Goal: Complete application form: Complete application form

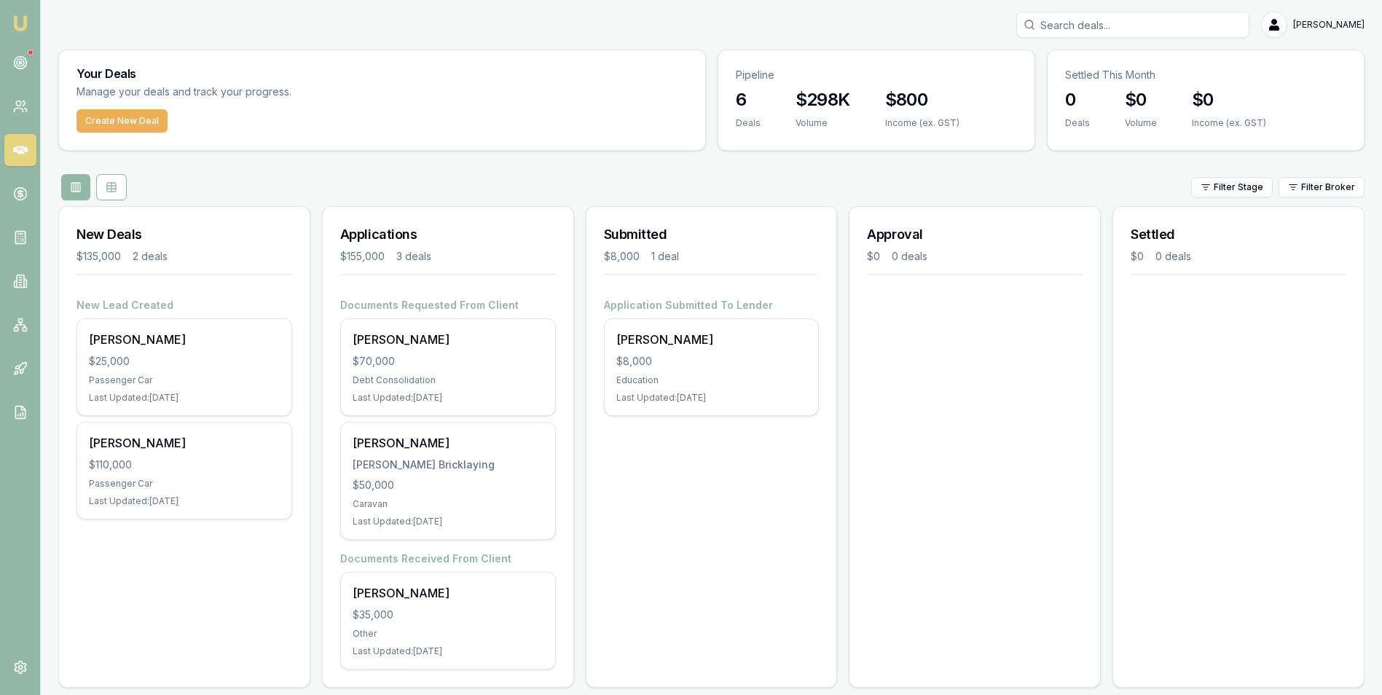
click at [451, 354] on div "$70,000" at bounding box center [448, 361] width 191 height 15
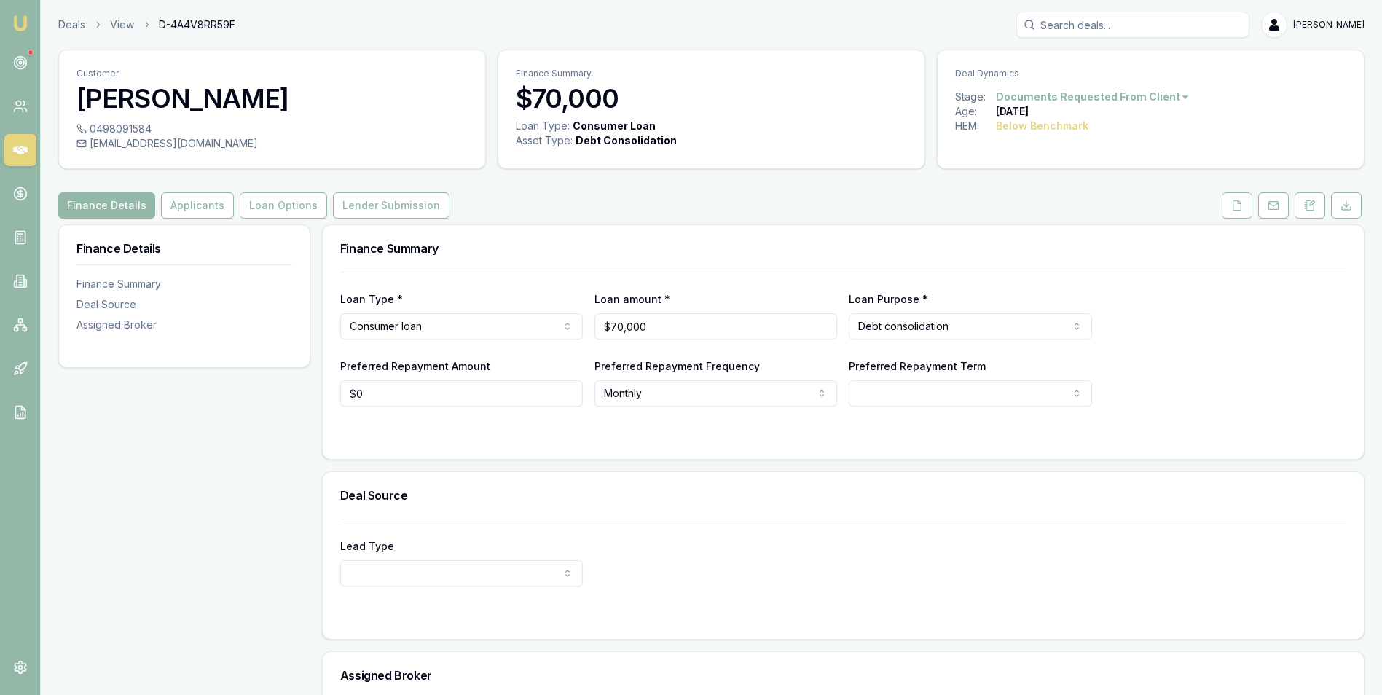
click at [471, 324] on html "Emu Broker Deals View D-4A4V8RR59F [PERSON_NAME] Toggle Menu Customer [PERSON_N…" at bounding box center [691, 347] width 1382 height 695
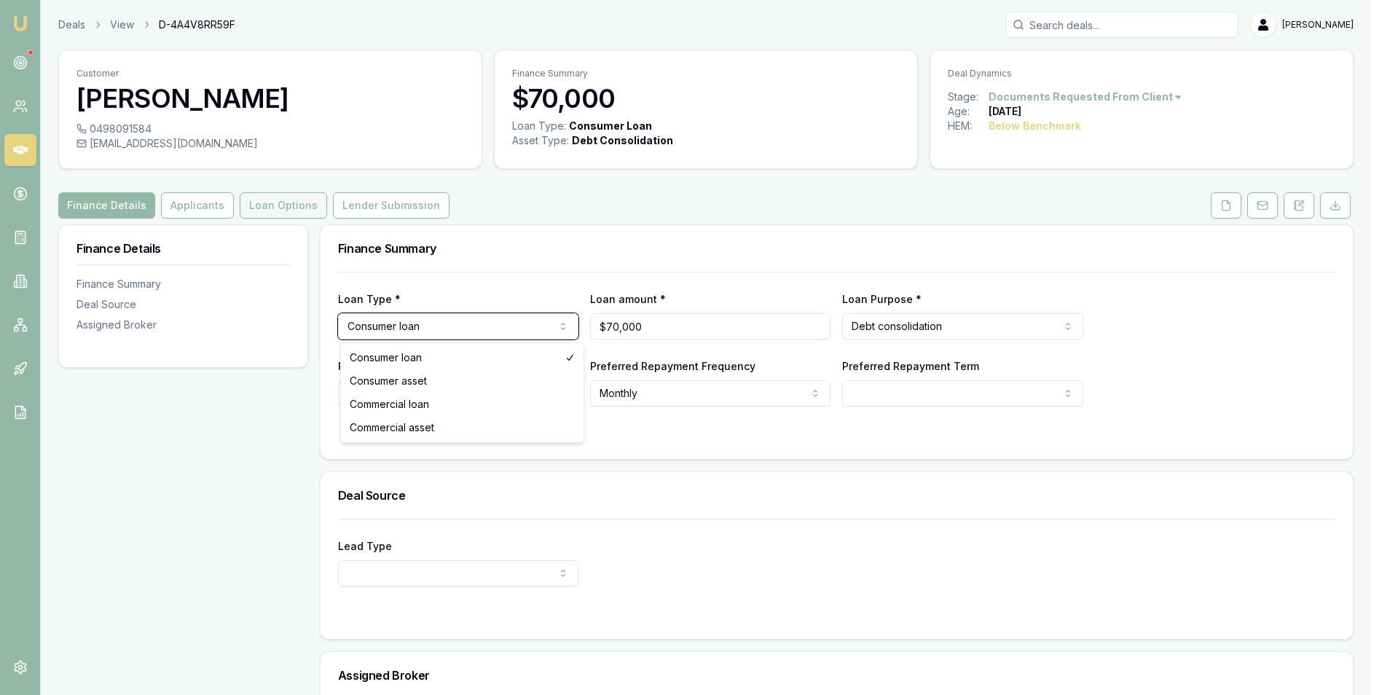
click at [275, 205] on html "Emu Broker Deals View D-4A4V8RR59F [PERSON_NAME] Toggle Menu Customer [PERSON_N…" at bounding box center [691, 347] width 1382 height 695
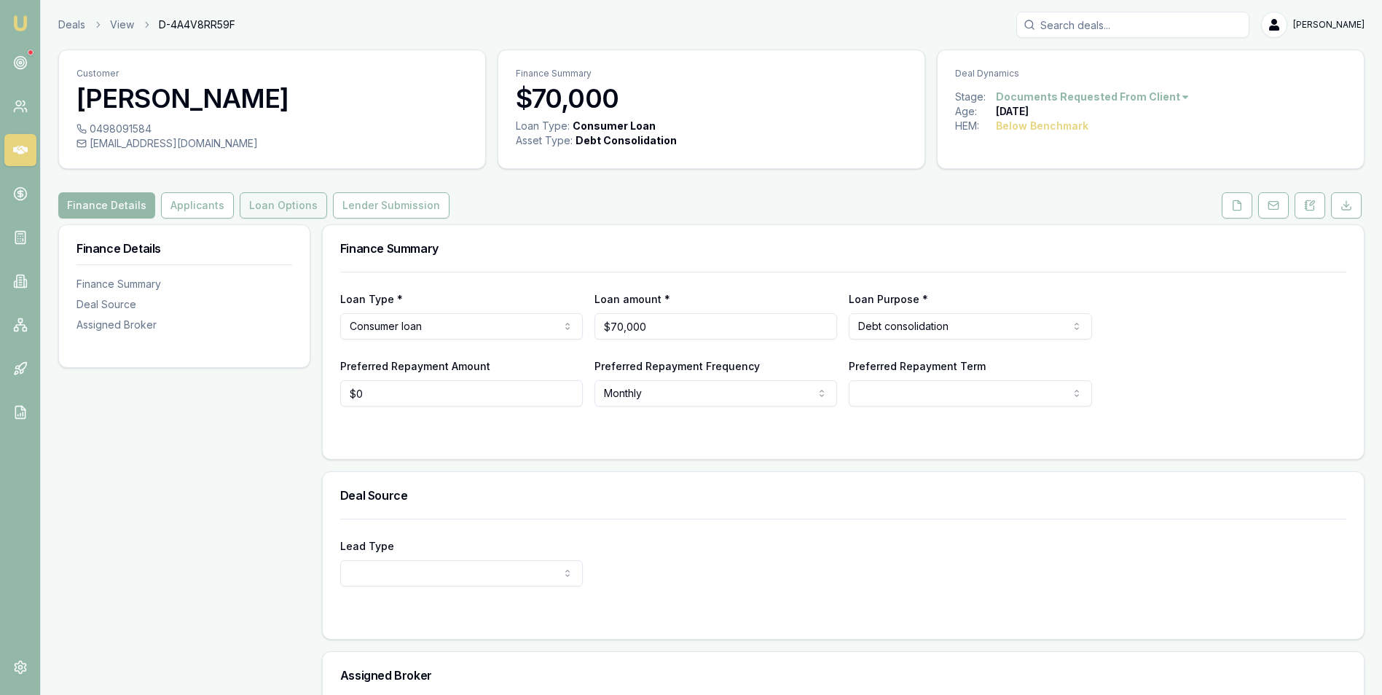
click at [267, 206] on button "Loan Options" at bounding box center [283, 205] width 87 height 26
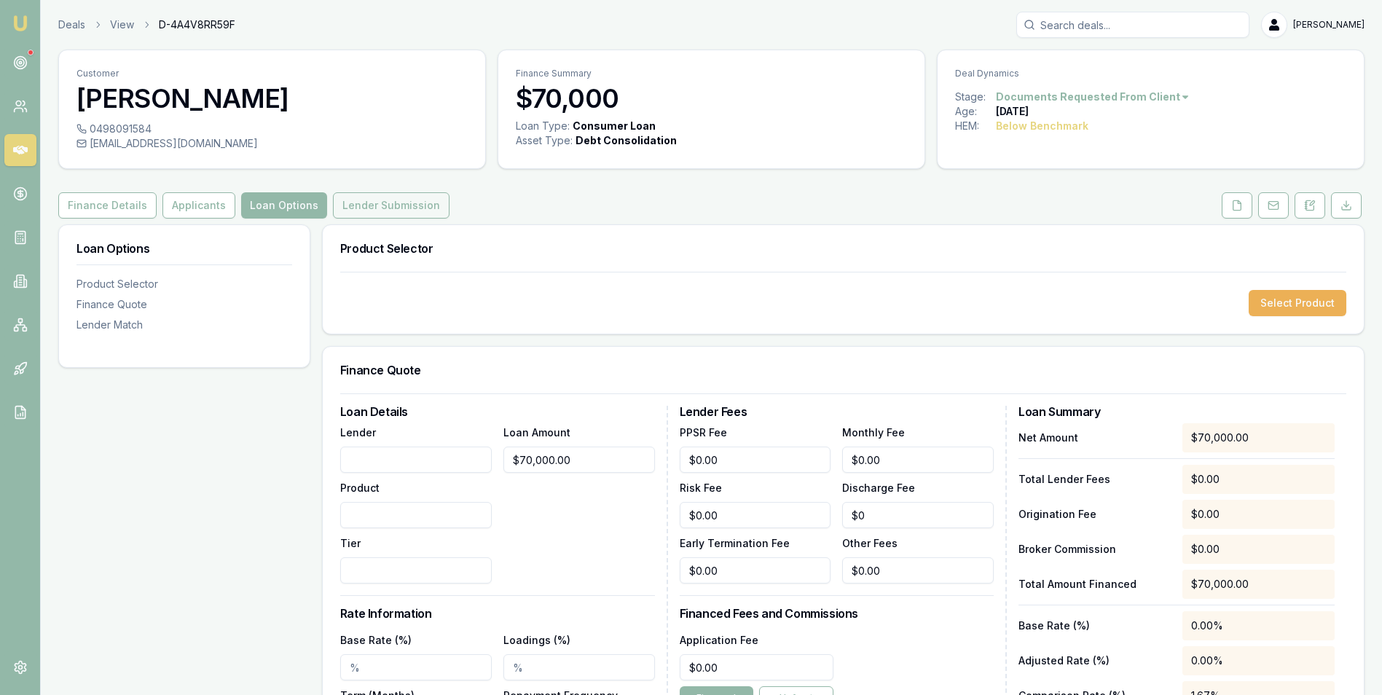
click at [349, 201] on button "Lender Submission" at bounding box center [391, 205] width 117 height 26
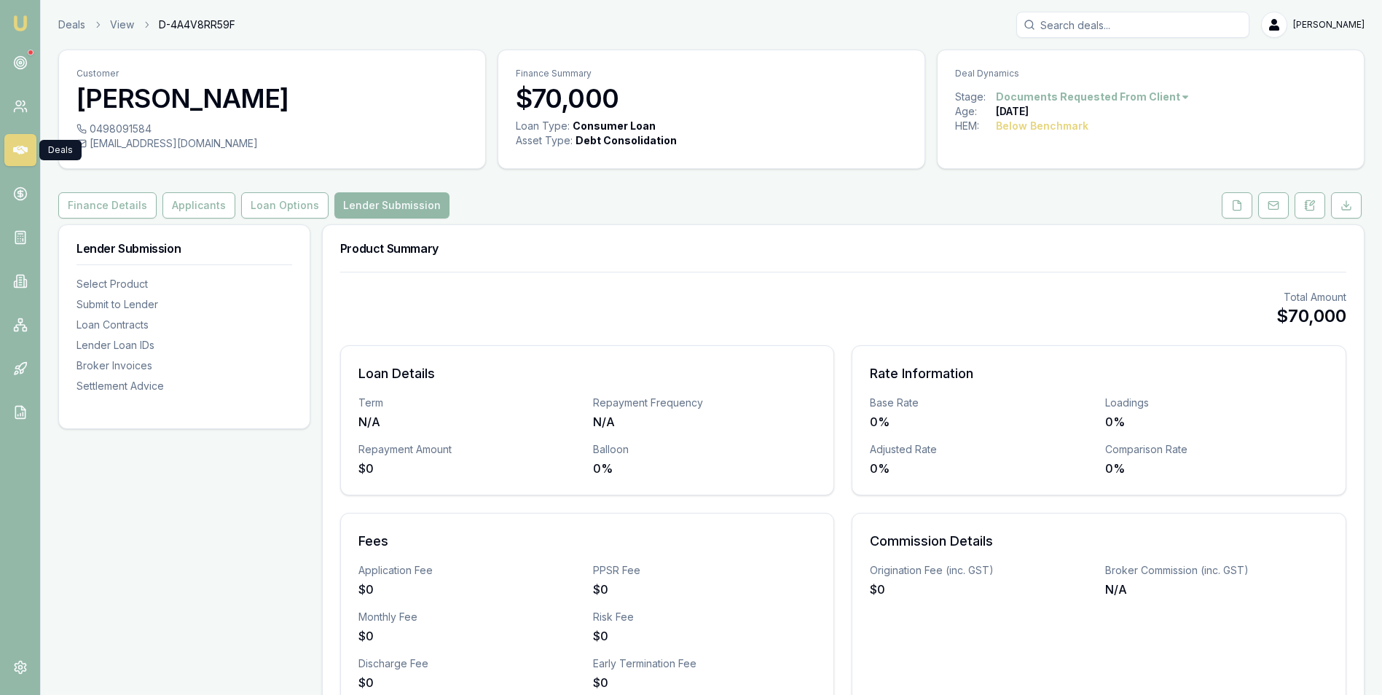
click at [25, 150] on icon at bounding box center [20, 150] width 15 height 9
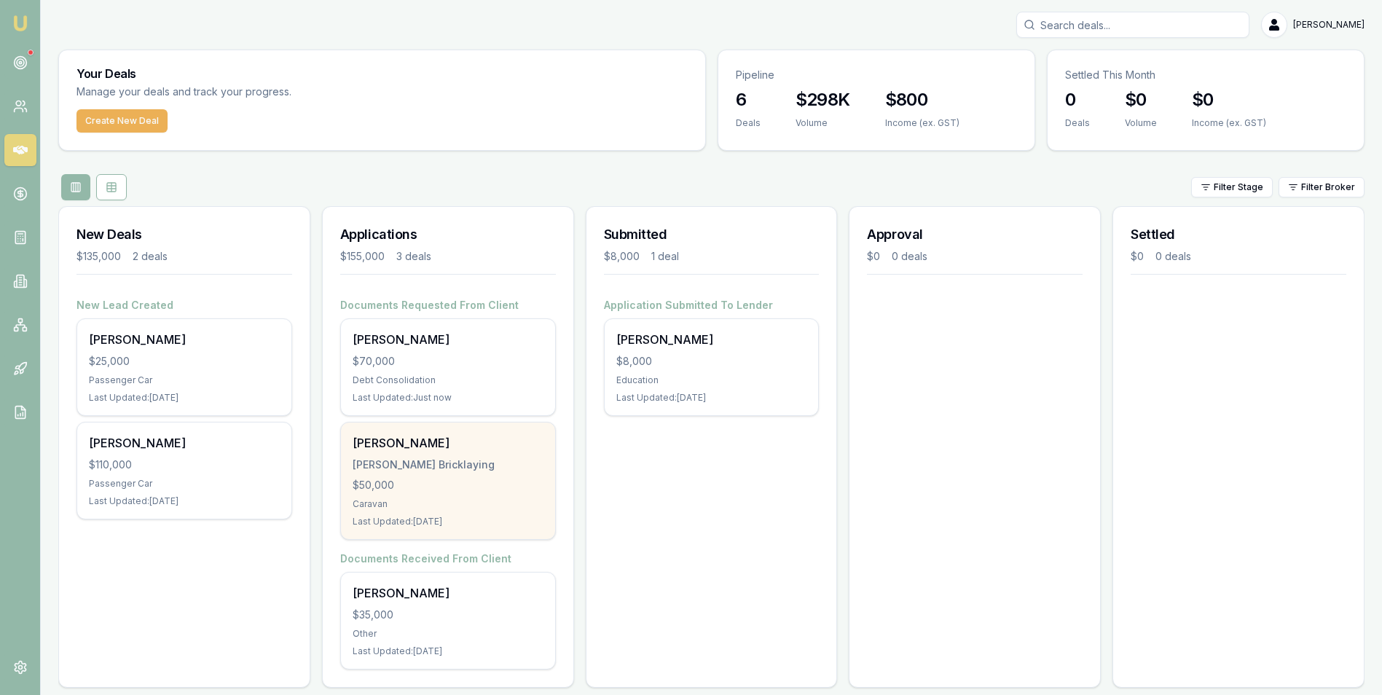
click at [472, 466] on div "[PERSON_NAME] Bricklaying" at bounding box center [448, 464] width 191 height 15
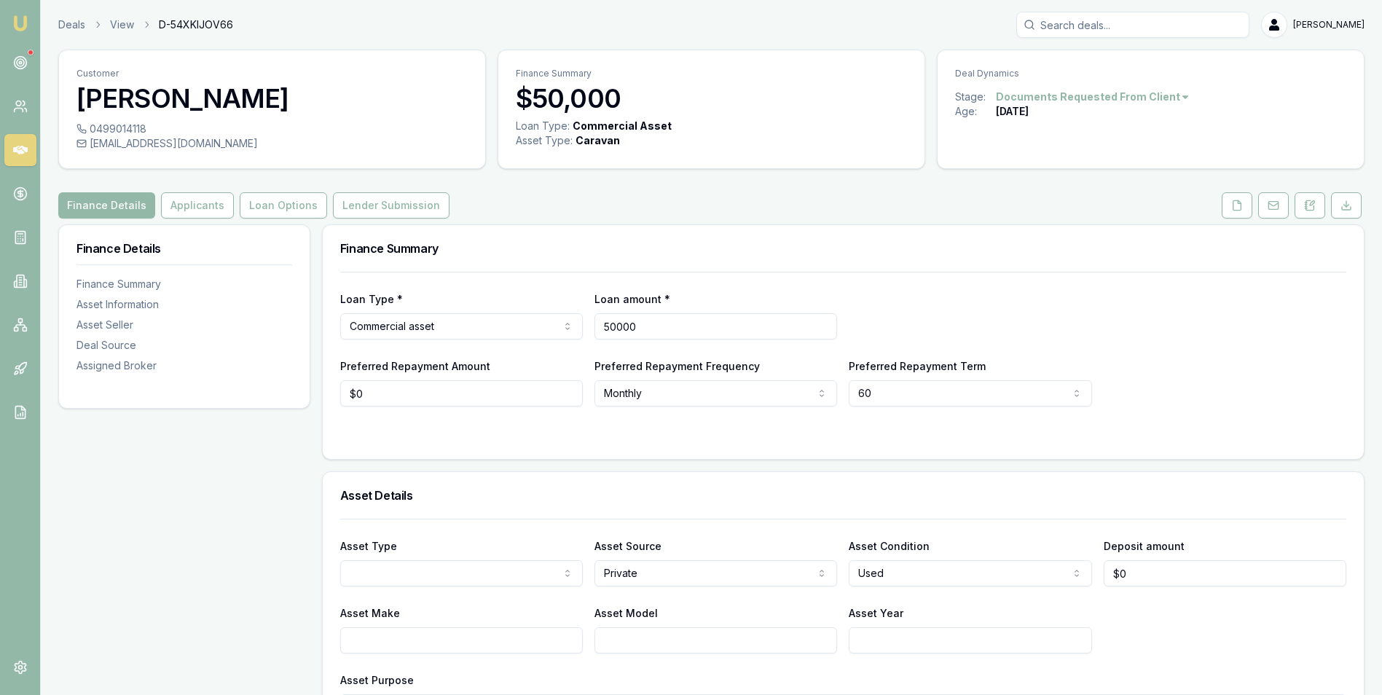
drag, startPoint x: 618, startPoint y: 322, endPoint x: 637, endPoint y: 350, distance: 34.1
click at [617, 322] on input "50000" at bounding box center [715, 326] width 243 height 26
type input "$70,000"
click at [694, 427] on form "Loan Type * Commercial asset Consumer loan Consumer asset Commercial loan Comme…" at bounding box center [843, 357] width 1006 height 170
click at [374, 394] on input "0" at bounding box center [461, 393] width 243 height 26
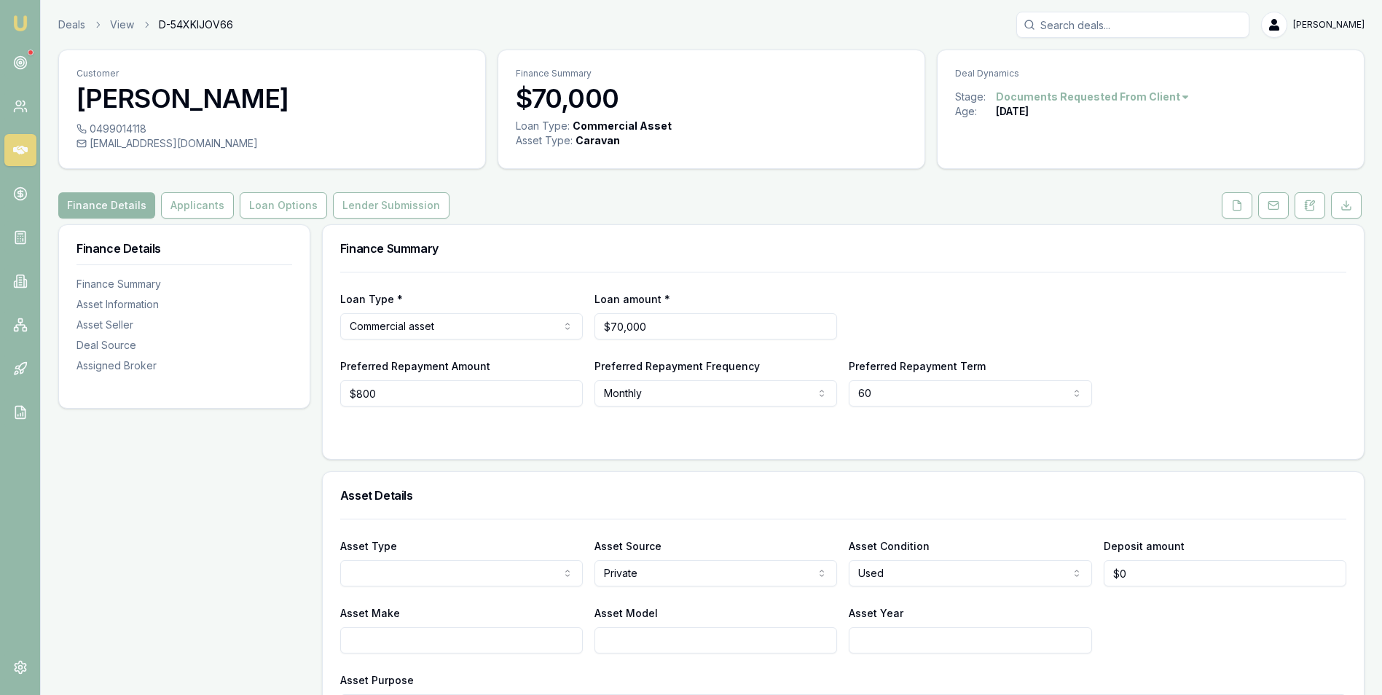
click at [629, 425] on form "Loan Type * Commercial asset Consumer loan Consumer asset Commercial loan Comme…" at bounding box center [843, 357] width 1006 height 170
drag, startPoint x: 401, startPoint y: 395, endPoint x: 306, endPoint y: 398, distance: 95.5
type input "$1,000"
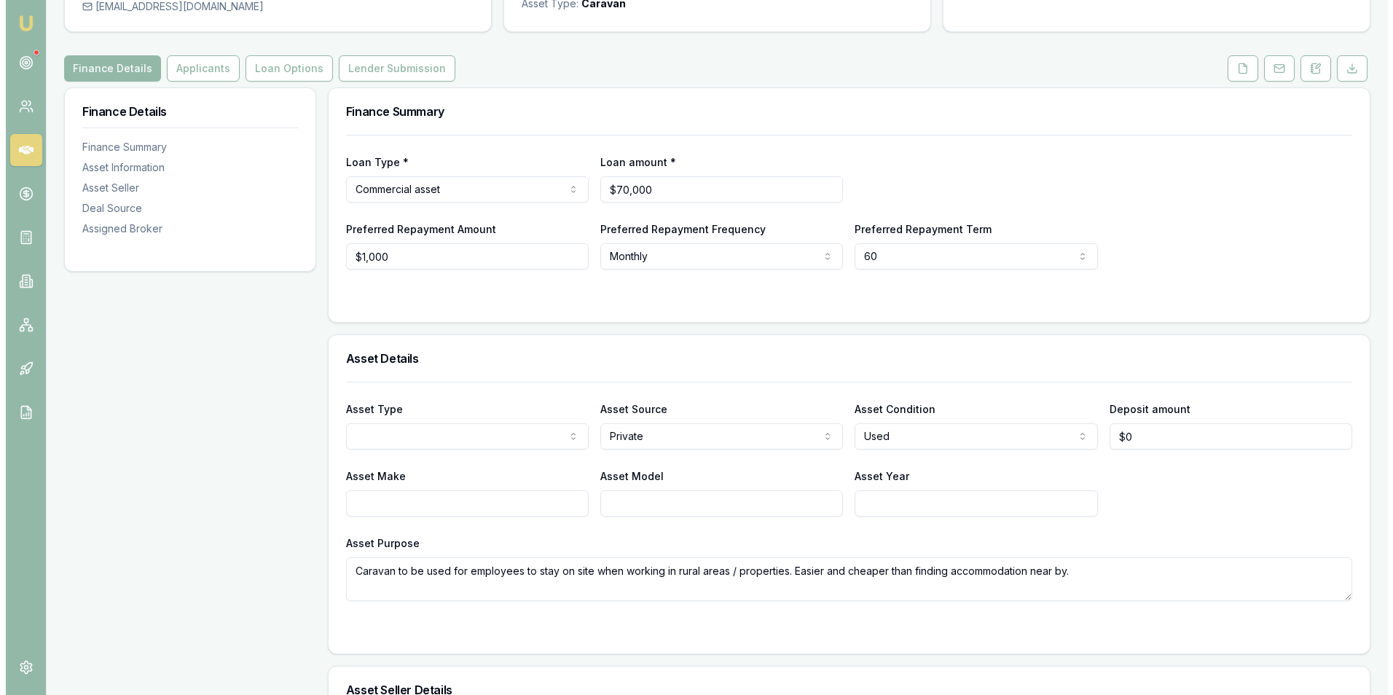
scroll to position [146, 0]
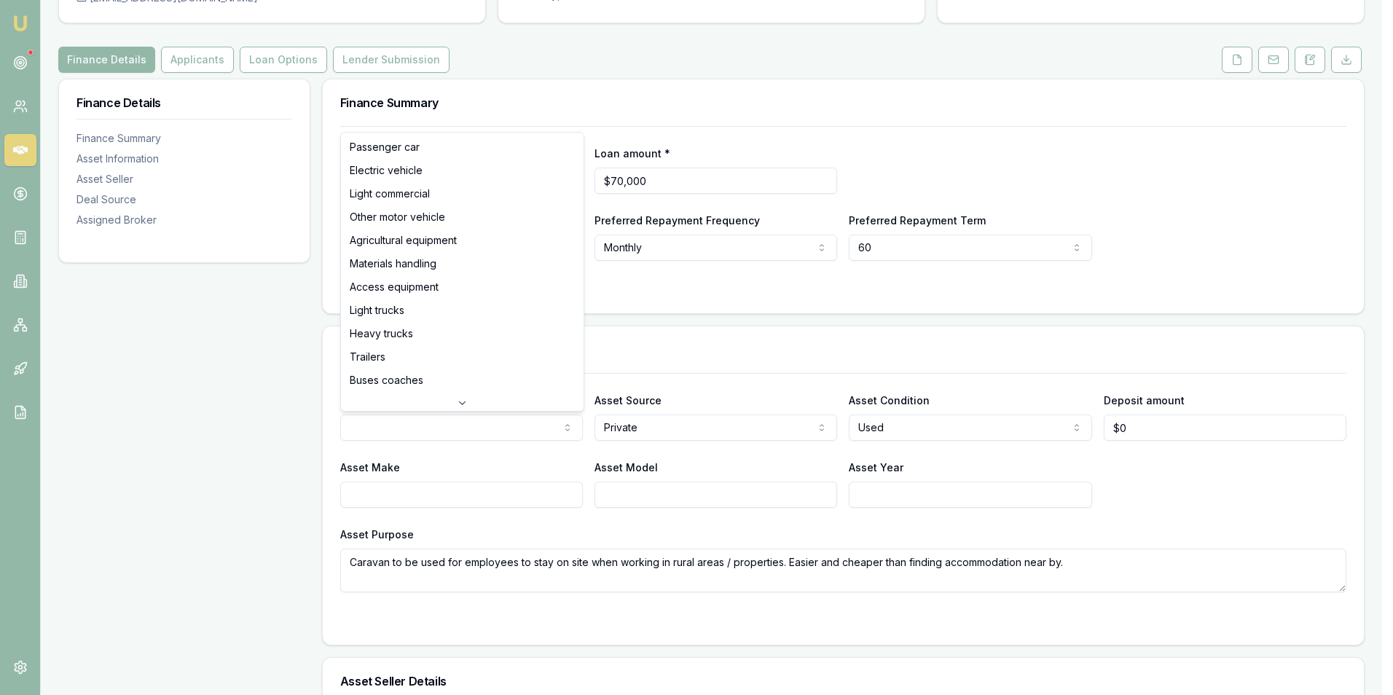
click at [394, 419] on html "Emu Broker Deals View D-54XKIJOV66 Adam Howell Toggle Menu Customer Trent Keily…" at bounding box center [696, 201] width 1393 height 695
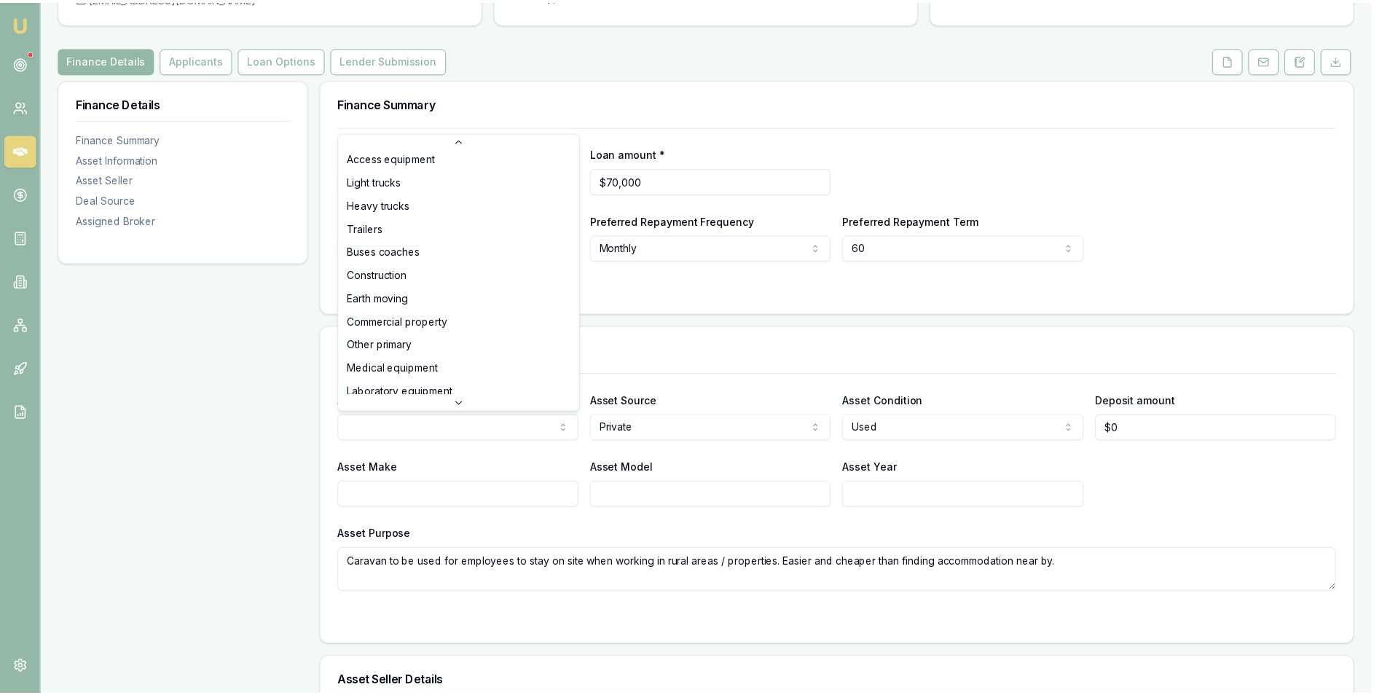
scroll to position [219, 0]
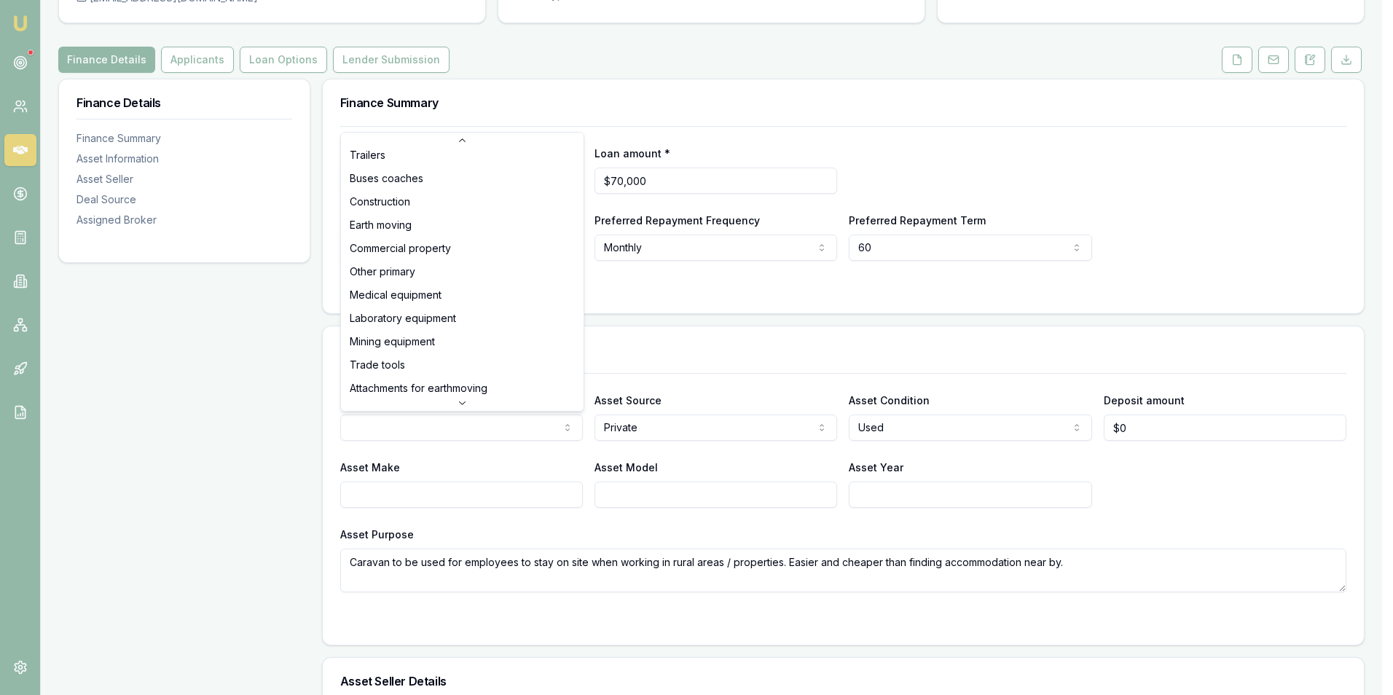
select select "OTHER_PRIMARY"
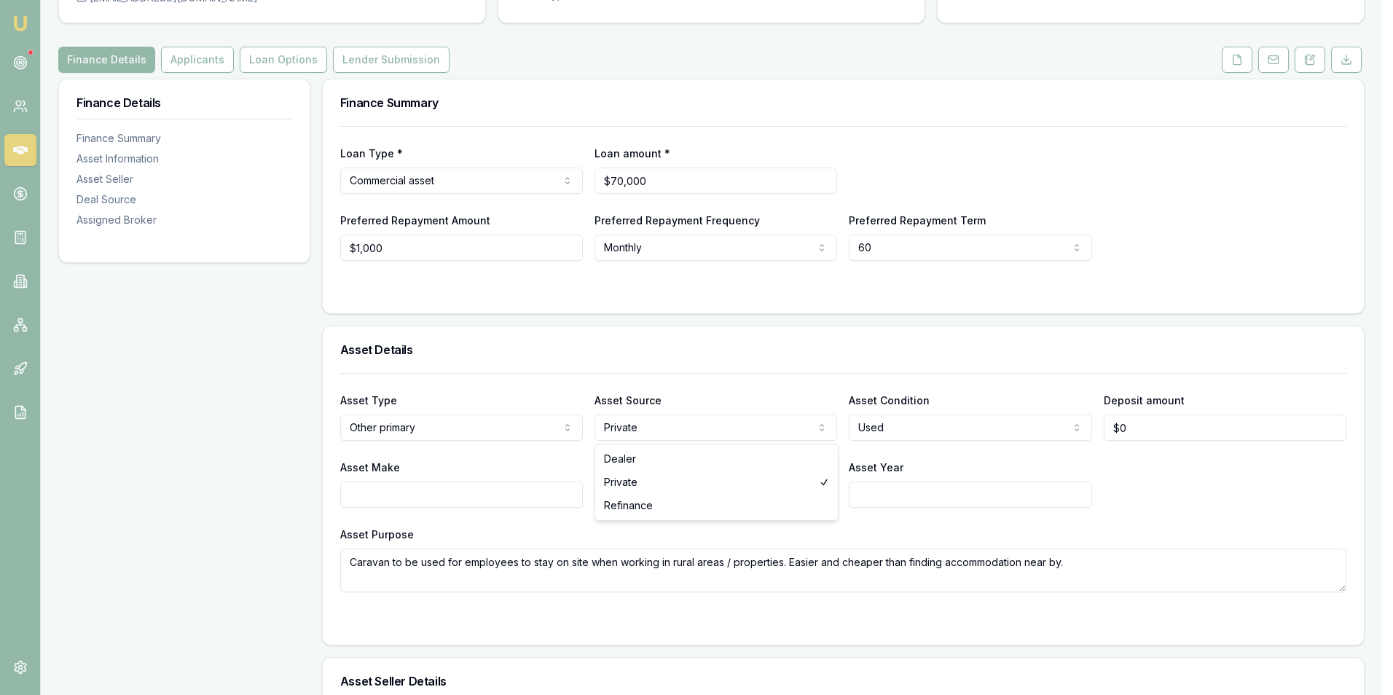
click at [661, 426] on html "Emu Broker Deals View D-54XKIJOV66 Adam Howell Toggle Menu Customer Trent Keily…" at bounding box center [696, 201] width 1393 height 695
select select "DEALER"
click at [901, 431] on html "Emu Broker Deals View D-54XKIJOV66 Adam Howell Toggle Menu Customer Trent Keily…" at bounding box center [696, 201] width 1393 height 695
select select "NEW_OR_DEMO"
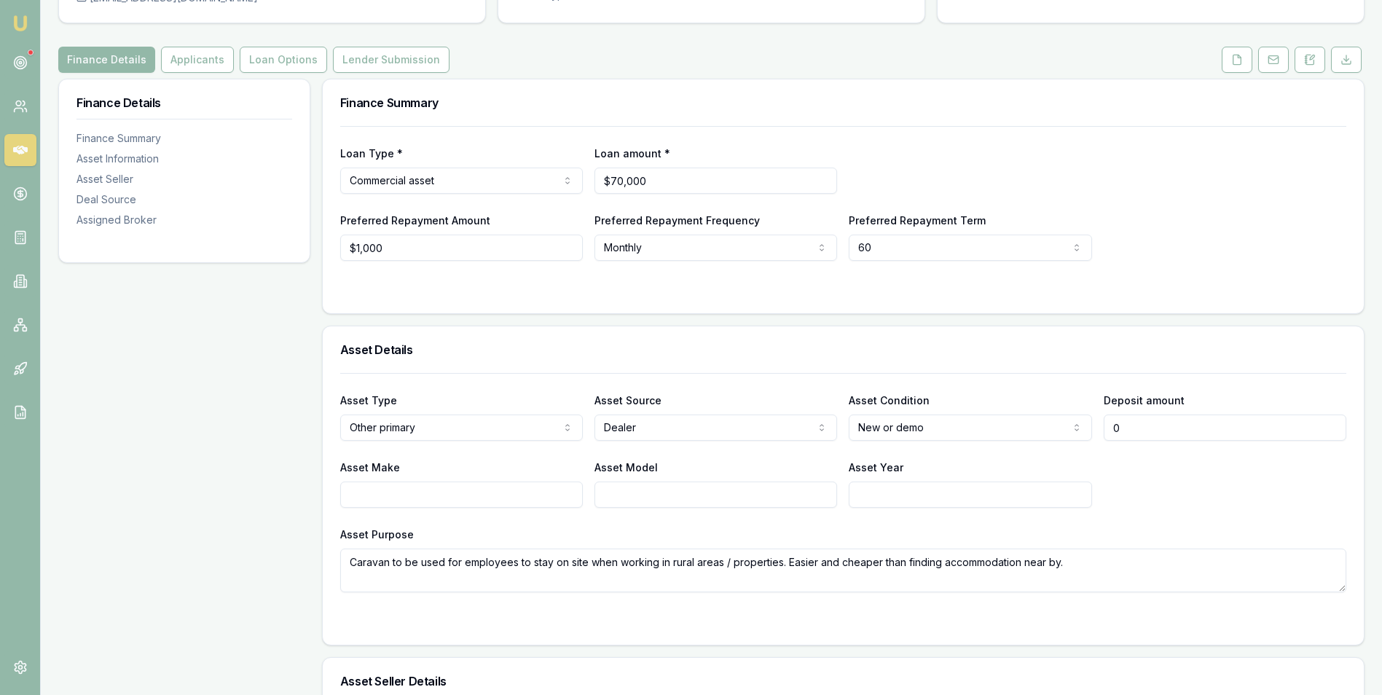
click at [1152, 425] on input "0" at bounding box center [1225, 428] width 243 height 26
type input "$16,400"
click at [1120, 449] on div "Asset Type Other primary Passenger car Electric vehicle Light commercial Other …" at bounding box center [843, 482] width 1006 height 219
click at [440, 495] on input "Asset Make" at bounding box center [461, 495] width 243 height 26
type input "H"
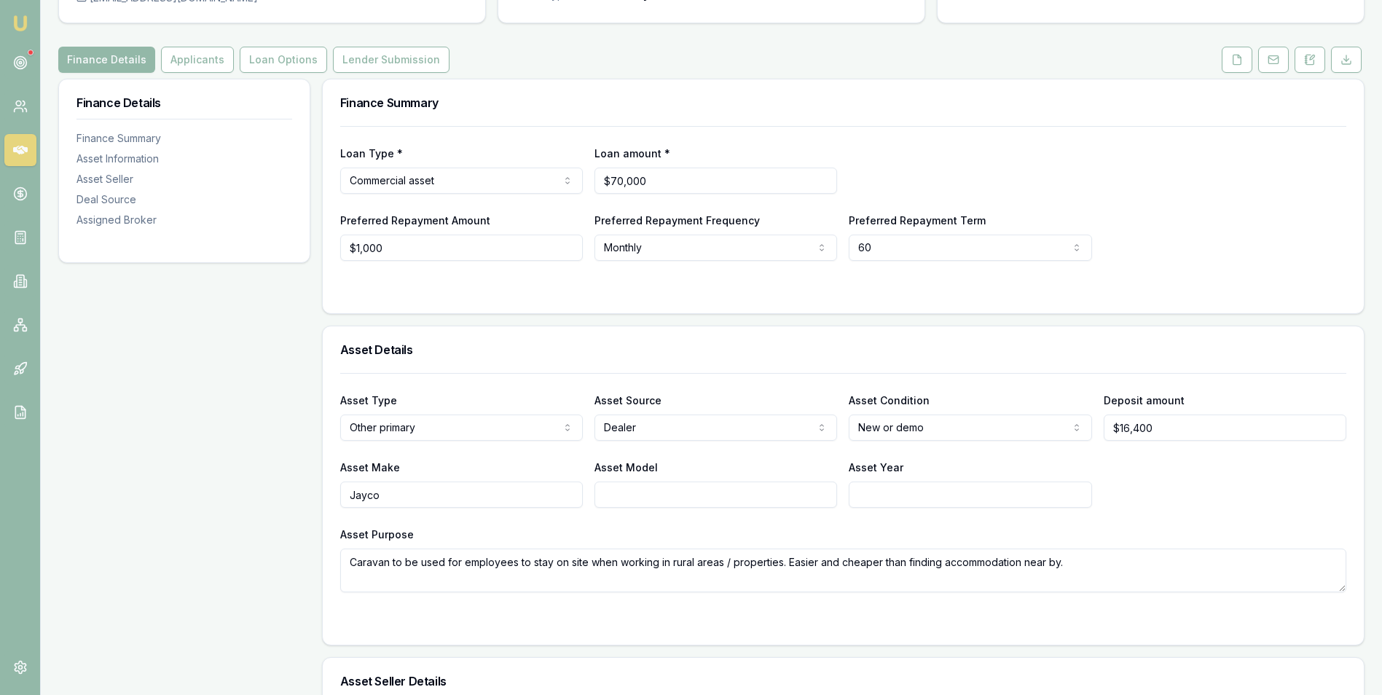
type input "Jayco"
click at [638, 498] on input "Asset Model" at bounding box center [715, 495] width 243 height 26
type input "1961-30B DY"
click at [882, 488] on input "Asset Year" at bounding box center [970, 495] width 243 height 26
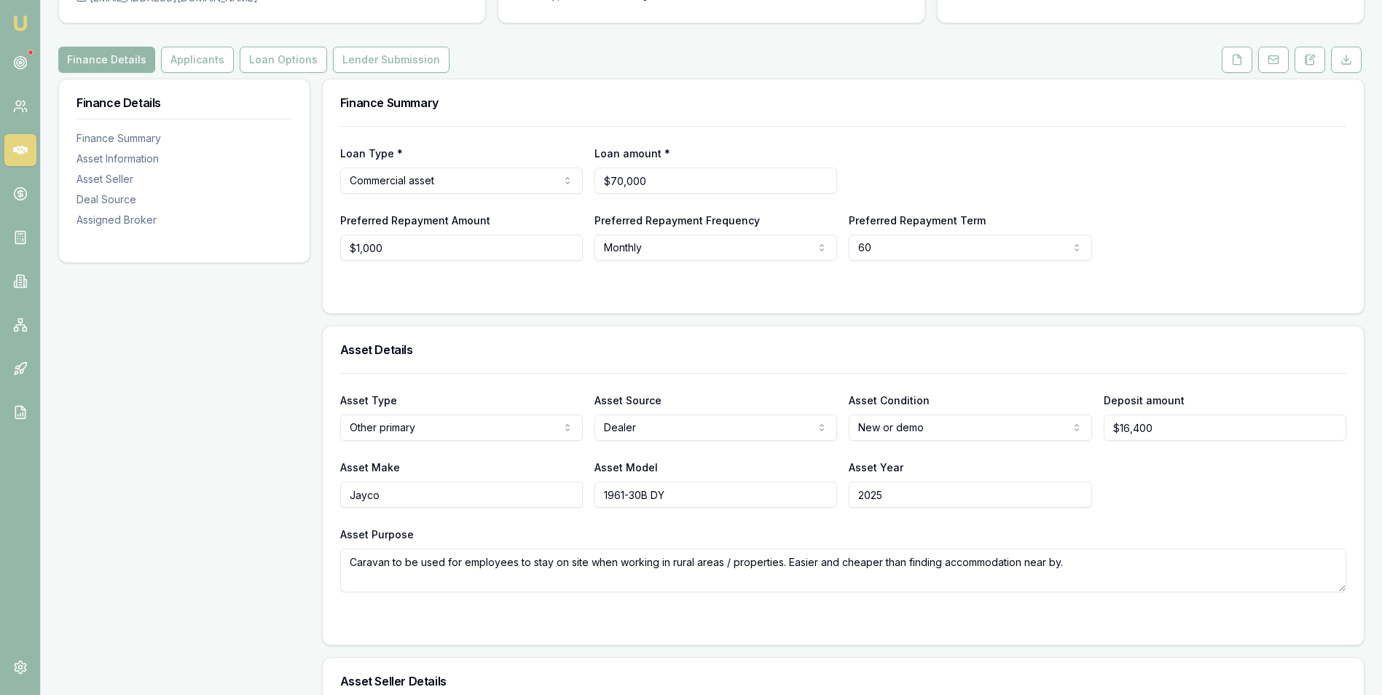
type input "2025"
click at [852, 356] on div "Asset Details" at bounding box center [843, 349] width 1041 height 47
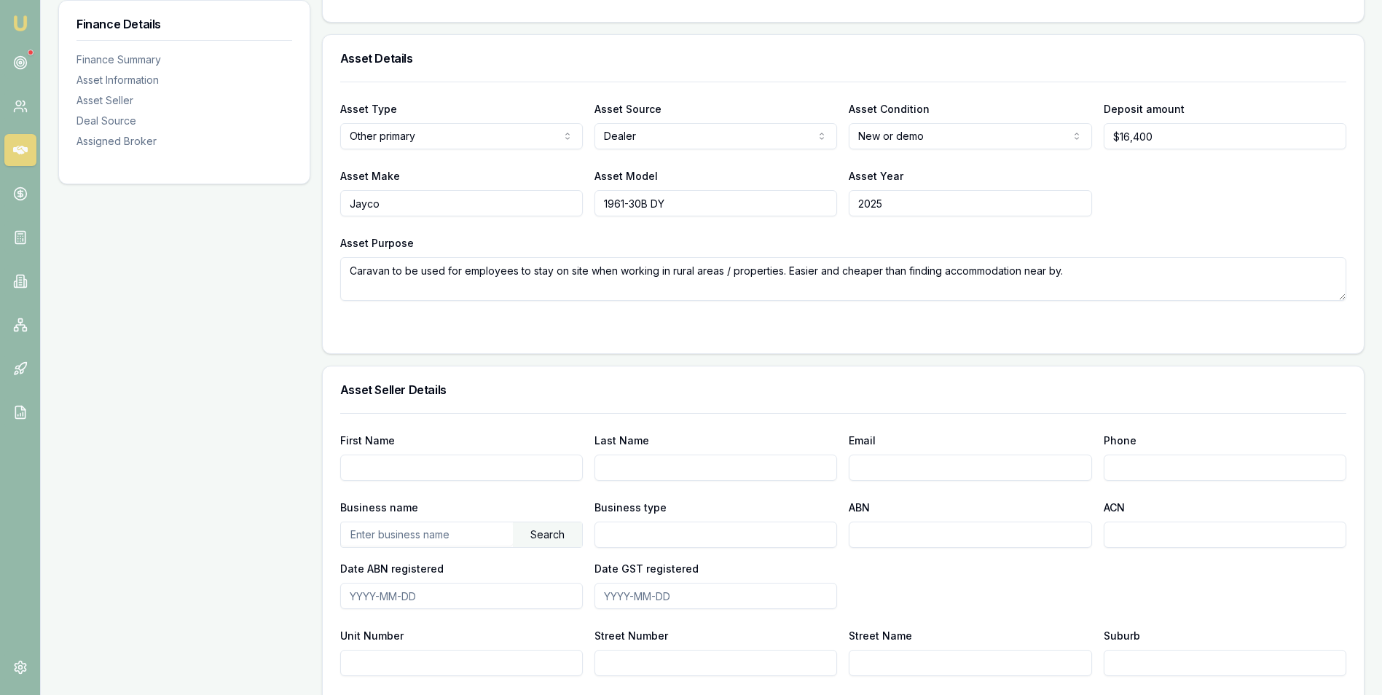
scroll to position [583, 0]
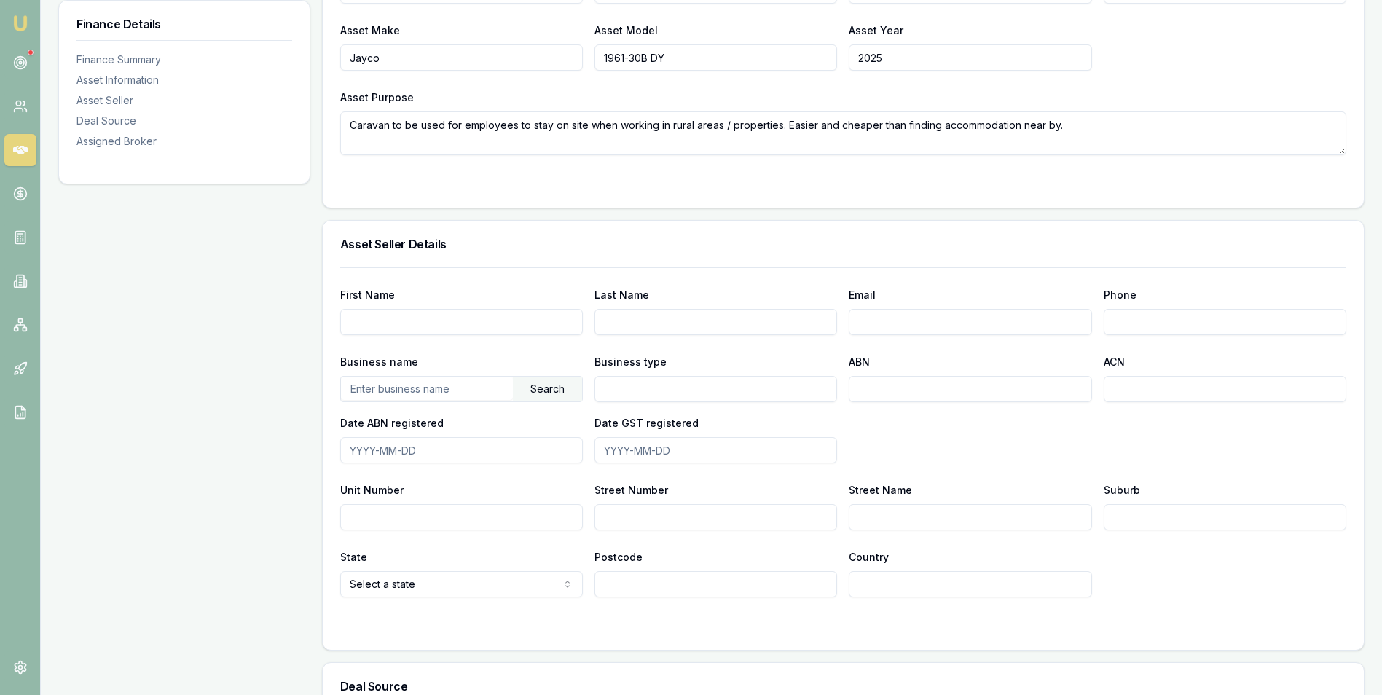
click at [461, 326] on input "First Name" at bounding box center [461, 322] width 243 height 26
type input "Wayne"
click at [413, 392] on input "text" at bounding box center [427, 388] width 172 height 23
click at [614, 322] on input "Last Name" at bounding box center [715, 322] width 243 height 26
type input "Poulton"
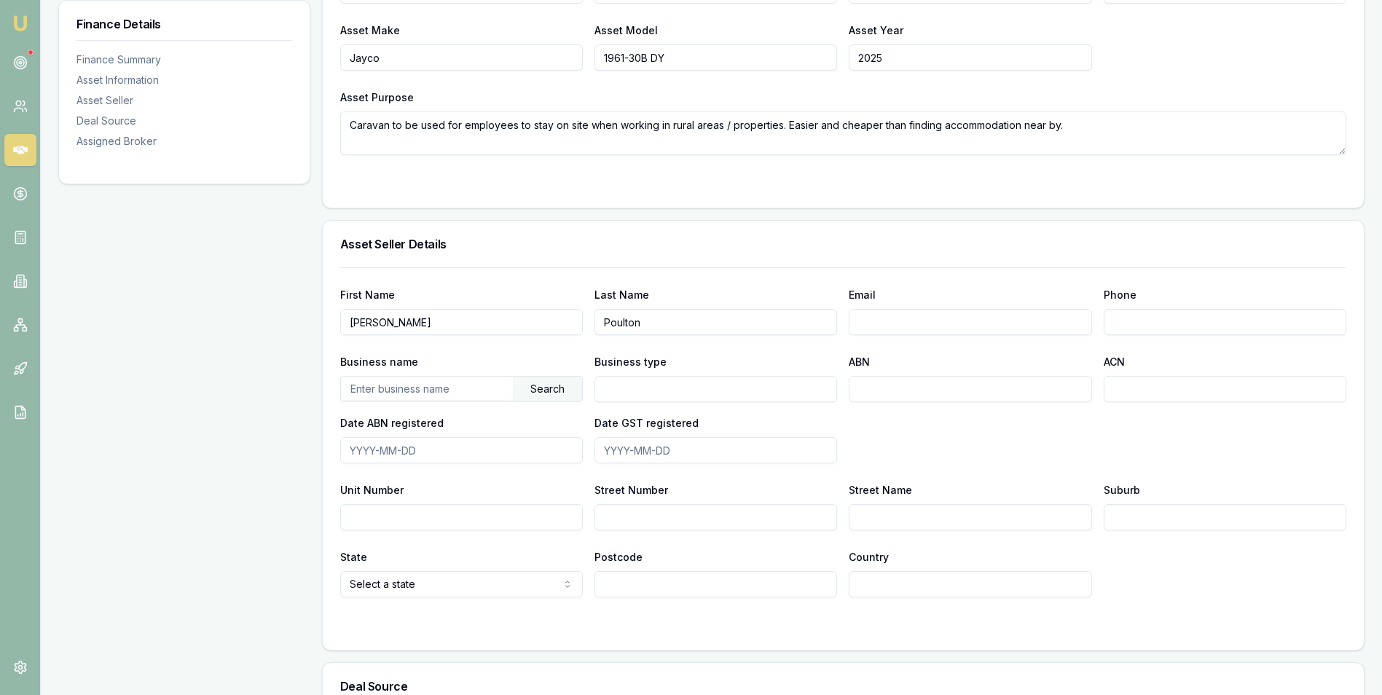
click at [896, 323] on input "Email" at bounding box center [970, 322] width 243 height 26
type input "sales@pbrv.com.au"
click at [1129, 321] on input "Phone" at bounding box center [1225, 322] width 243 height 26
type input "9786 100 0"
click at [420, 390] on input "text" at bounding box center [427, 388] width 172 height 23
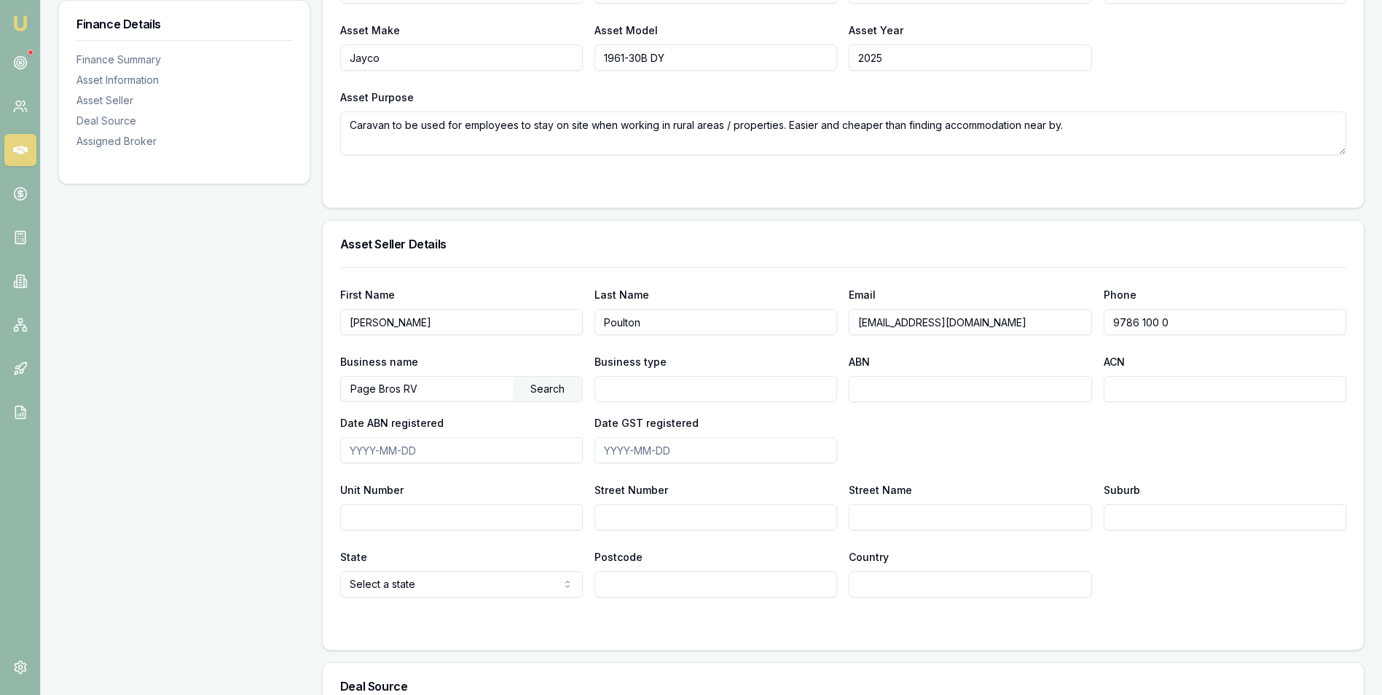
click at [637, 388] on input "Business type" at bounding box center [715, 389] width 243 height 26
click at [547, 391] on div "Search" at bounding box center [547, 389] width 69 height 25
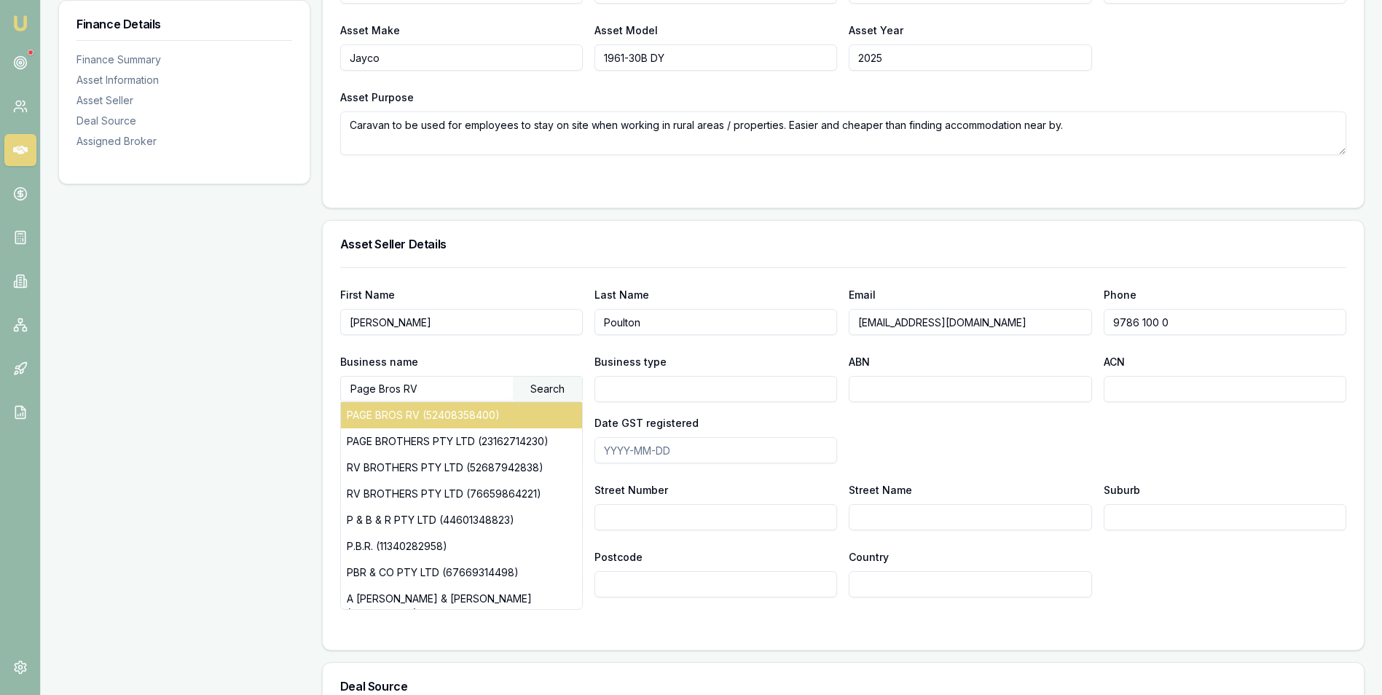
click at [475, 414] on div "PAGE BROS RV (52408358400)" at bounding box center [461, 415] width 241 height 26
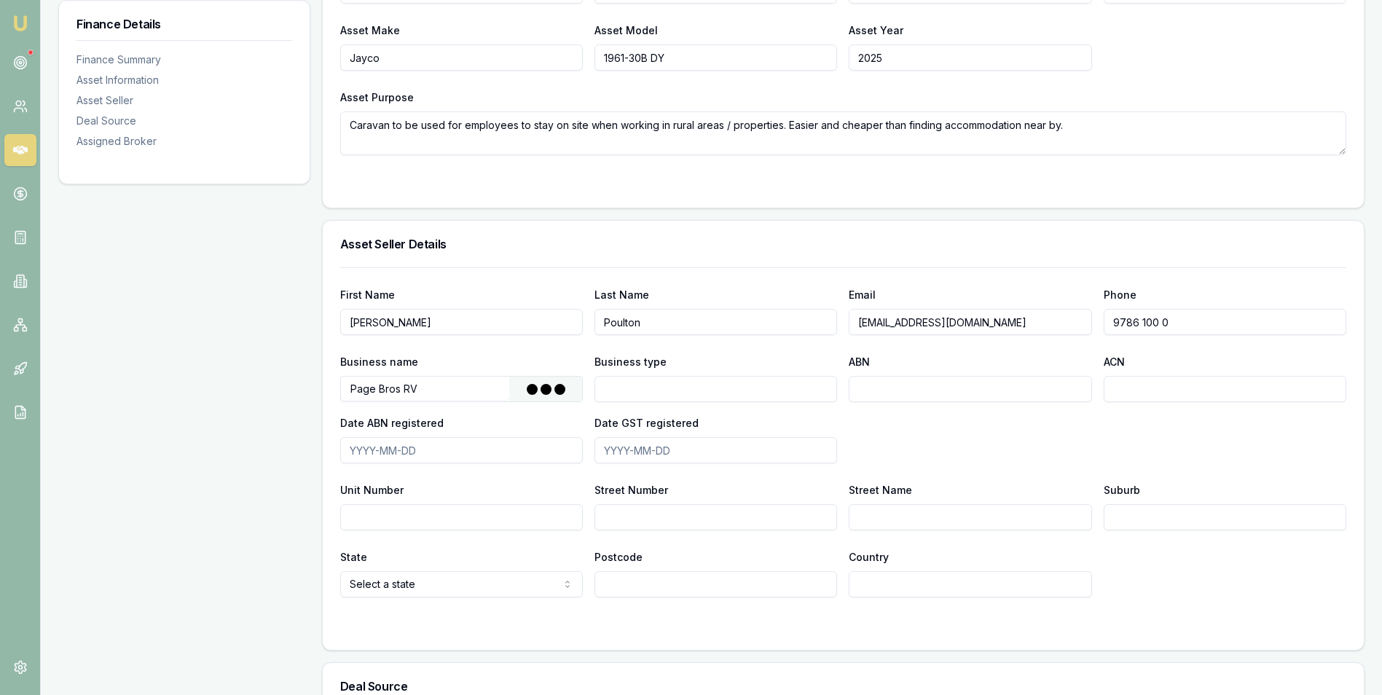
type input "The Trustee for PAGE BROS TRADING TRUST"
type input "Discretionary Trading Trust"
type input "52408358400"
type input "2000-04-22"
type input "2000-07-01"
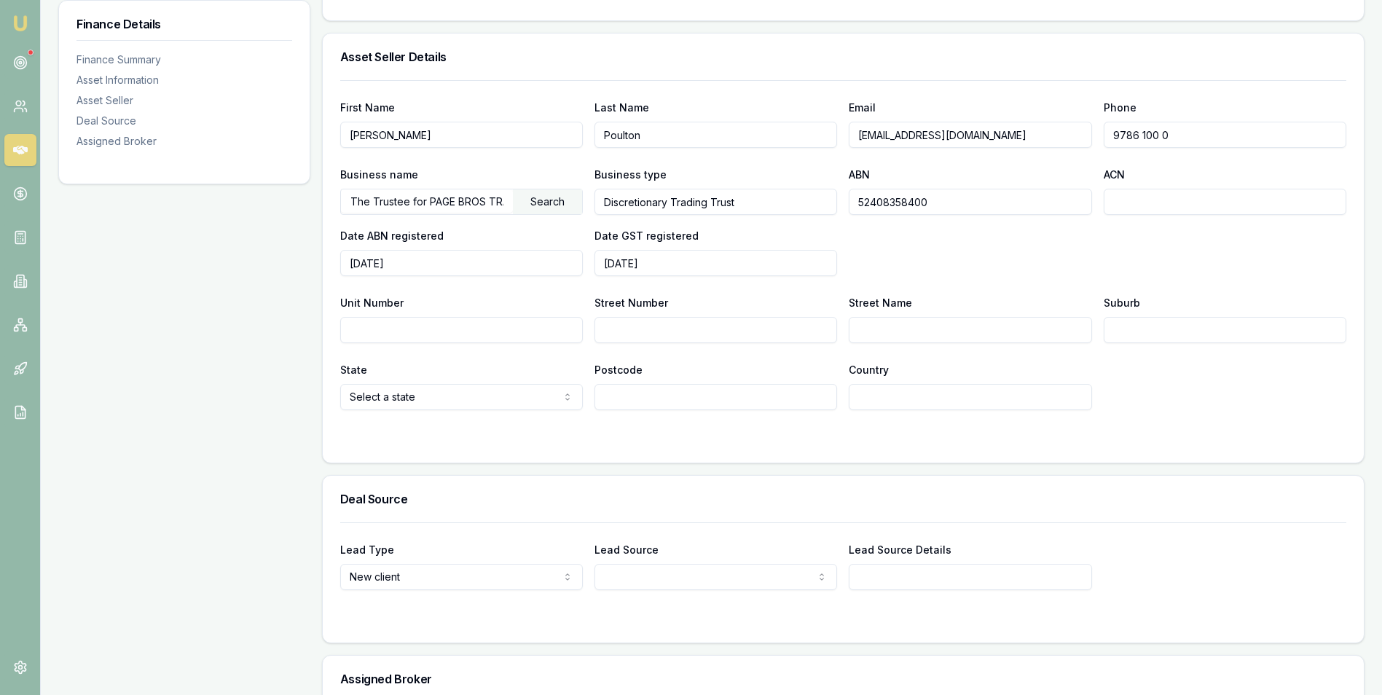
scroll to position [801, 0]
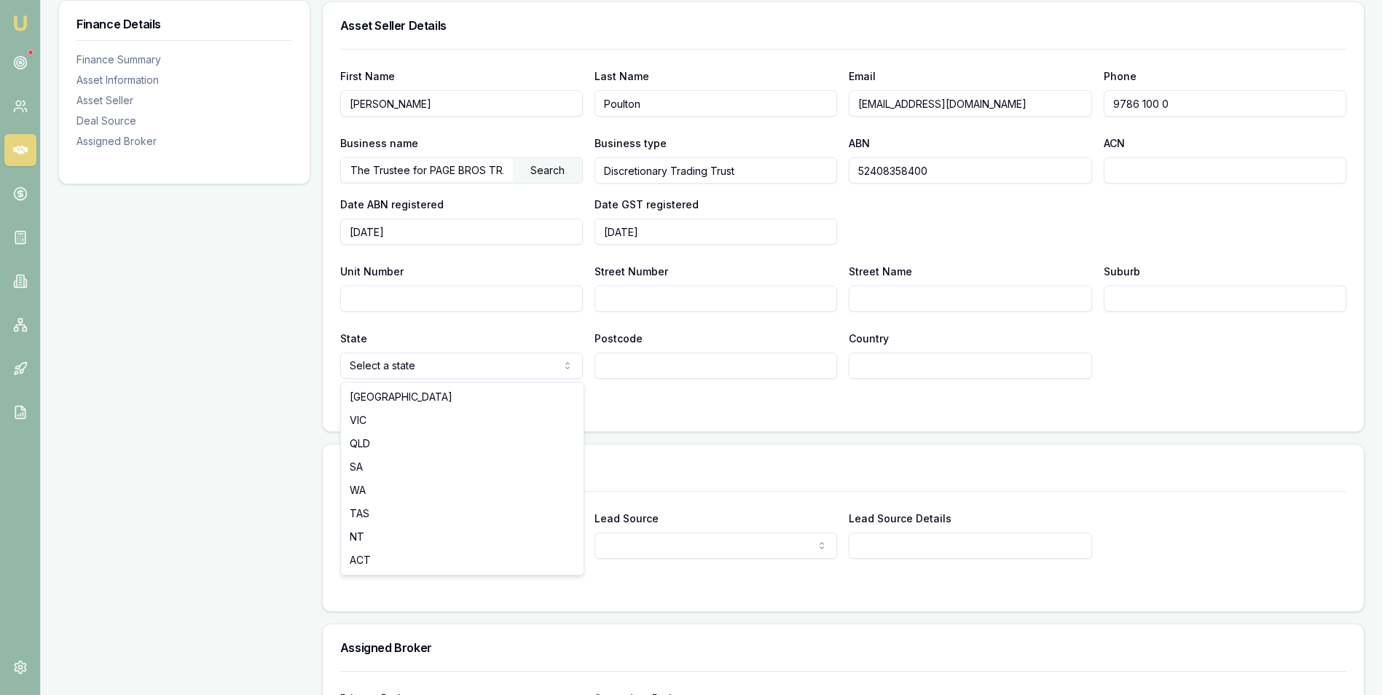
select select "VIC"
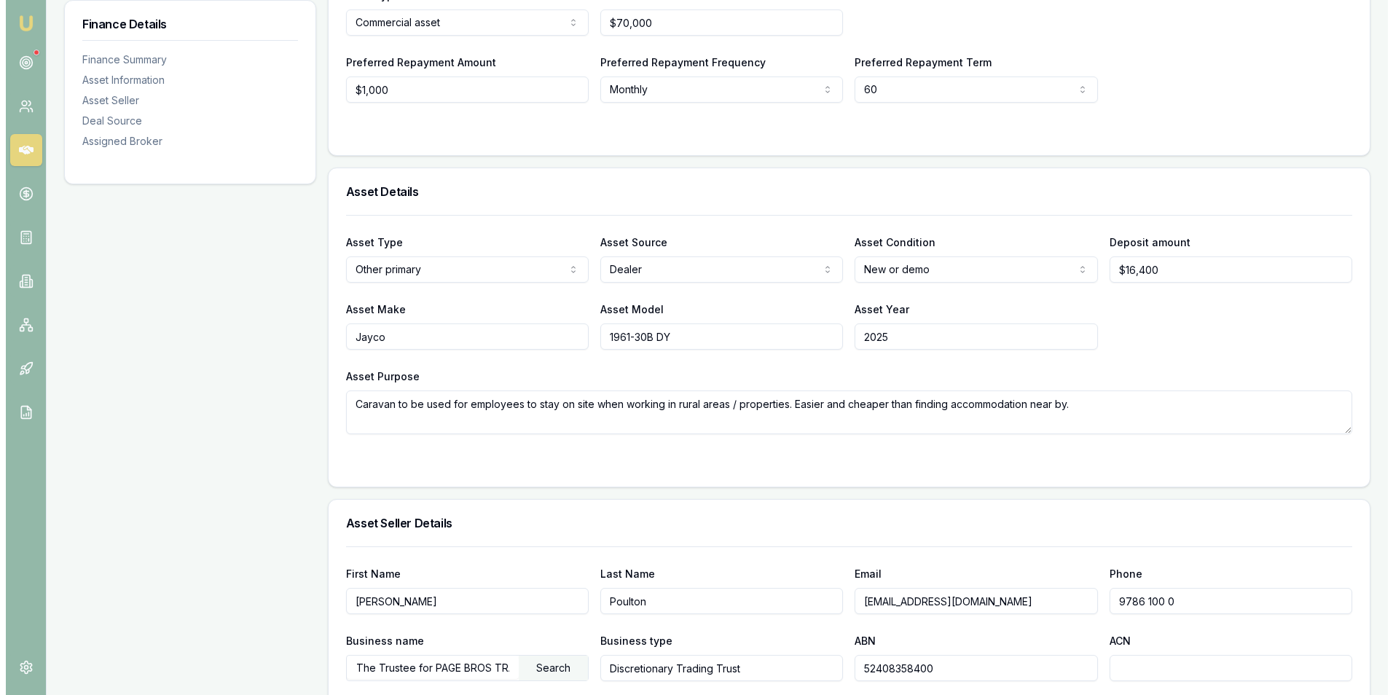
scroll to position [269, 0]
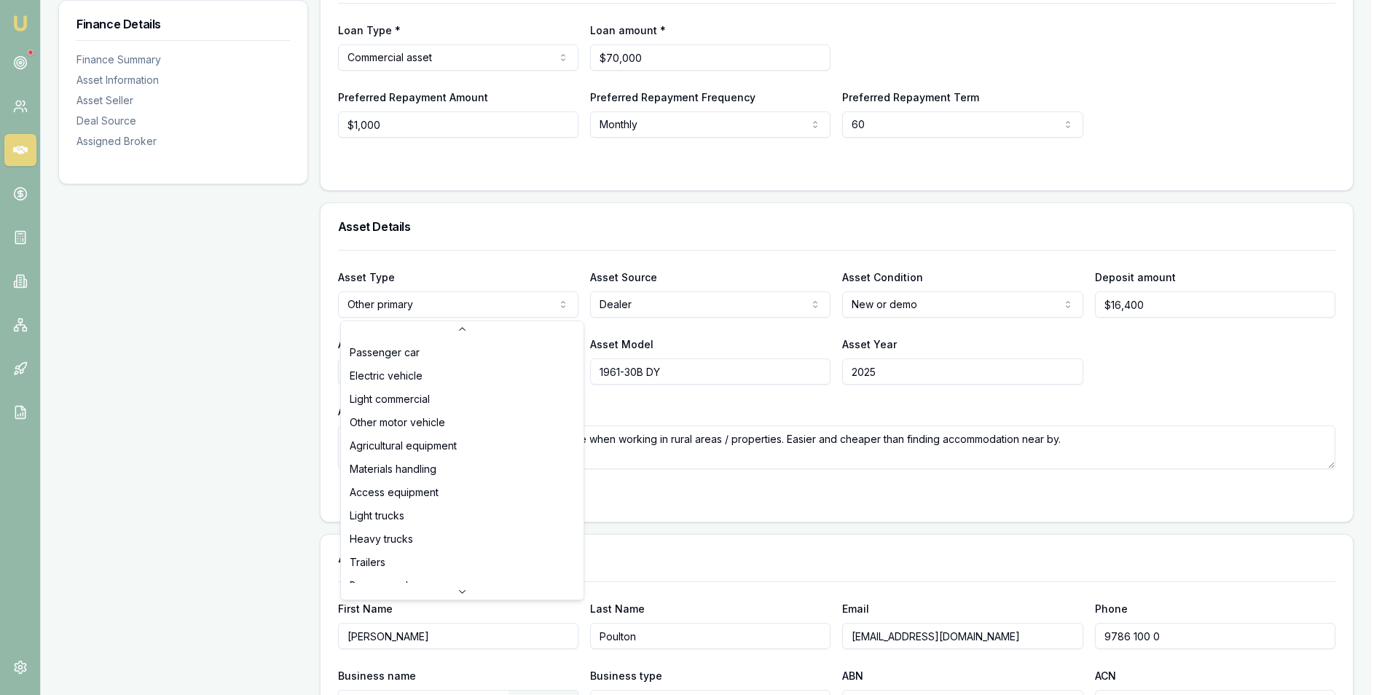
click at [485, 305] on html "Emu Broker Deals View D-54XKIJOV66 Adam Howell Toggle Menu Customer Trent Keily…" at bounding box center [691, 78] width 1382 height 695
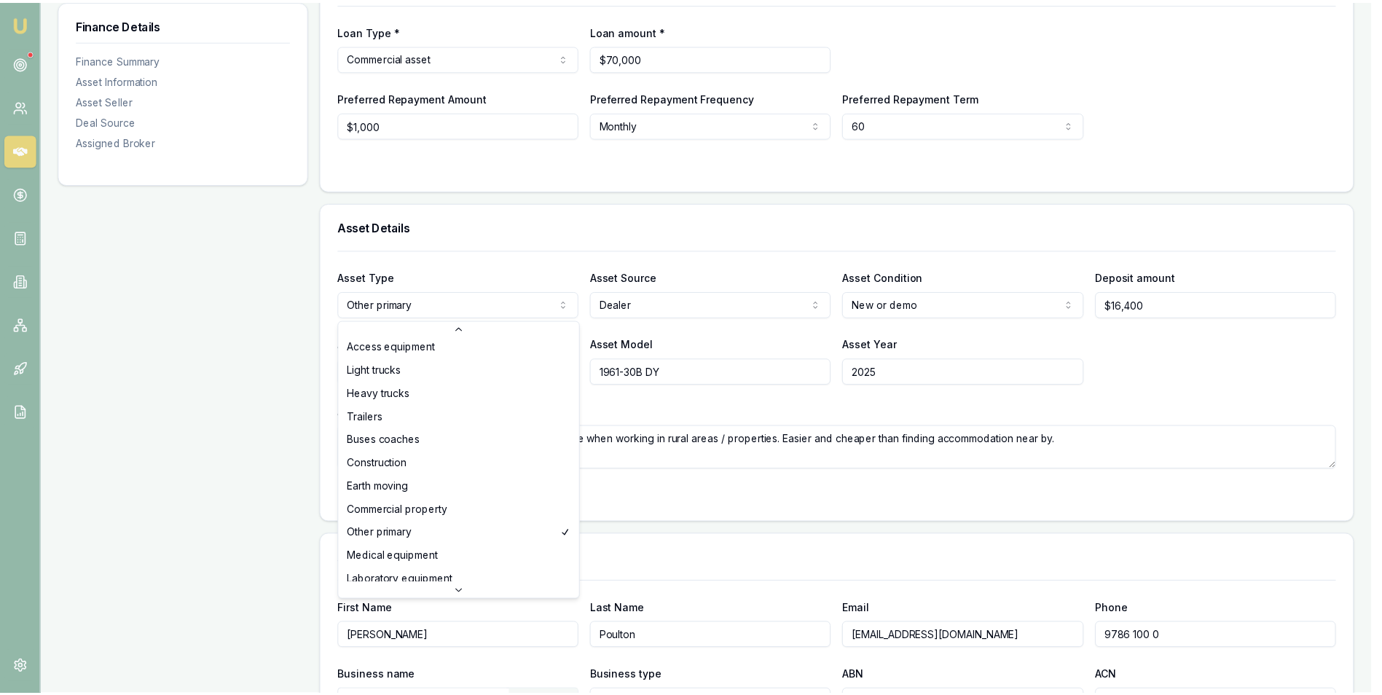
scroll to position [219, 0]
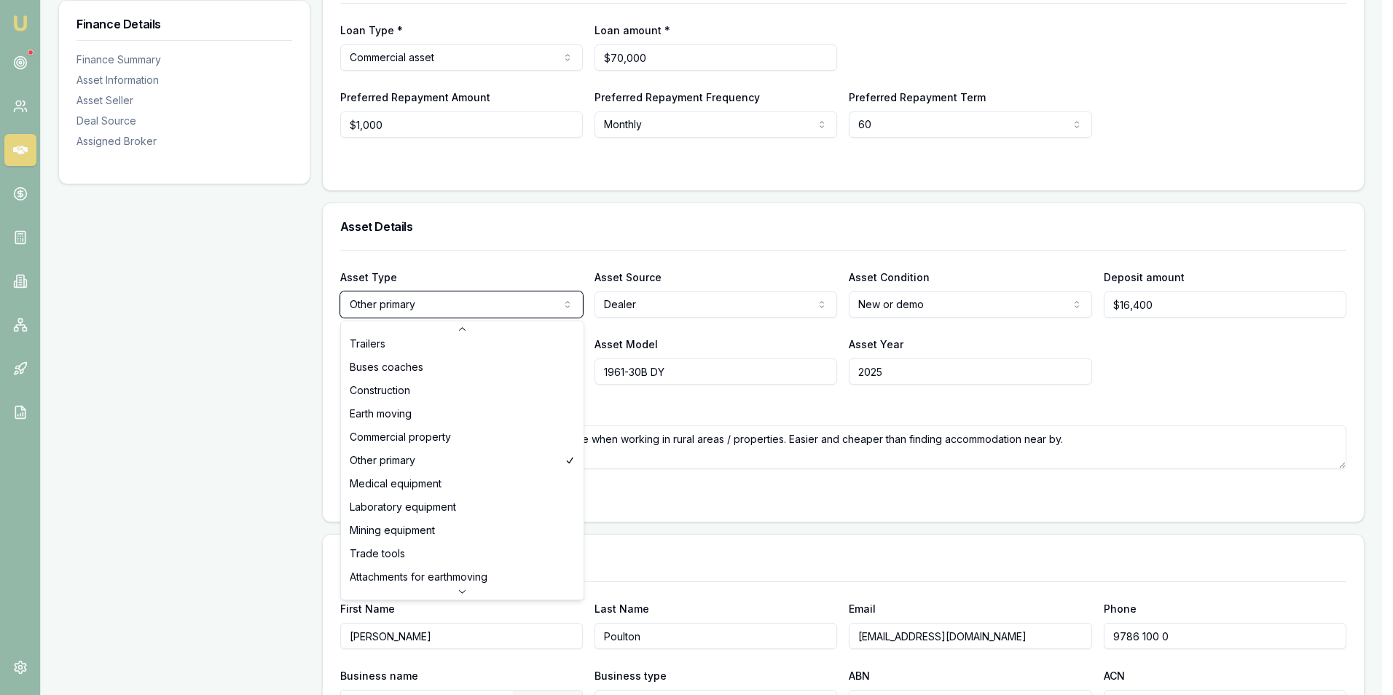
click at [798, 426] on html "Emu Broker Deals View D-54XKIJOV66 Adam Howell Toggle Menu Customer Trent Keily…" at bounding box center [696, 78] width 1393 height 695
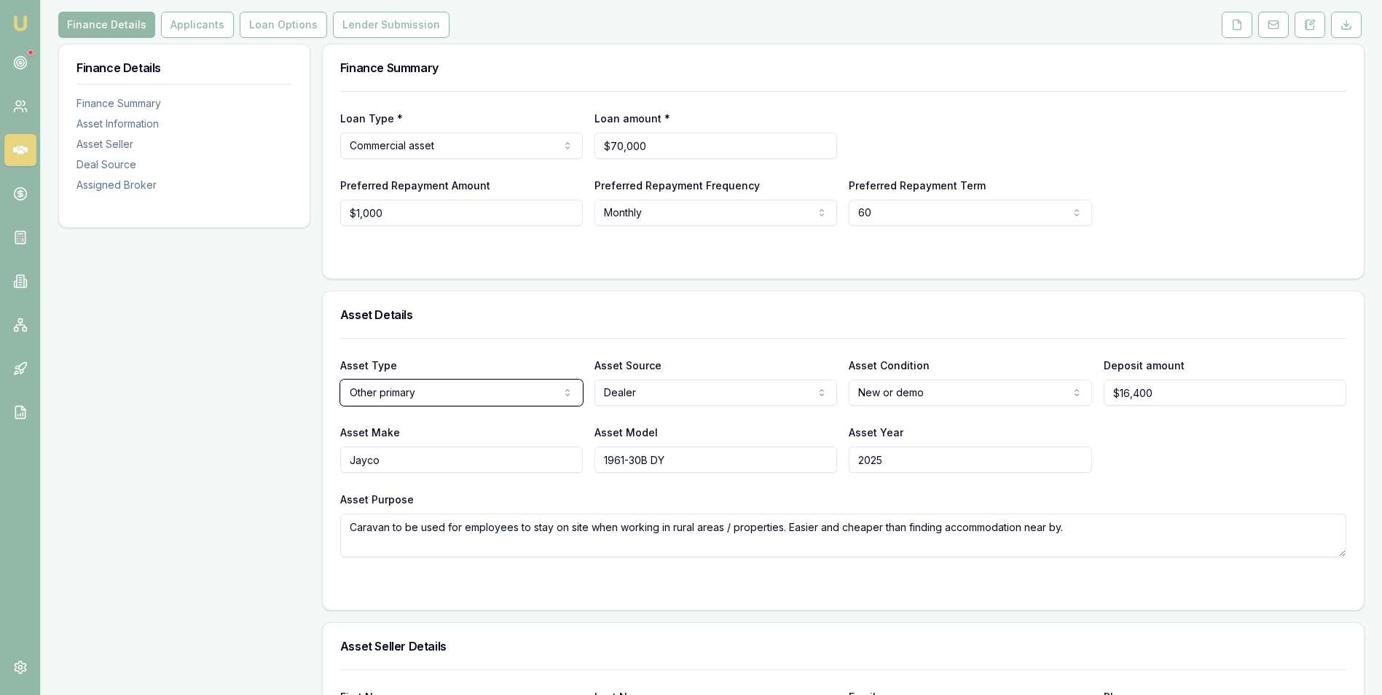
scroll to position [0, 0]
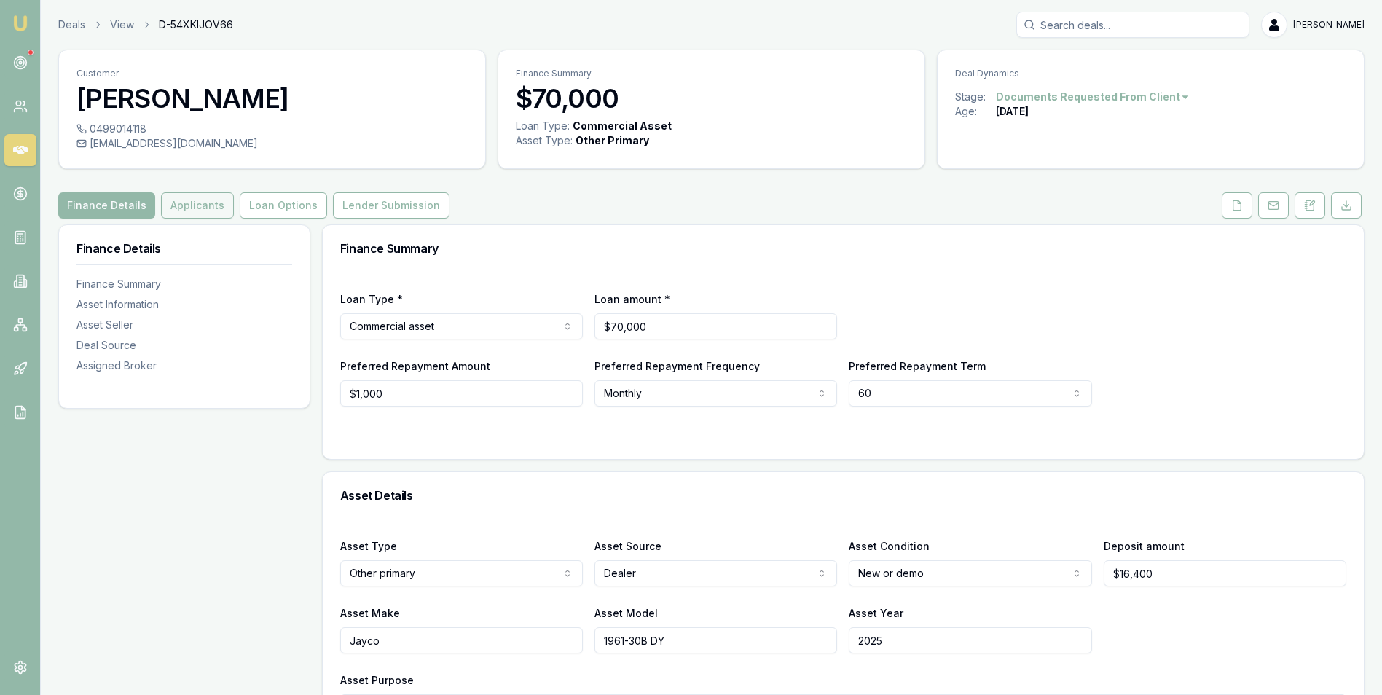
click at [203, 205] on button "Applicants" at bounding box center [197, 205] width 73 height 26
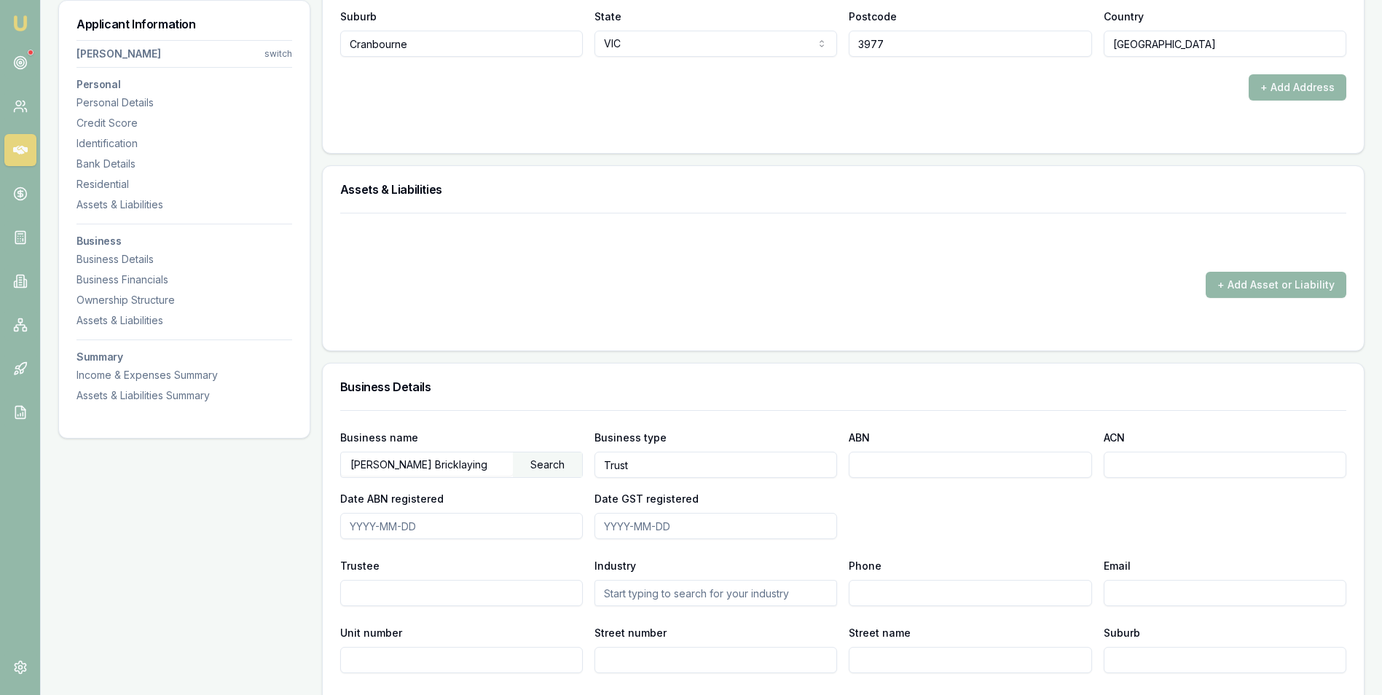
scroll to position [1676, 0]
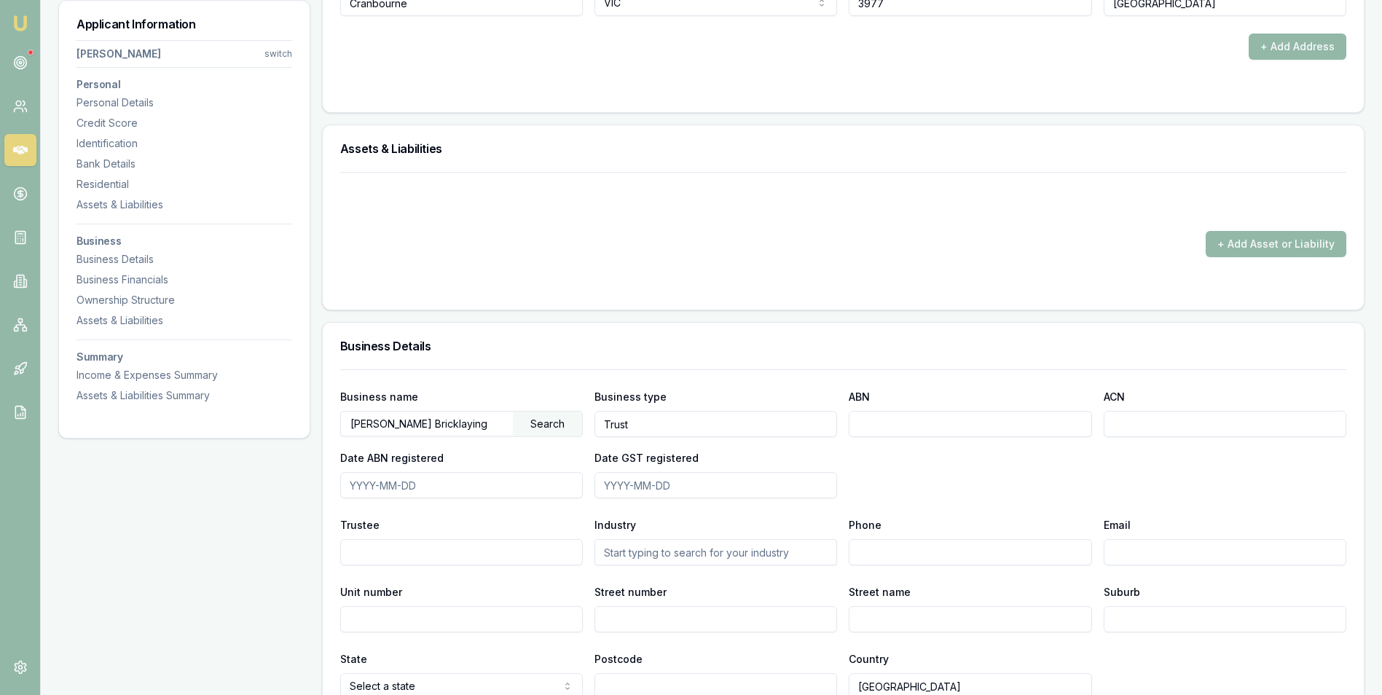
click at [876, 423] on input "ABN" at bounding box center [970, 424] width 243 height 26
type input "70336060645"
click at [912, 466] on div "Business name Keily Bricklaying Search Business type Trust ABN 70336060645 ACN …" at bounding box center [843, 443] width 1006 height 111
click at [435, 483] on input "Date ABN registered" at bounding box center [461, 485] width 243 height 26
type input "2024-04-02"
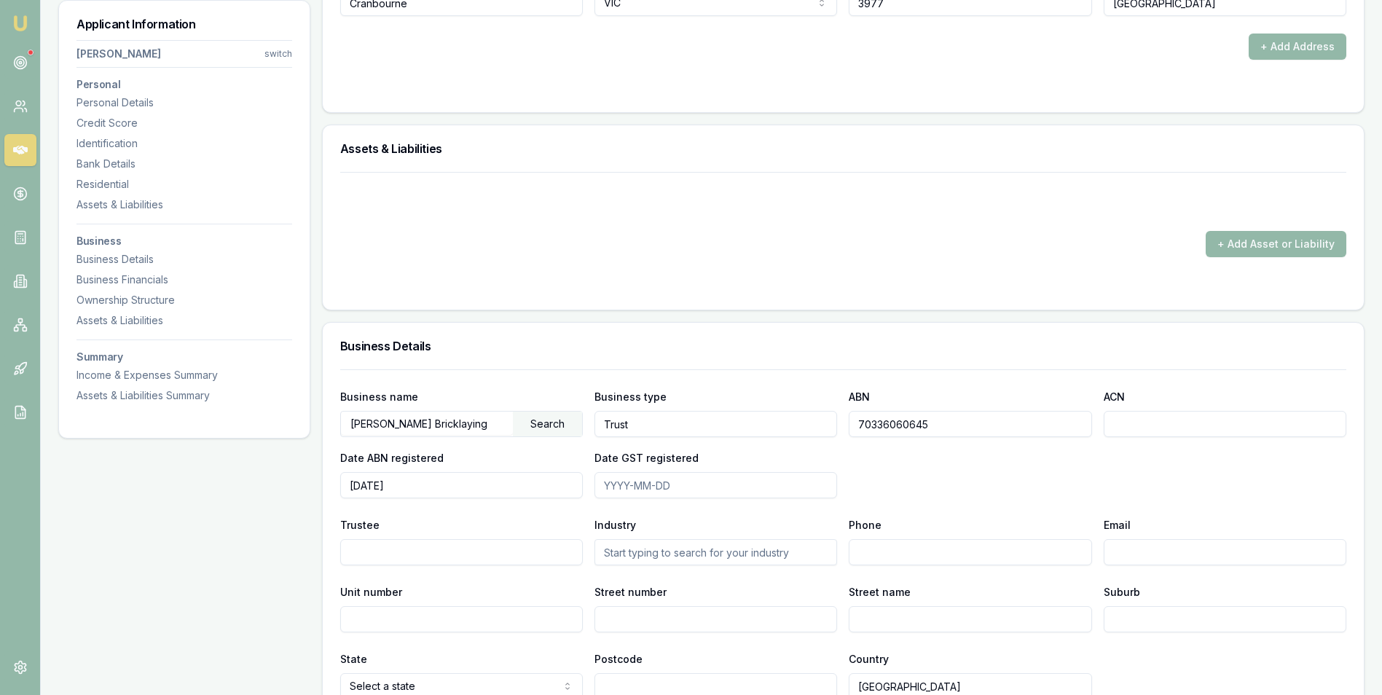
click at [644, 482] on input "Date GST registered" at bounding box center [715, 485] width 243 height 26
type input "2024-04-03"
click at [901, 479] on div "Business name Keily Bricklaying Search Business type Trust ABN 70336060645 ACN …" at bounding box center [843, 443] width 1006 height 111
click at [396, 552] on input "Trustee" at bounding box center [461, 552] width 243 height 26
type input "The Trustee for Keily Trust"
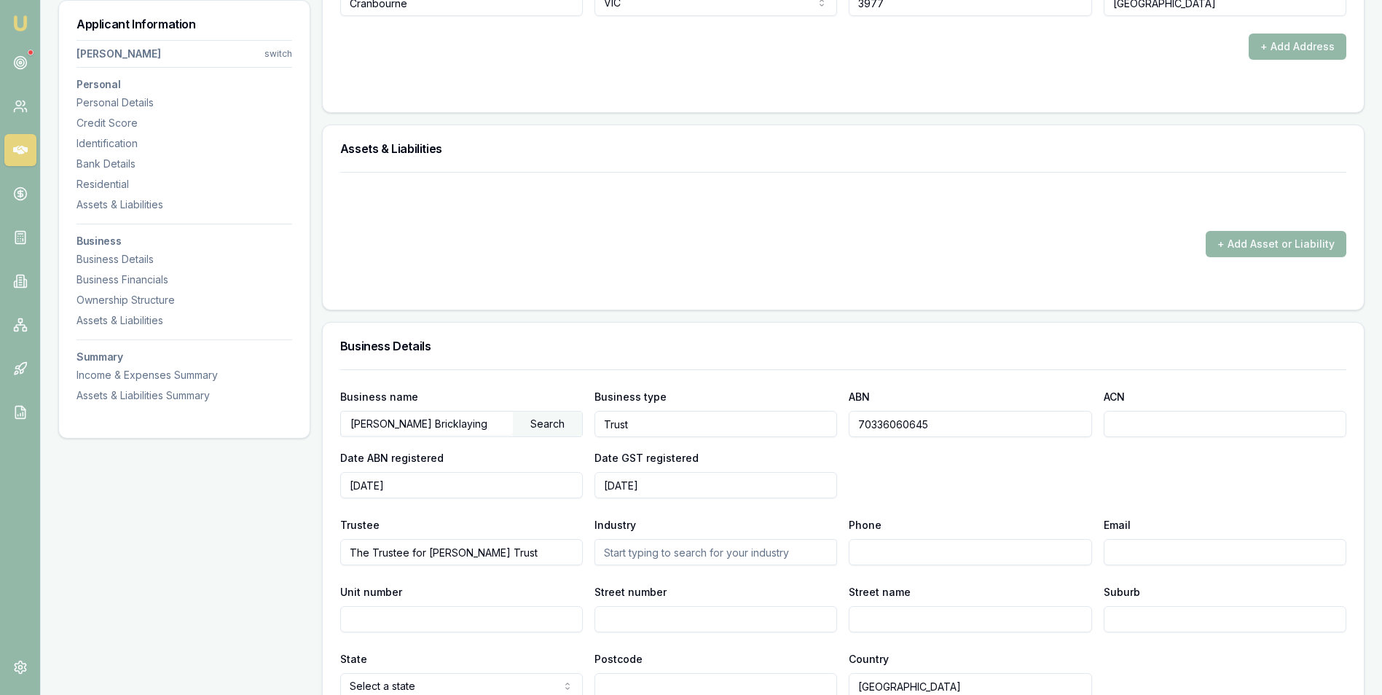
click at [674, 551] on input "text" at bounding box center [715, 552] width 243 height 26
click at [686, 600] on div "Bricklaying Services" at bounding box center [715, 605] width 241 height 26
type input "Bricklaying Services"
click at [894, 549] on input "Phone" at bounding box center [970, 552] width 243 height 26
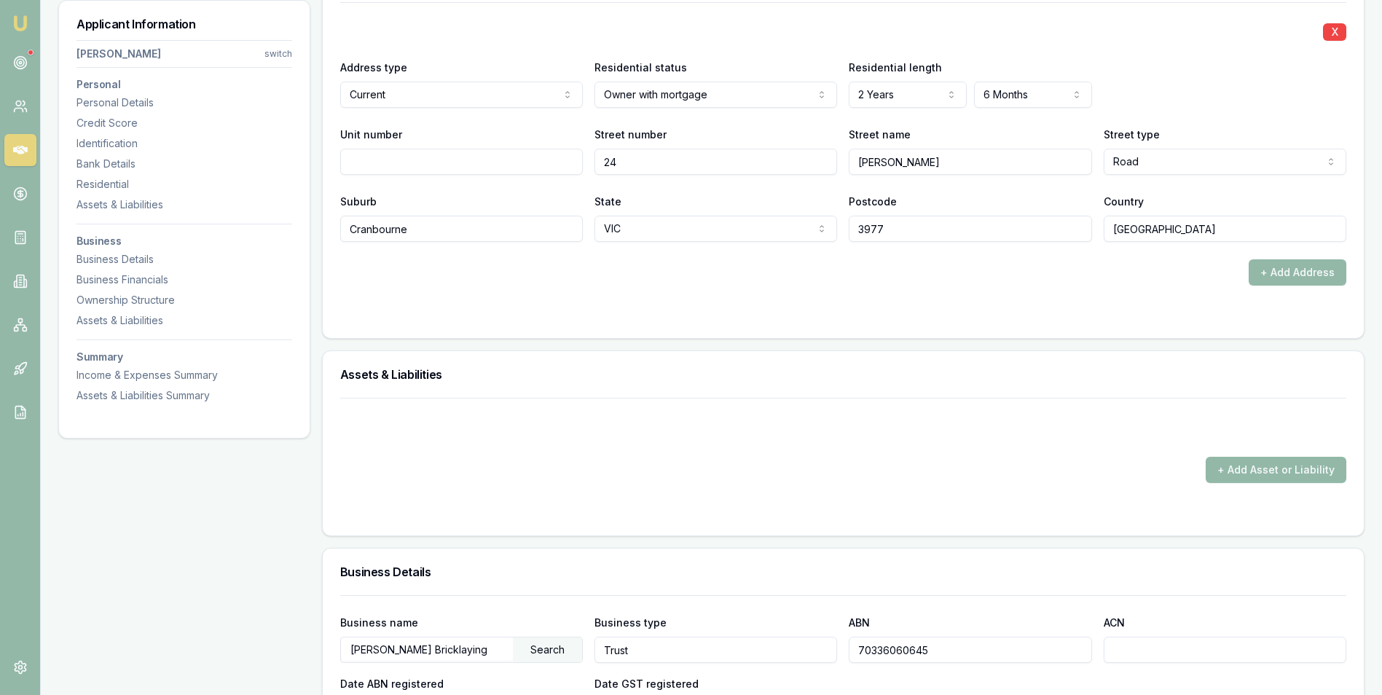
scroll to position [1603, 0]
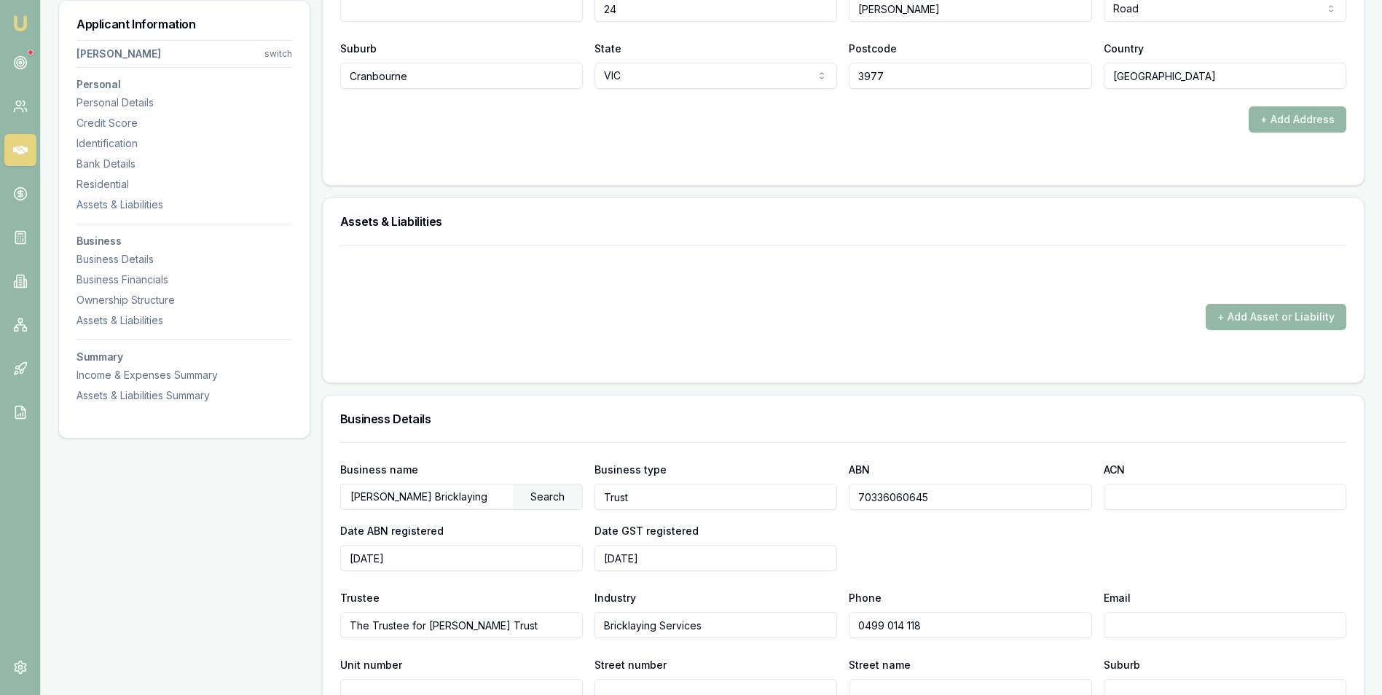
type input "0499 014 118"
click at [1146, 626] on input "Email" at bounding box center [1225, 625] width 243 height 26
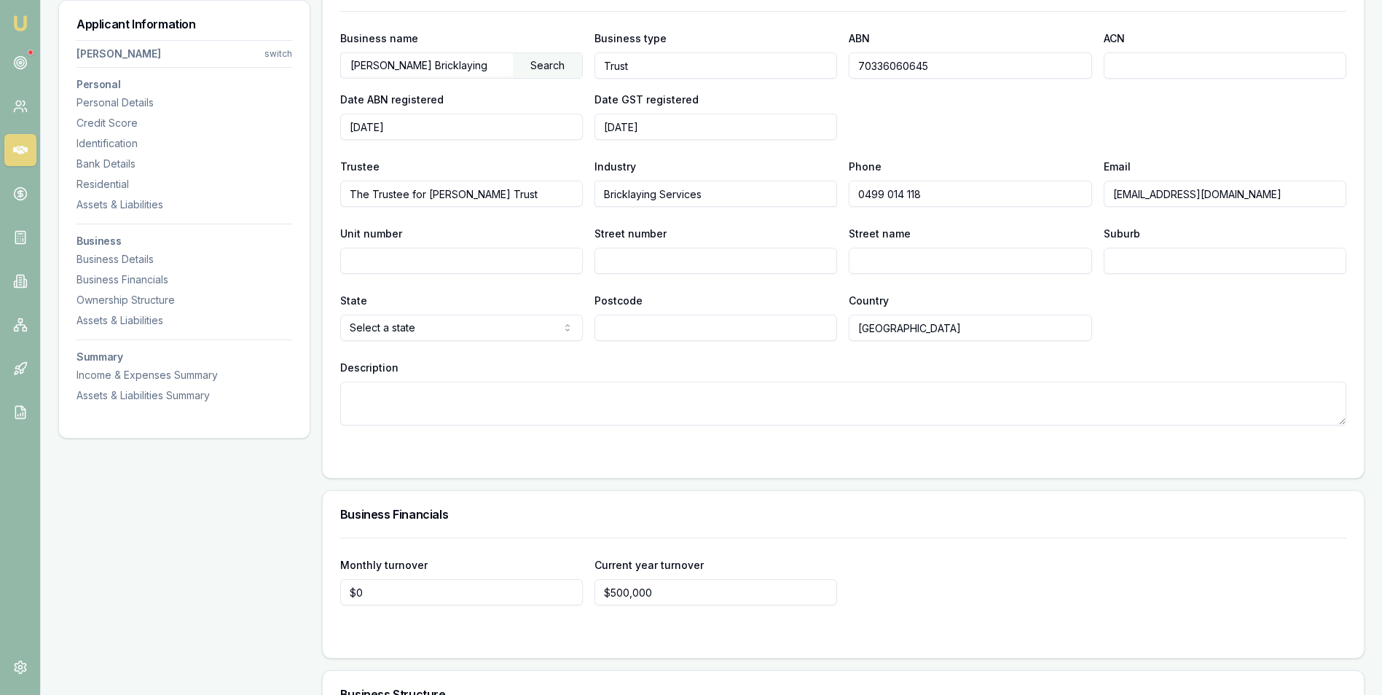
scroll to position [2040, 0]
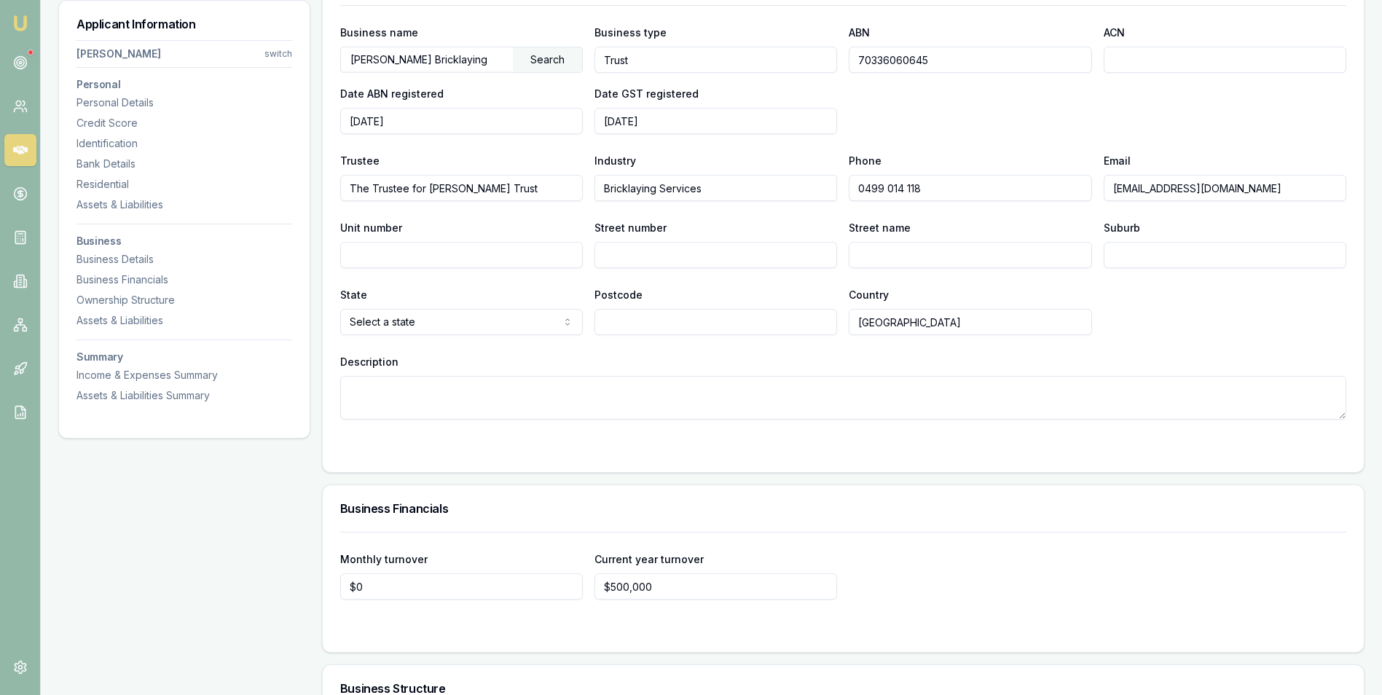
type input "t.keily94@icloud.com"
click at [637, 259] on input "Street number" at bounding box center [715, 255] width 243 height 26
type input "24"
click at [891, 254] on input "Street name" at bounding box center [970, 255] width 243 height 26
type input "Robert Road"
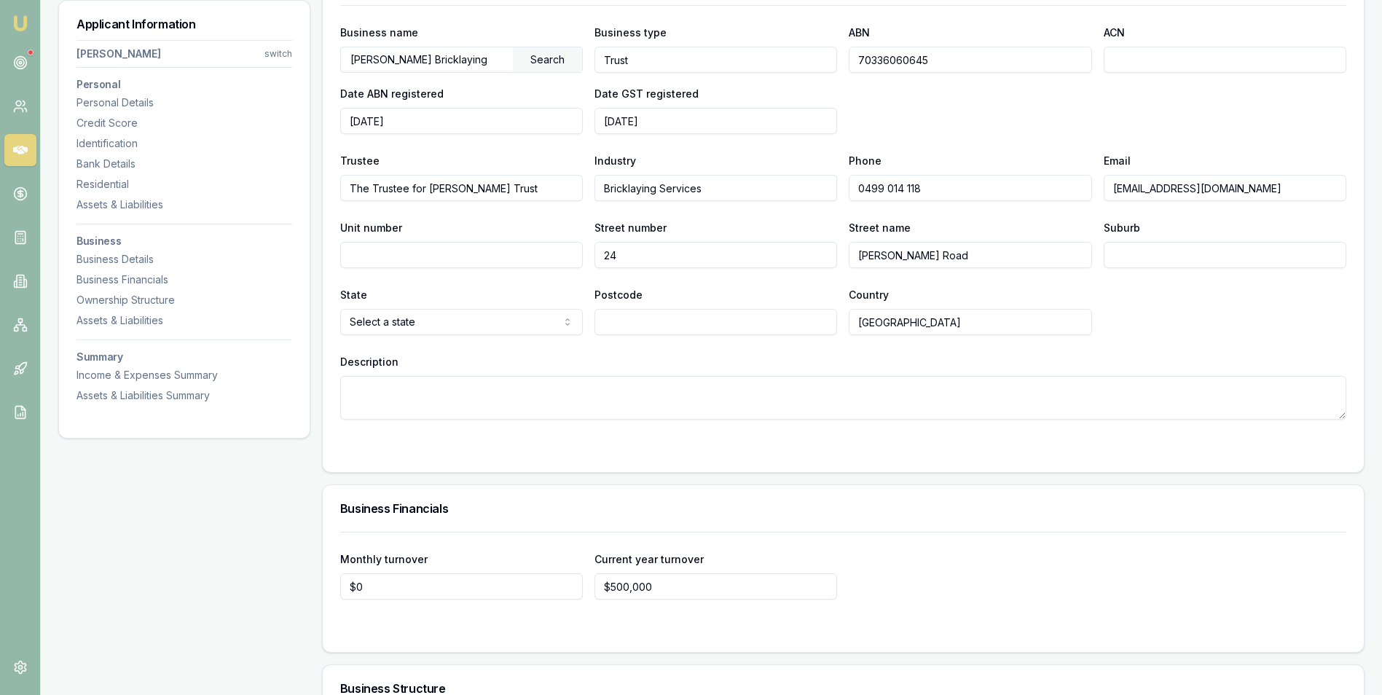
click at [1059, 296] on div "Country Australia" at bounding box center [970, 311] width 243 height 50
click at [1147, 257] on input "Suburb" at bounding box center [1225, 255] width 243 height 26
type input "Cranbourne North"
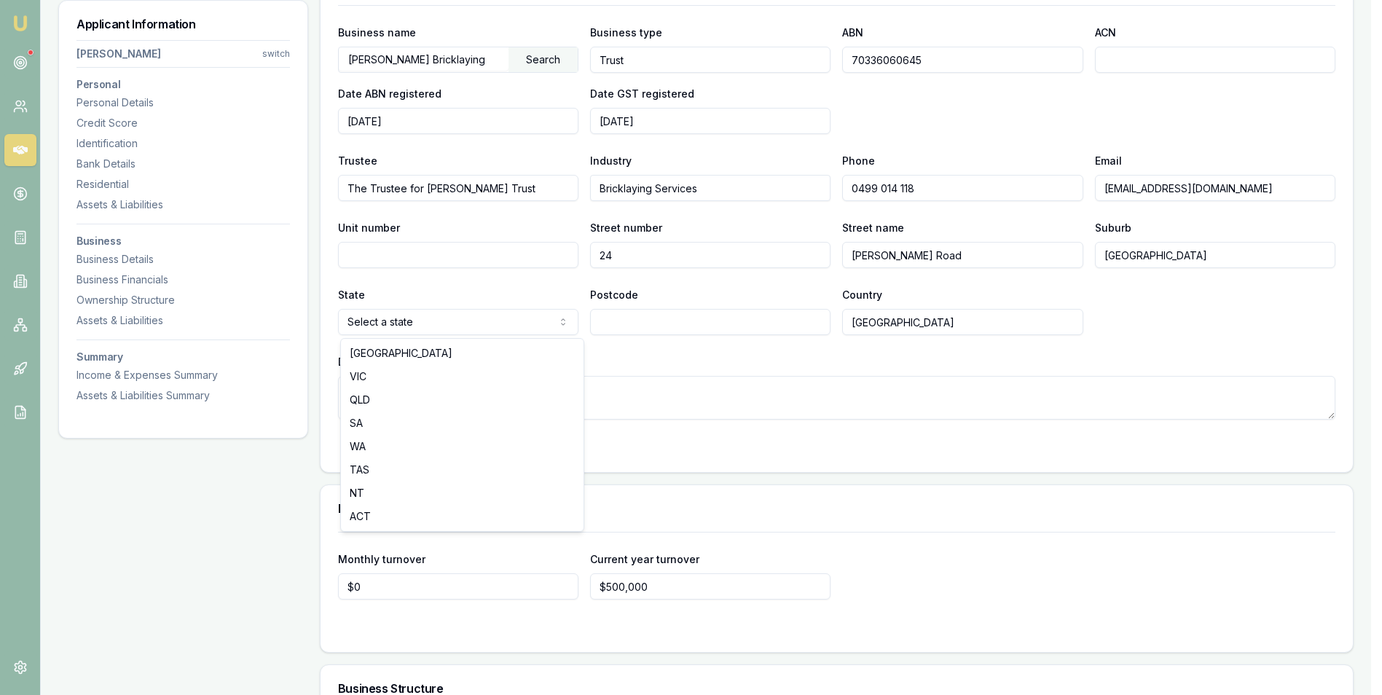
select select "VIC"
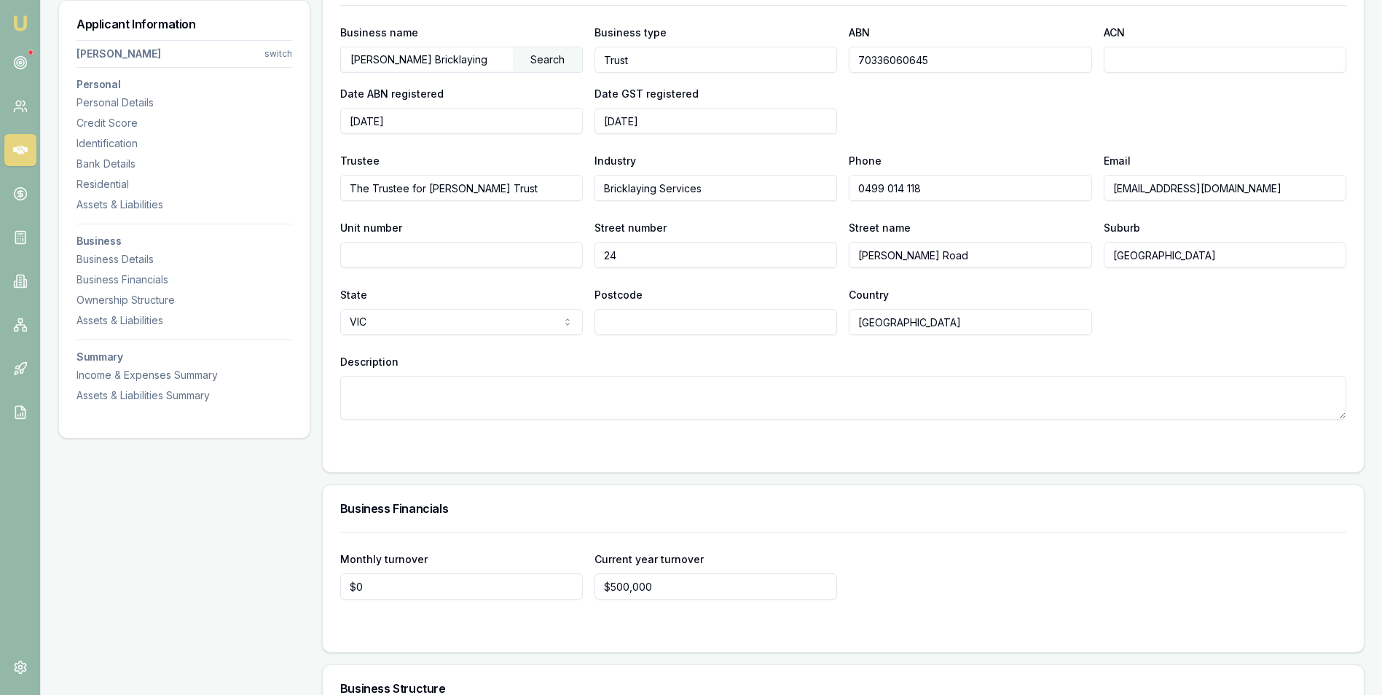
click at [631, 316] on input "Postcode" at bounding box center [715, 322] width 243 height 26
click at [660, 349] on div "Business name Keily Bricklaying Search Business type Trust ABN 70336060645 ACN …" at bounding box center [843, 212] width 1006 height 415
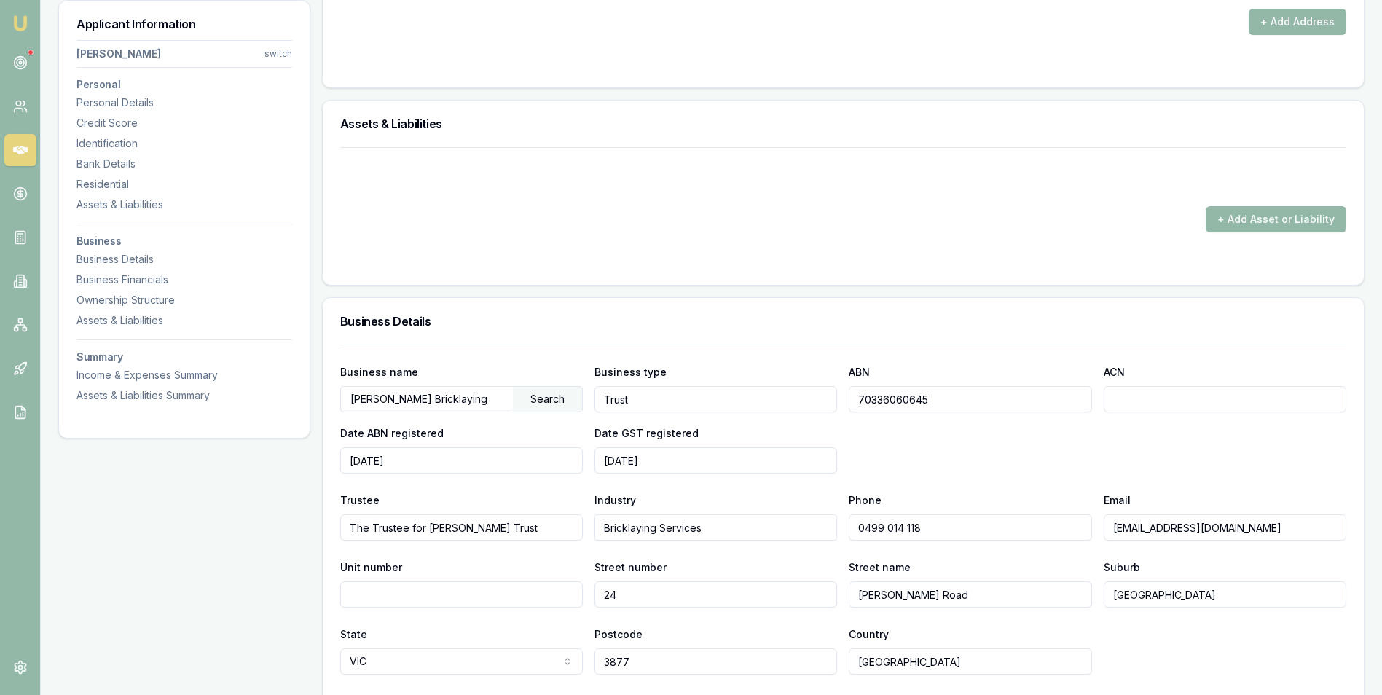
scroll to position [1821, 0]
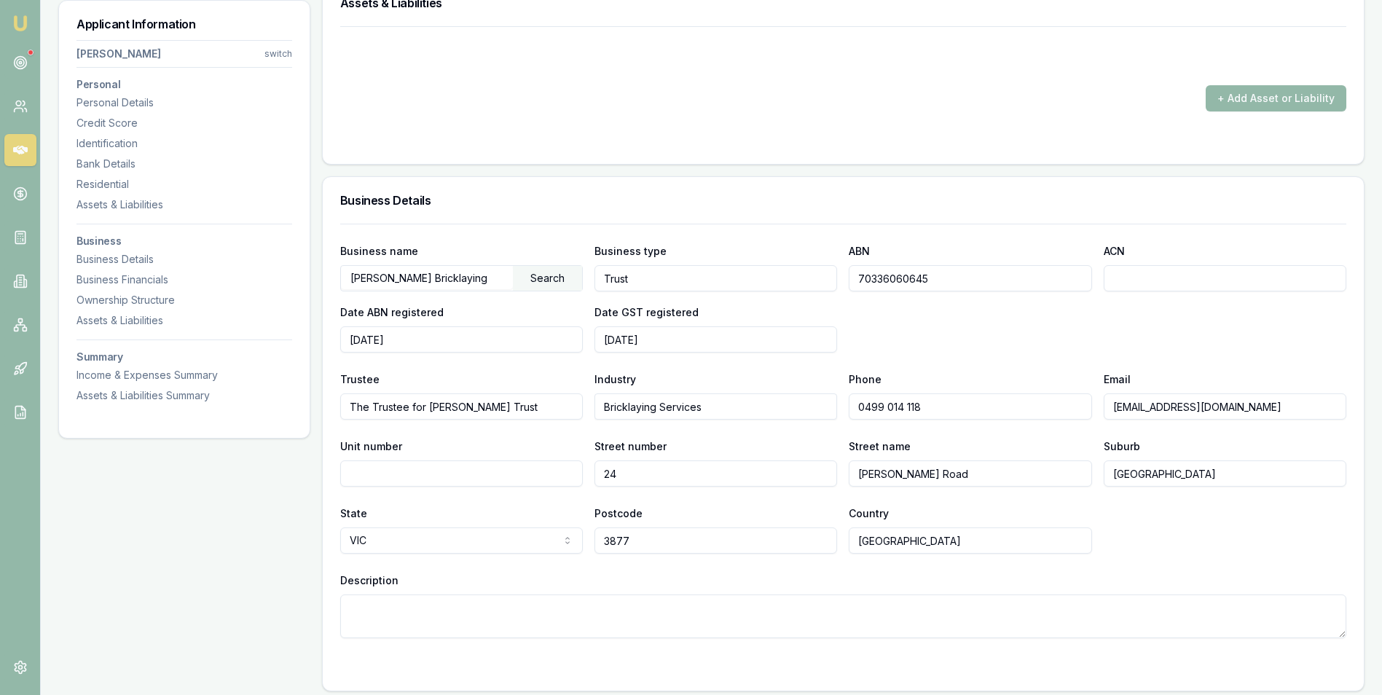
click at [616, 536] on input "3877" at bounding box center [715, 540] width 243 height 26
type input "3977"
click at [892, 473] on input "Robert Road" at bounding box center [970, 473] width 243 height 26
type input "Roberts Road"
click at [975, 508] on div "Country Australia" at bounding box center [970, 529] width 243 height 50
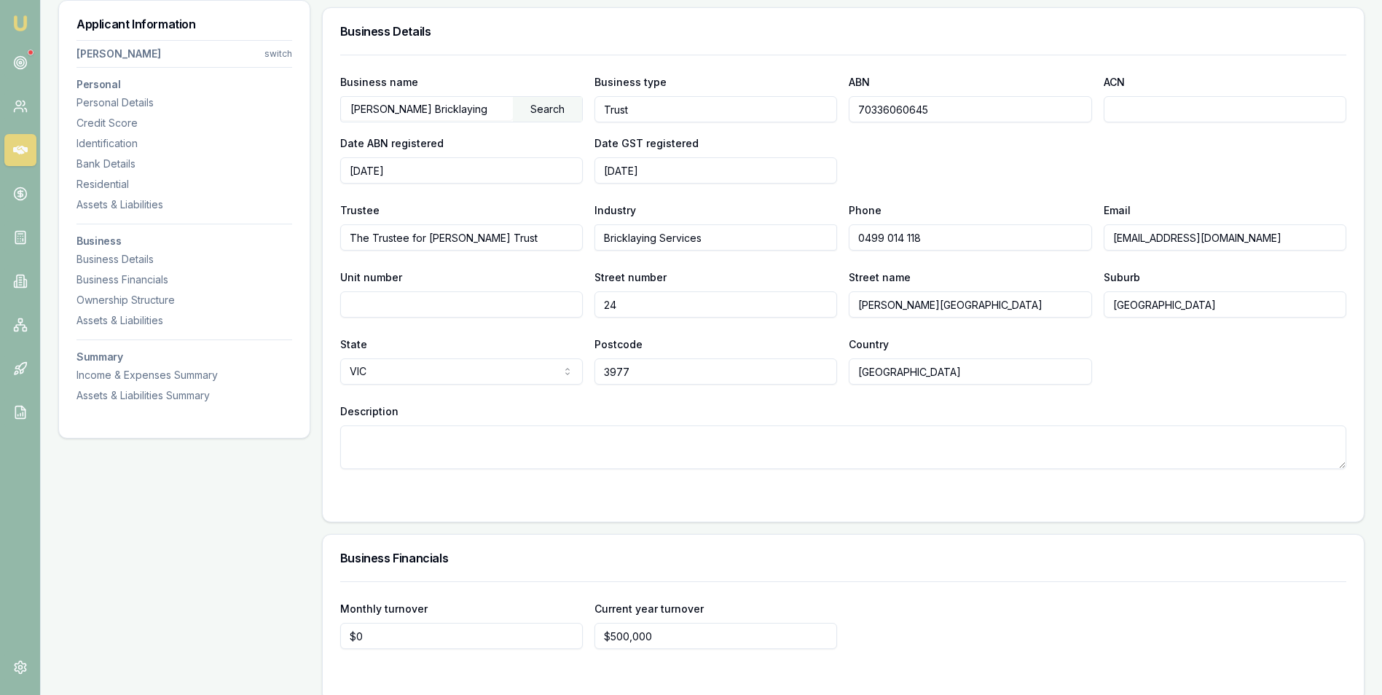
scroll to position [2040, 0]
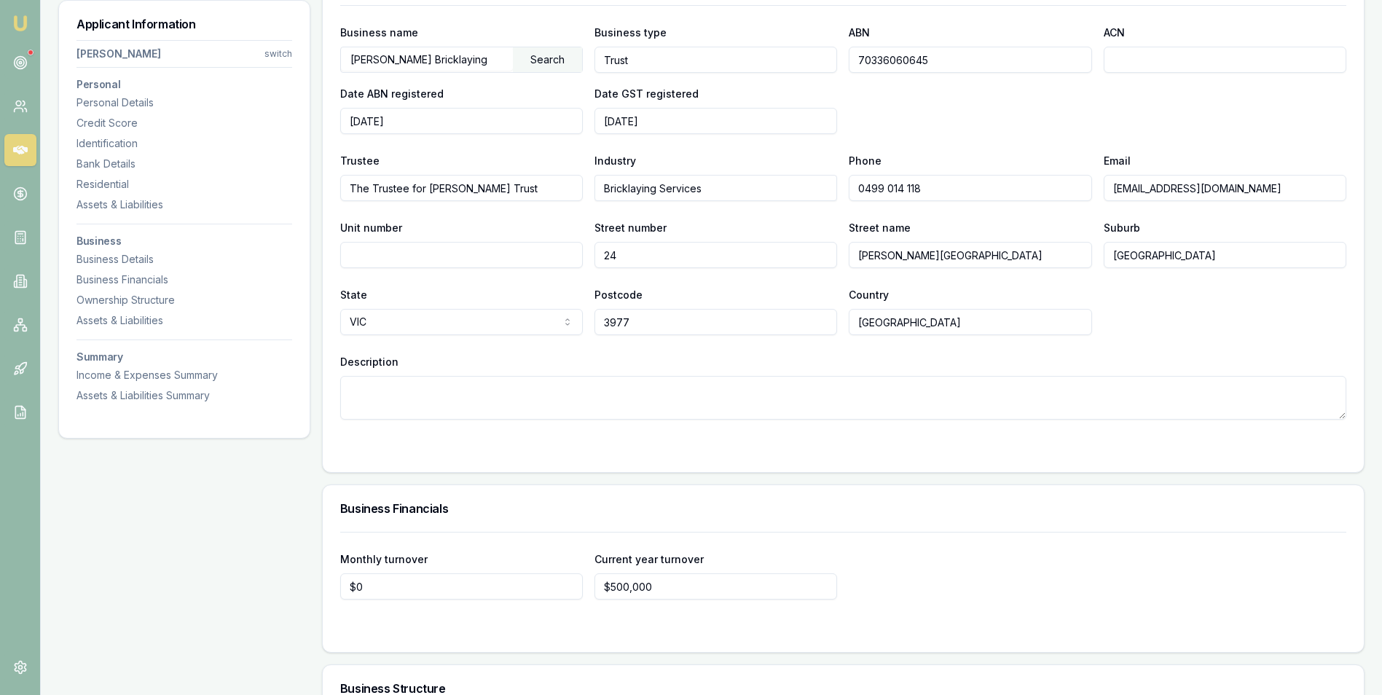
click at [1217, 256] on input "Cranbourne North" at bounding box center [1225, 255] width 243 height 26
type input "Cranbourne"
click at [1189, 304] on div "State VIC NSW VIC QLD SA WA TAS NT ACT Postcode 3977 Country Australia" at bounding box center [843, 311] width 1006 height 50
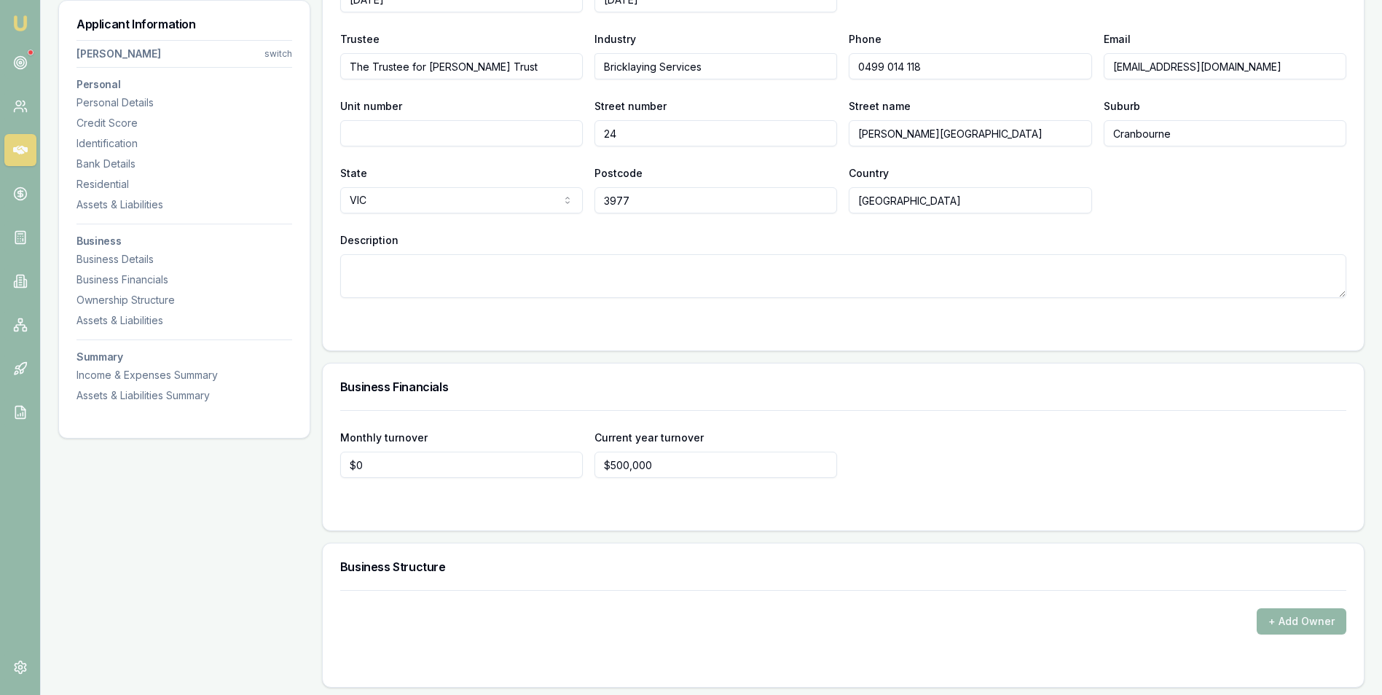
scroll to position [2185, 0]
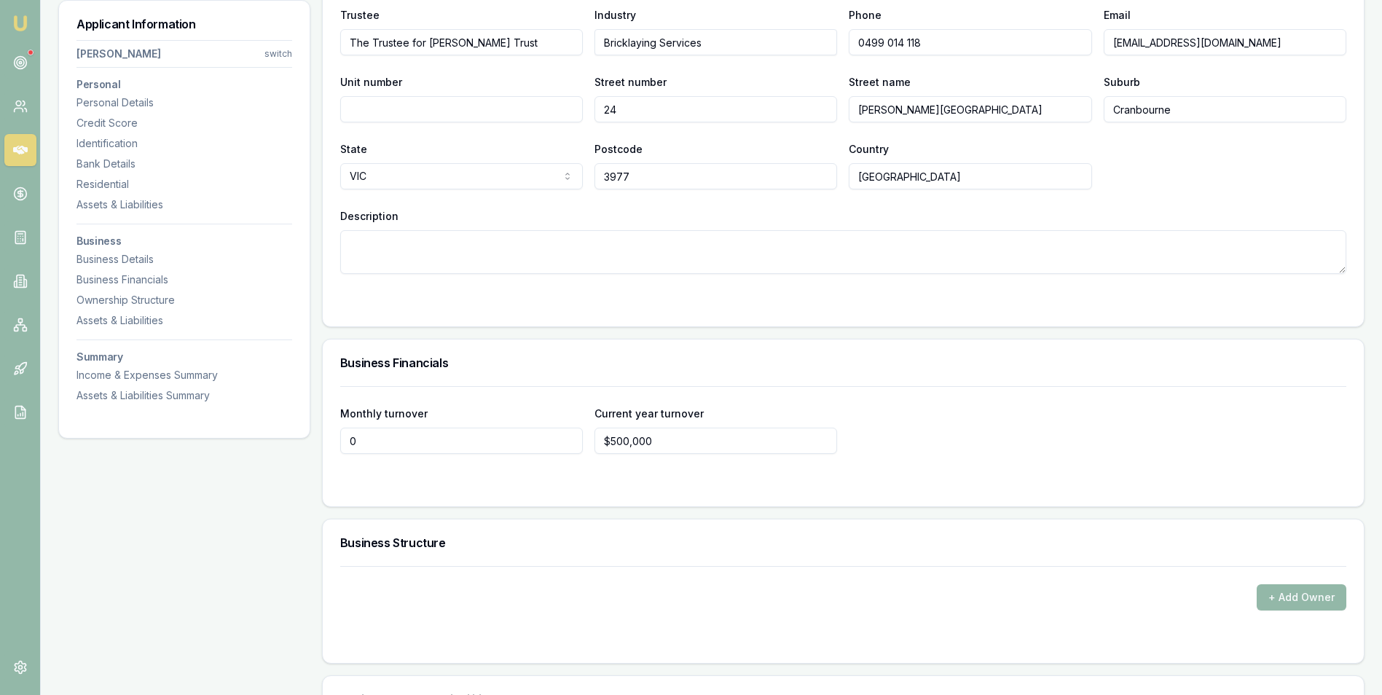
click at [409, 440] on input "0" at bounding box center [461, 441] width 243 height 26
type input "$42,000"
click at [541, 474] on form "Monthly turnover $42,000 Current year turnover $500,000" at bounding box center [843, 437] width 1006 height 103
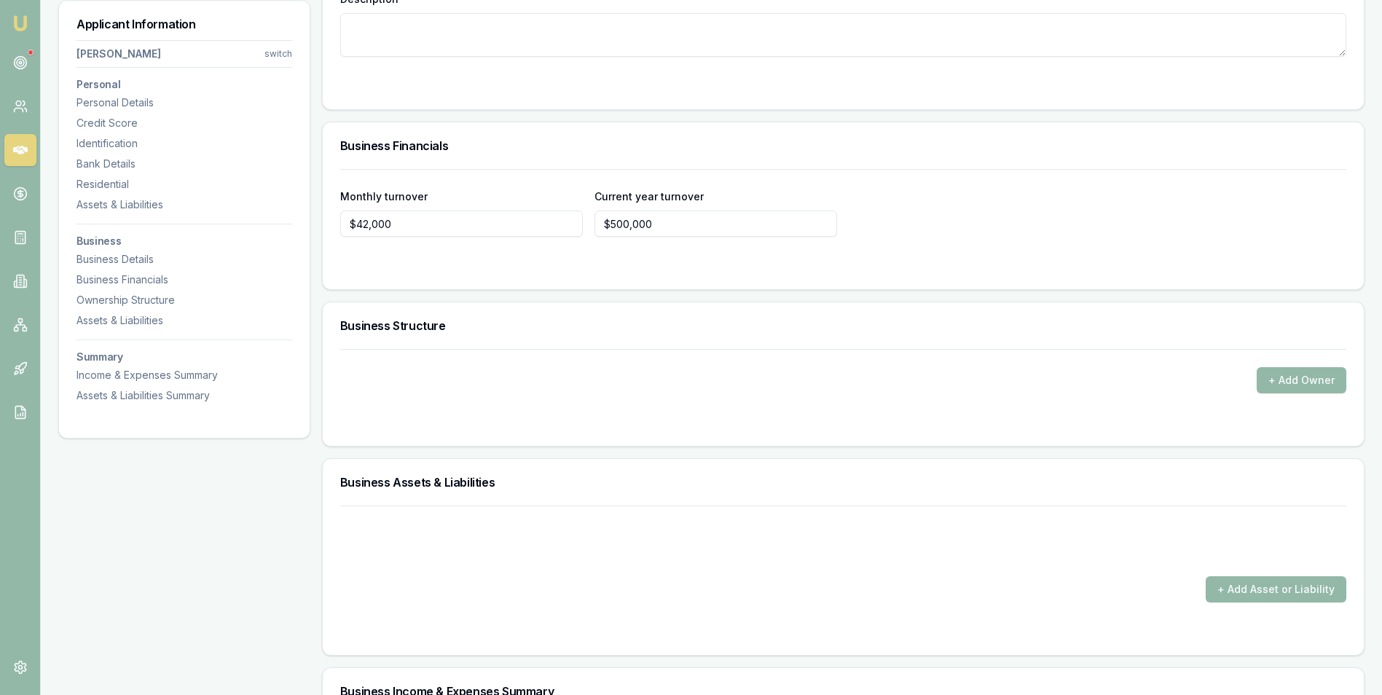
scroll to position [2404, 0]
click at [1276, 377] on button "+ Add Owner" at bounding box center [1302, 379] width 90 height 26
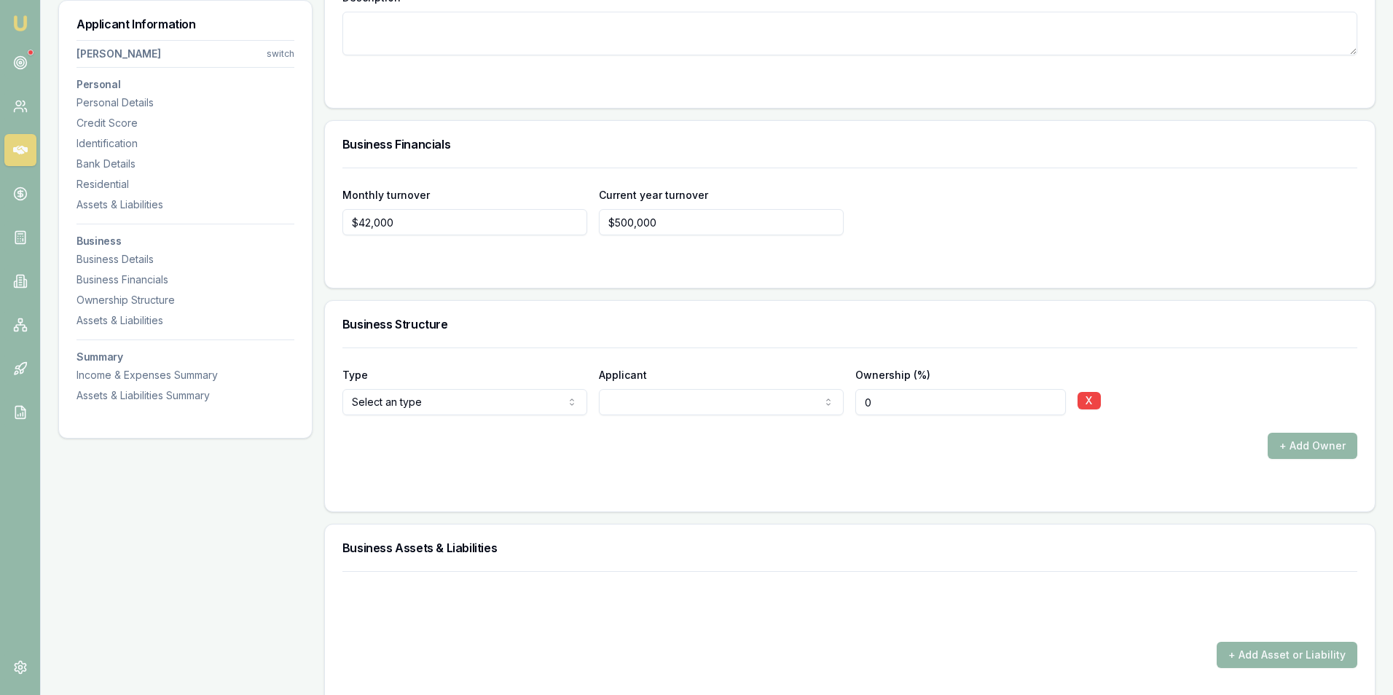
click at [893, 404] on input "0" at bounding box center [953, 402] width 208 height 26
type input "0100"
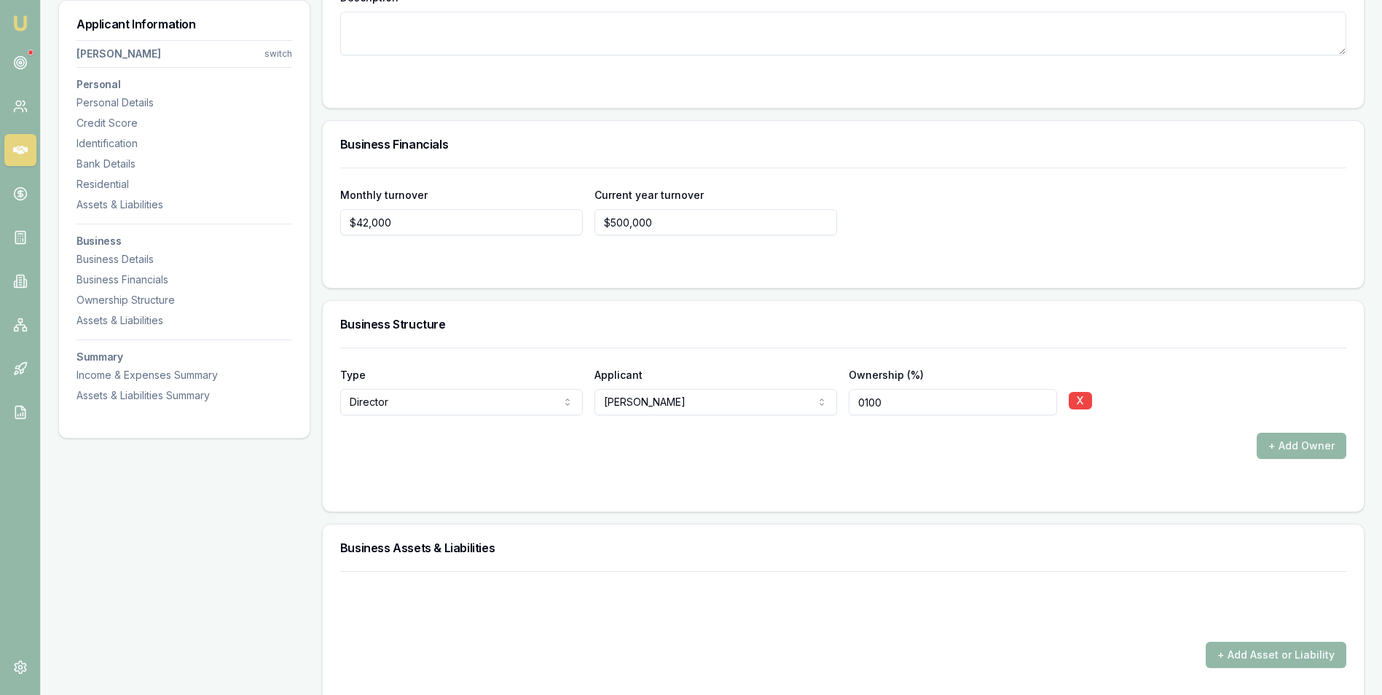
click at [1214, 389] on div "Type Director Director Shareholder Company Trust Other Applicant Trent Keily Tr…" at bounding box center [843, 391] width 1006 height 50
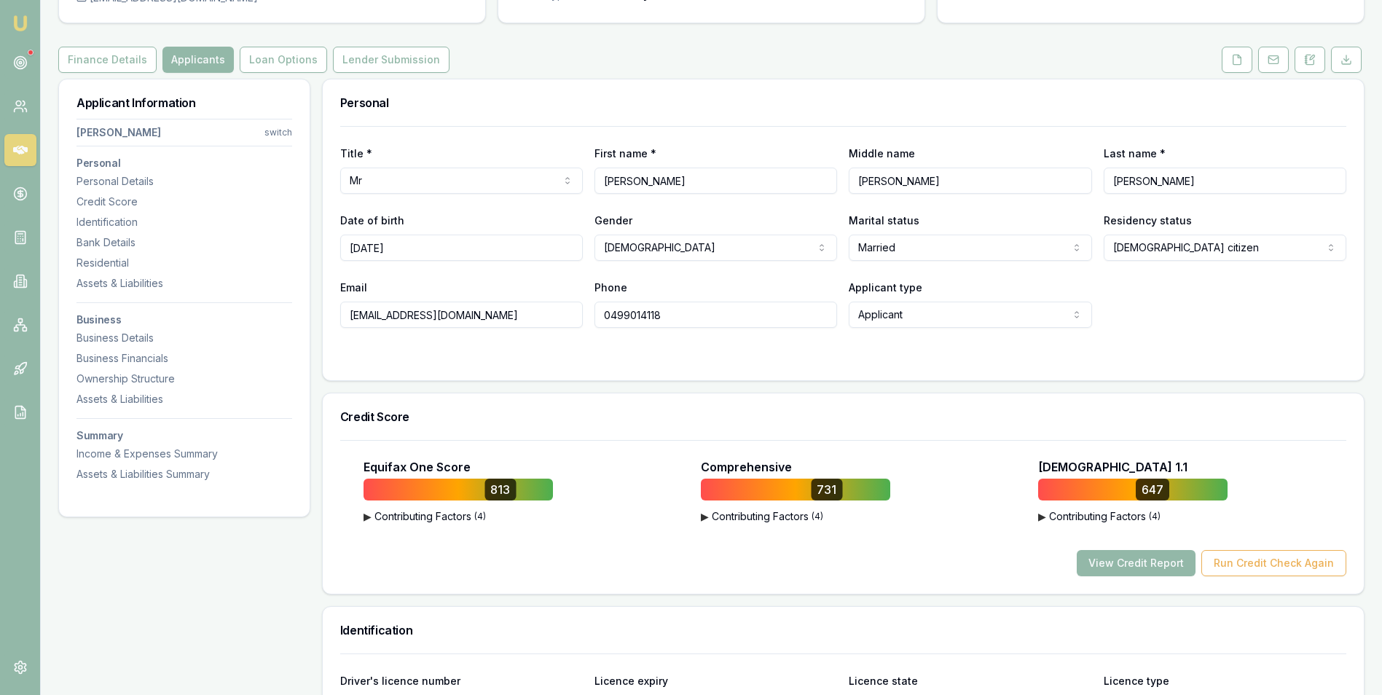
scroll to position [0, 0]
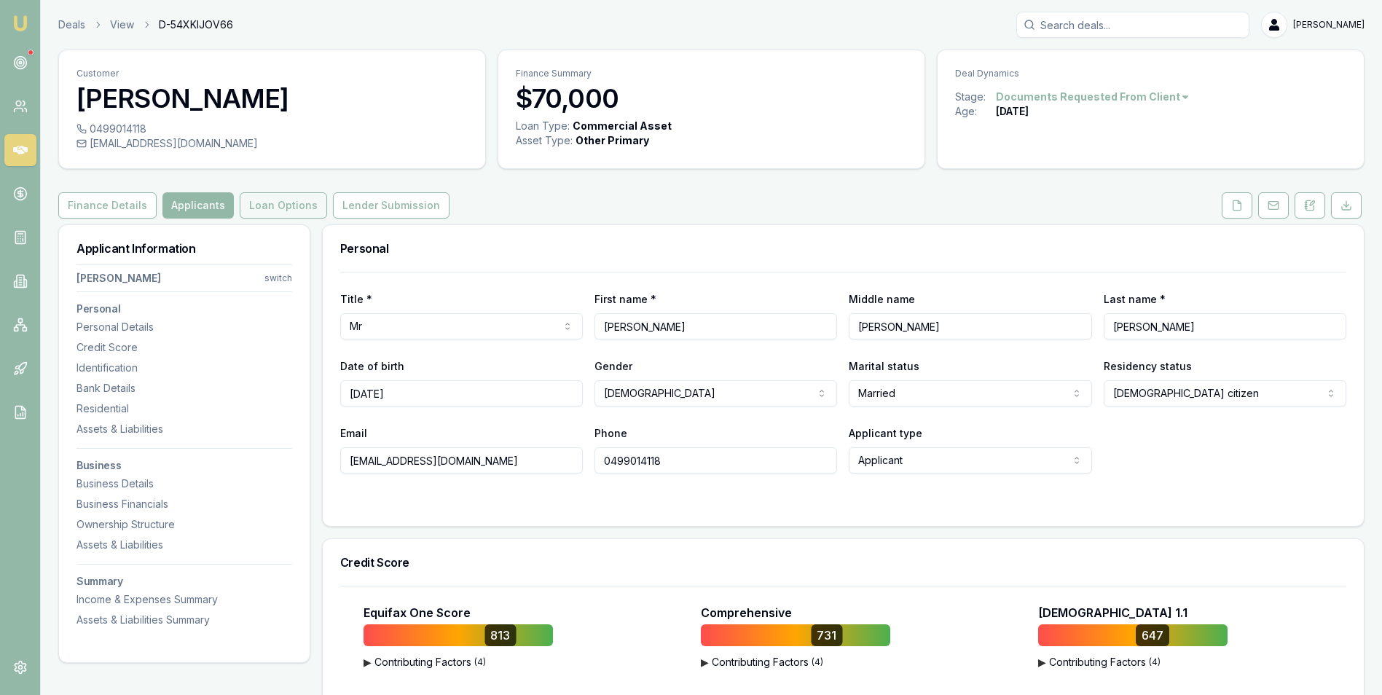
click at [297, 204] on button "Loan Options" at bounding box center [283, 205] width 87 height 26
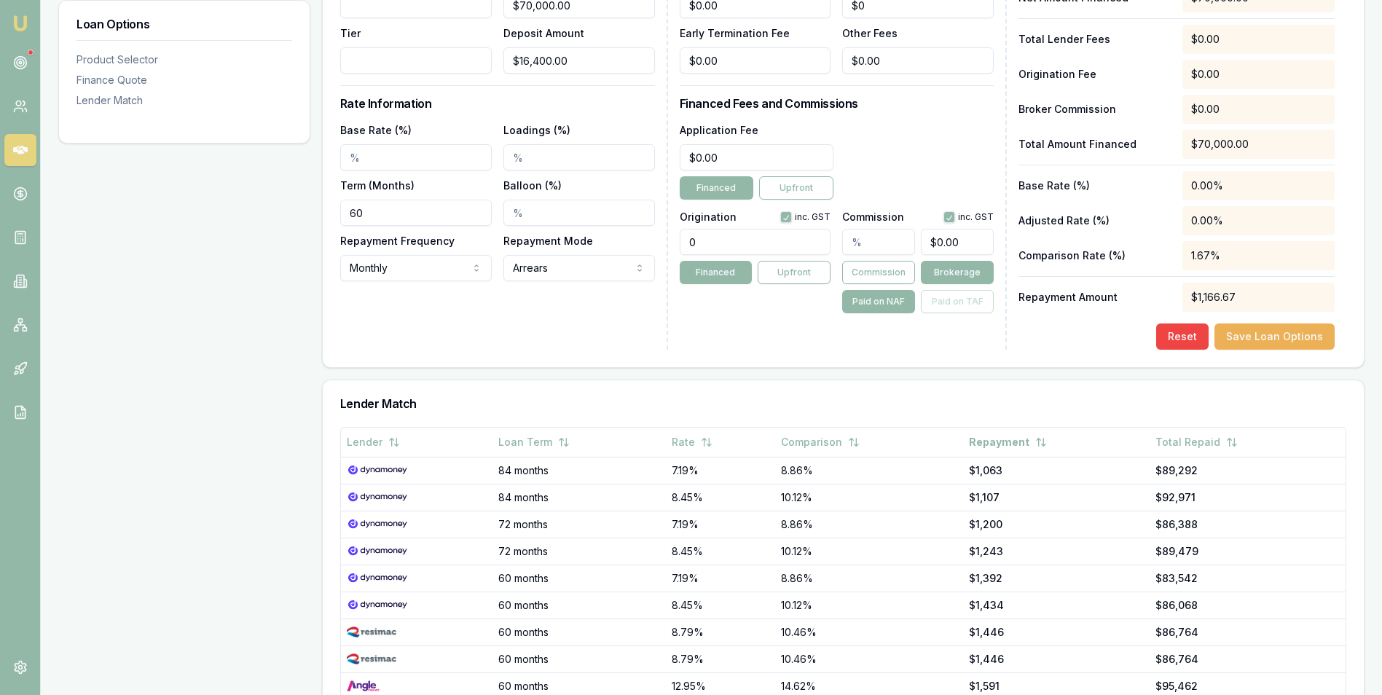
scroll to position [583, 0]
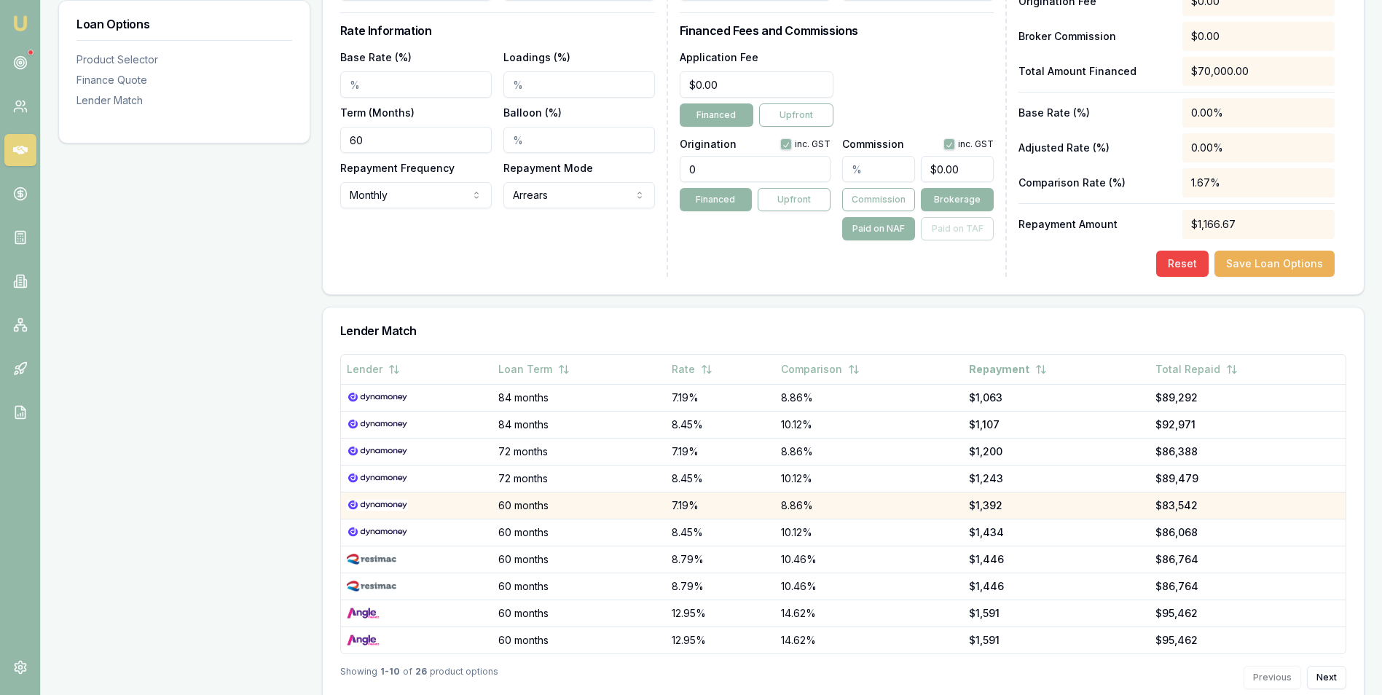
click at [382, 503] on img at bounding box center [377, 506] width 61 height 12
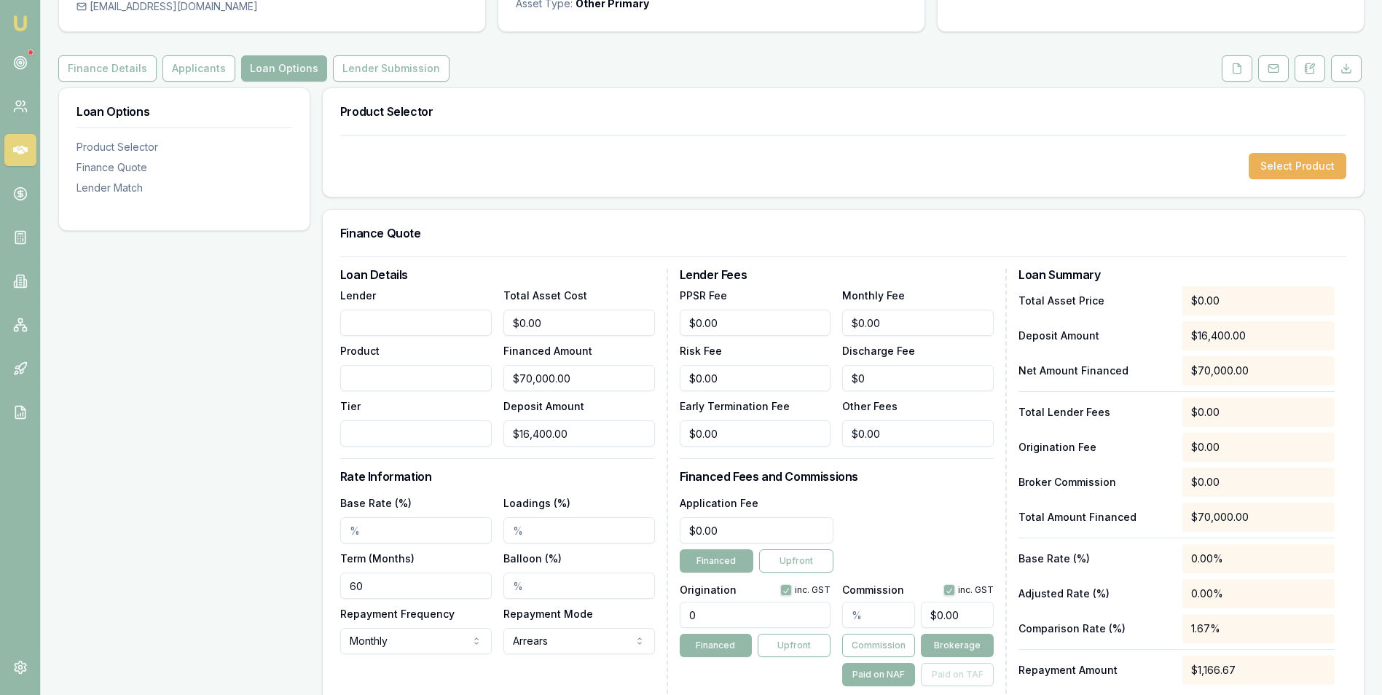
scroll to position [146, 0]
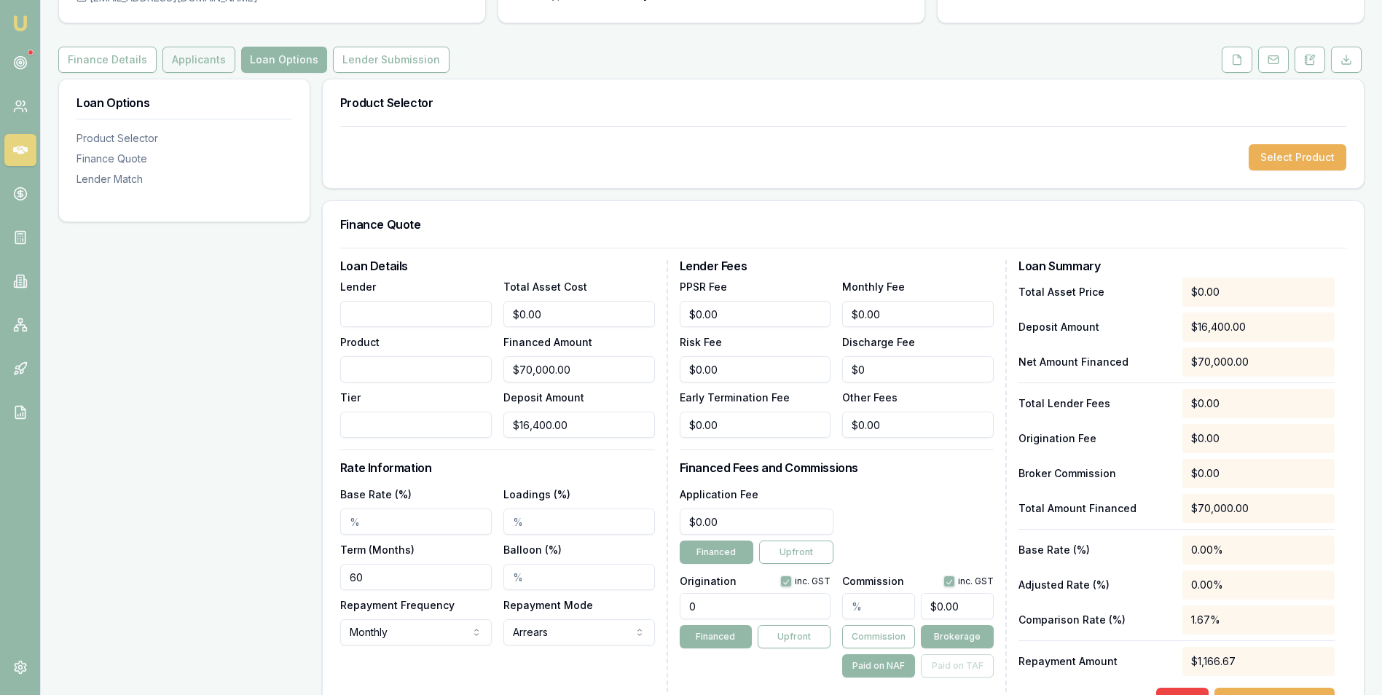
click at [203, 59] on button "Applicants" at bounding box center [198, 60] width 73 height 26
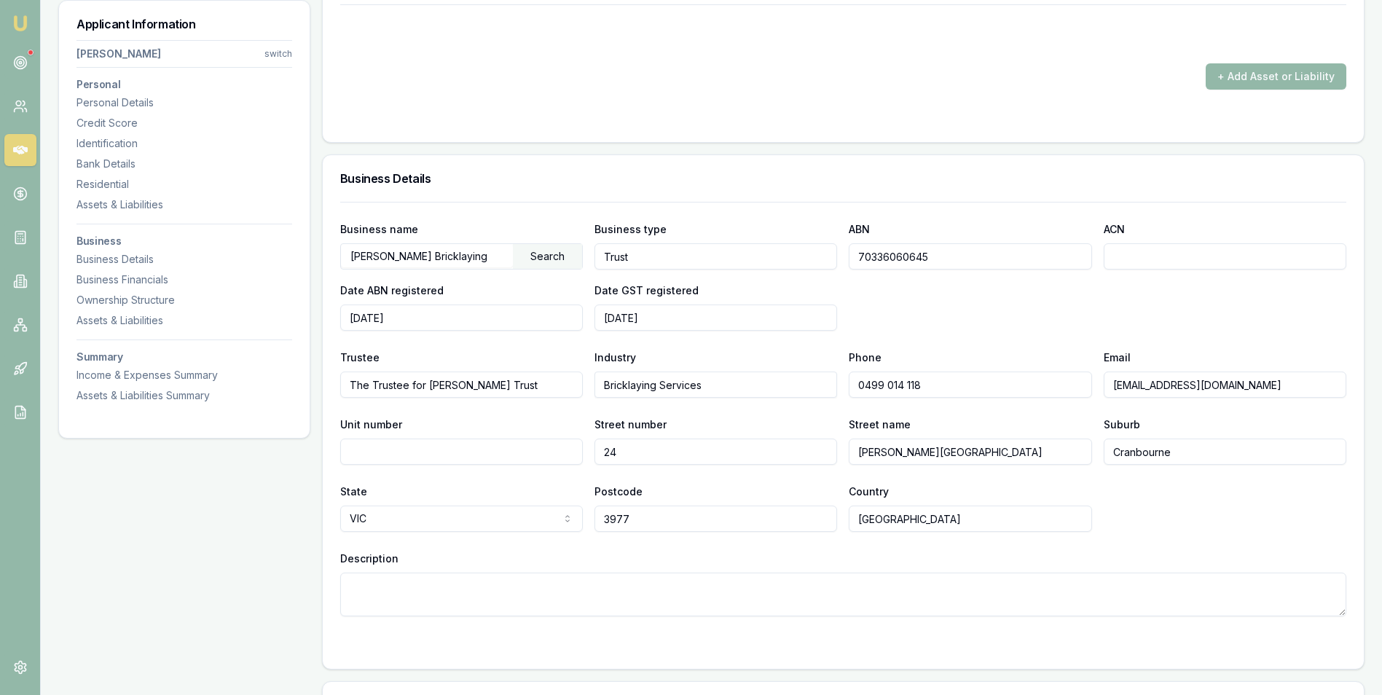
scroll to position [1894, 0]
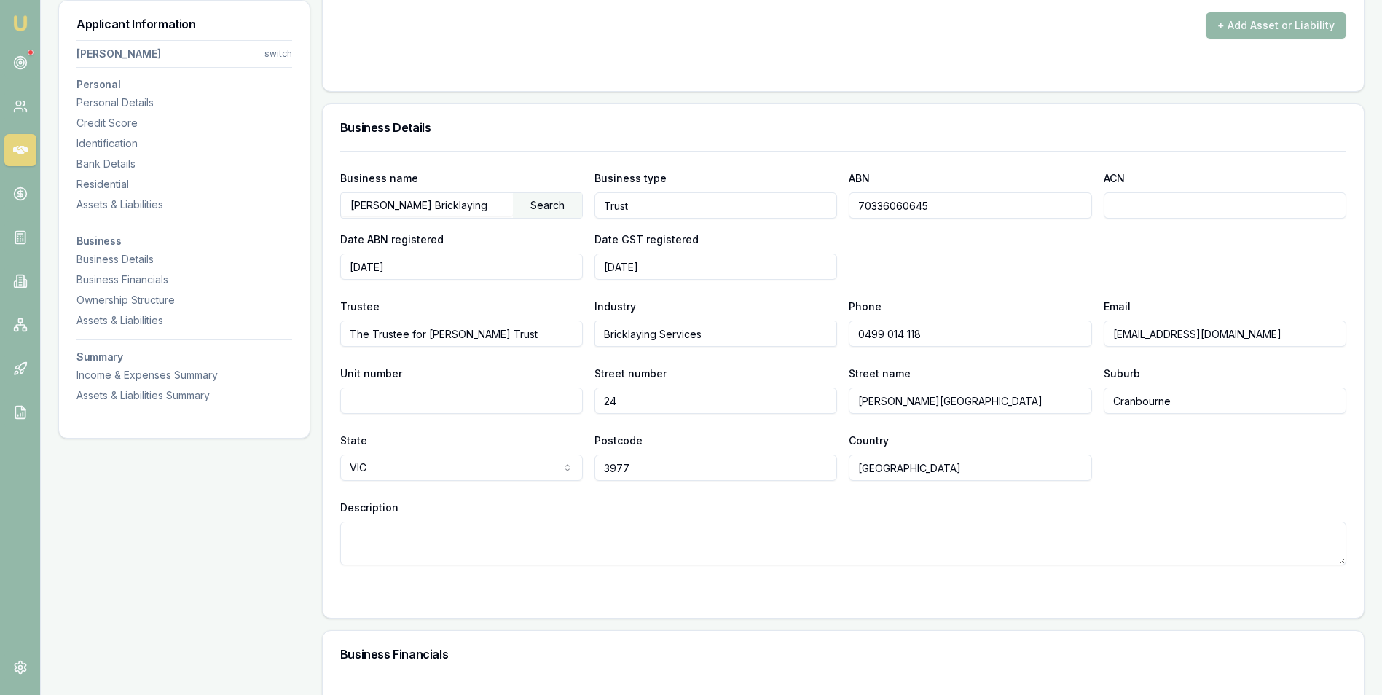
drag, startPoint x: 938, startPoint y: 205, endPoint x: 852, endPoint y: 204, distance: 86.0
click at [852, 204] on input "70336060645" at bounding box center [970, 205] width 243 height 26
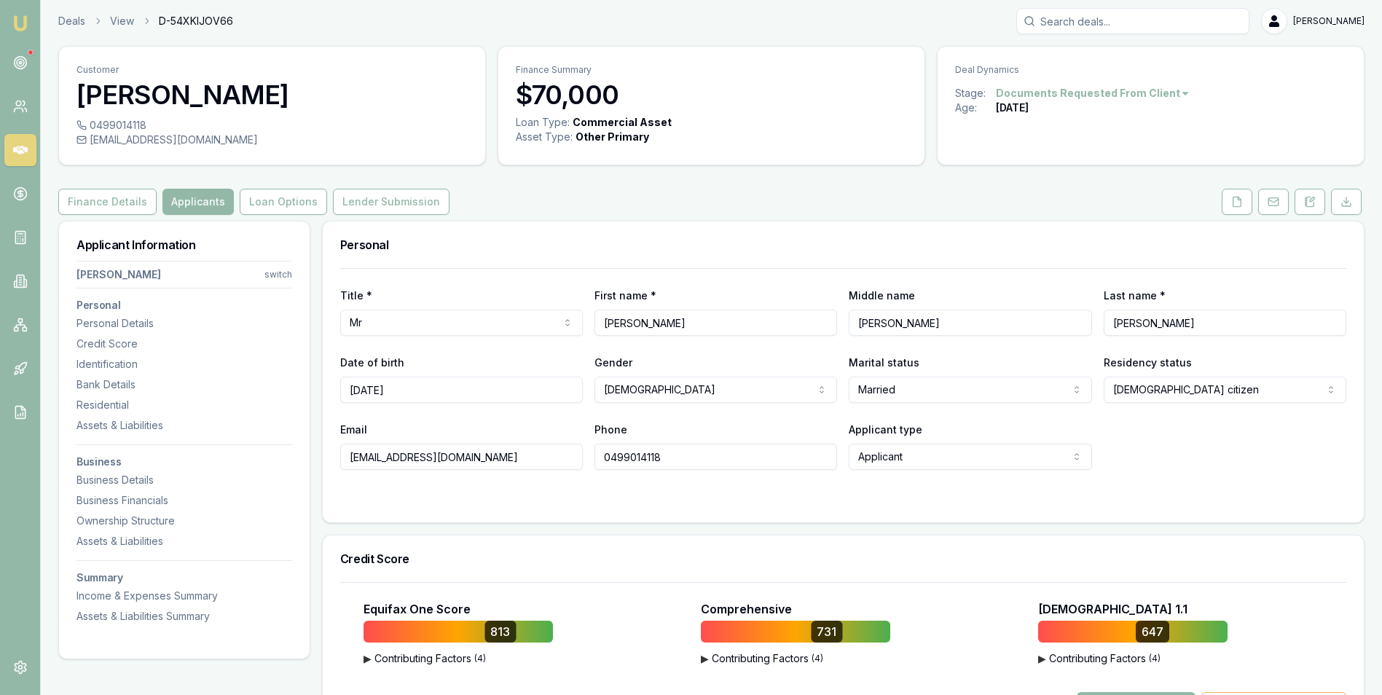
scroll to position [0, 0]
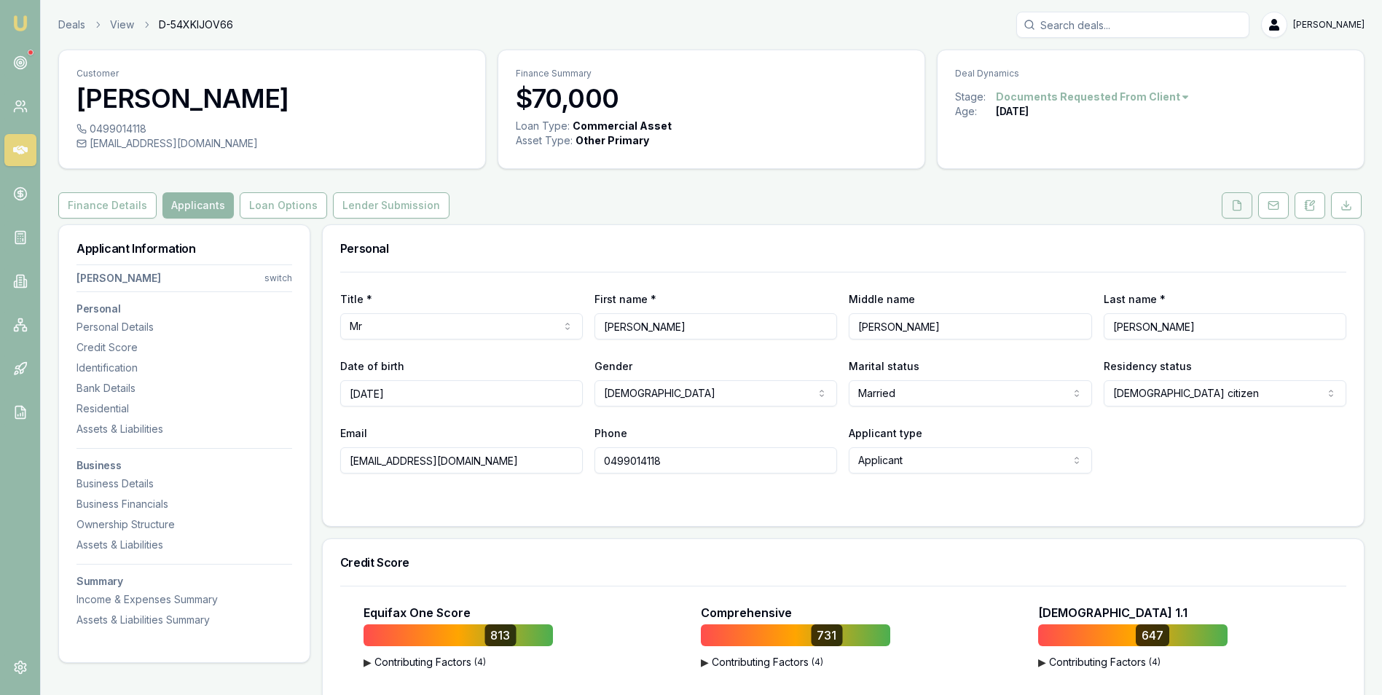
click at [1241, 199] on button at bounding box center [1237, 205] width 31 height 26
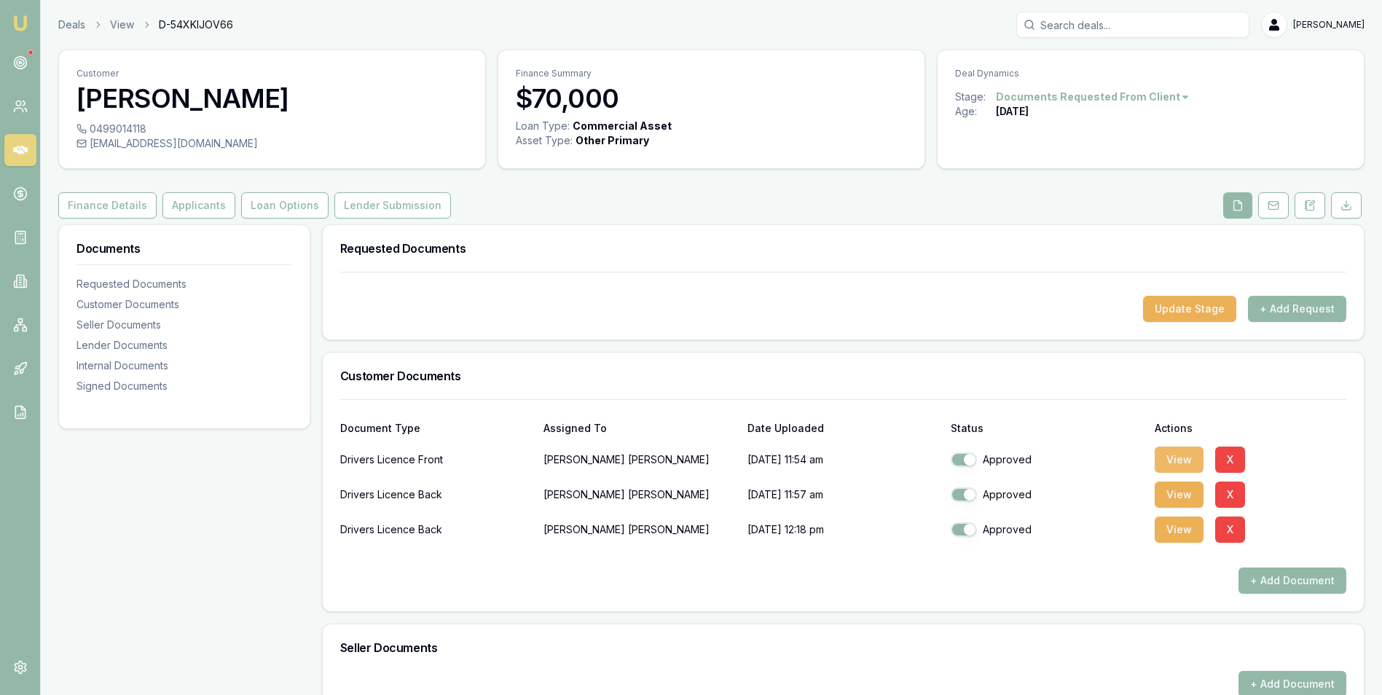
click at [1177, 459] on button "View" at bounding box center [1179, 460] width 49 height 26
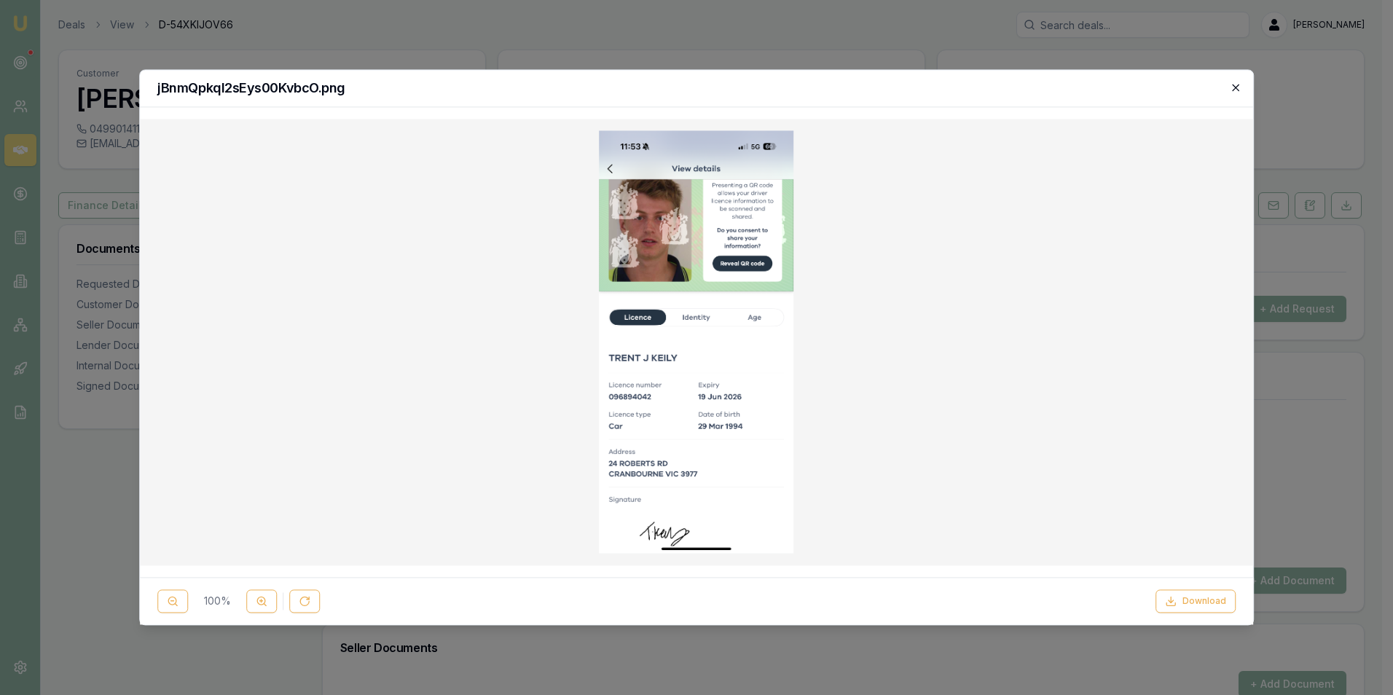
click at [1234, 86] on icon "button" at bounding box center [1235, 88] width 7 height 7
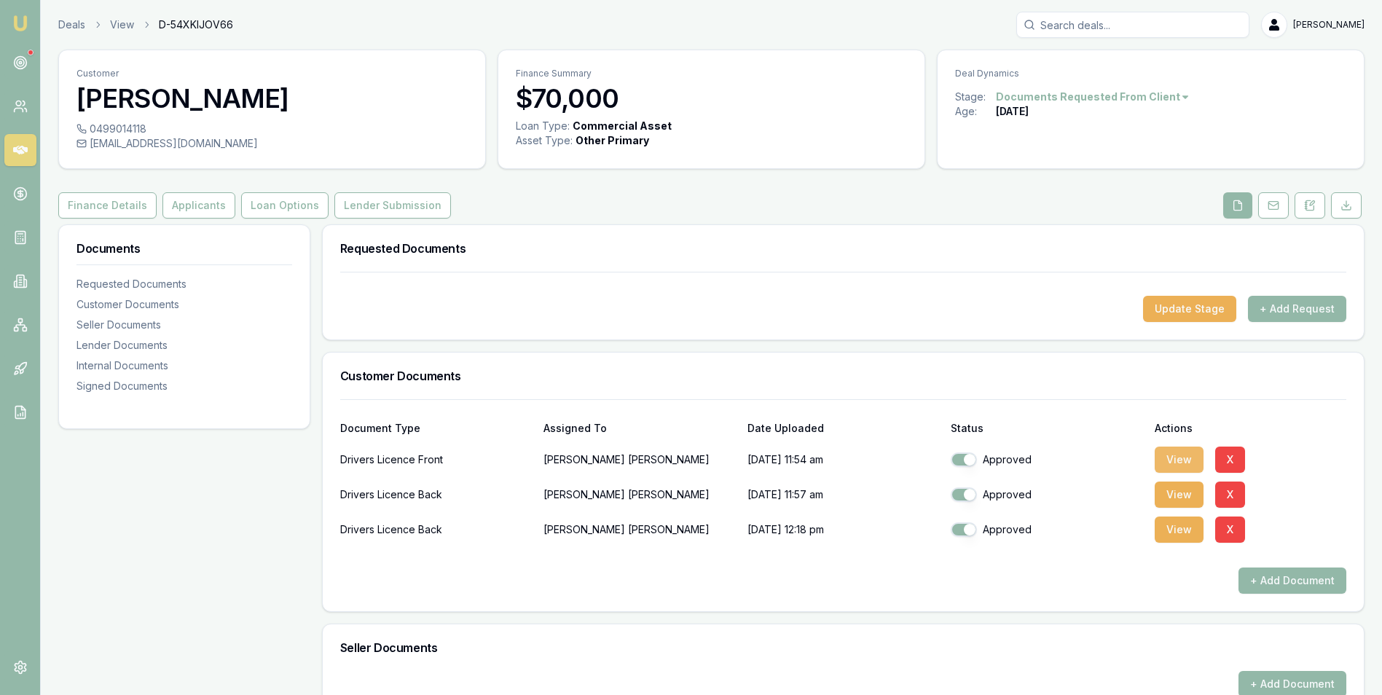
click at [1168, 455] on button "View" at bounding box center [1179, 460] width 49 height 26
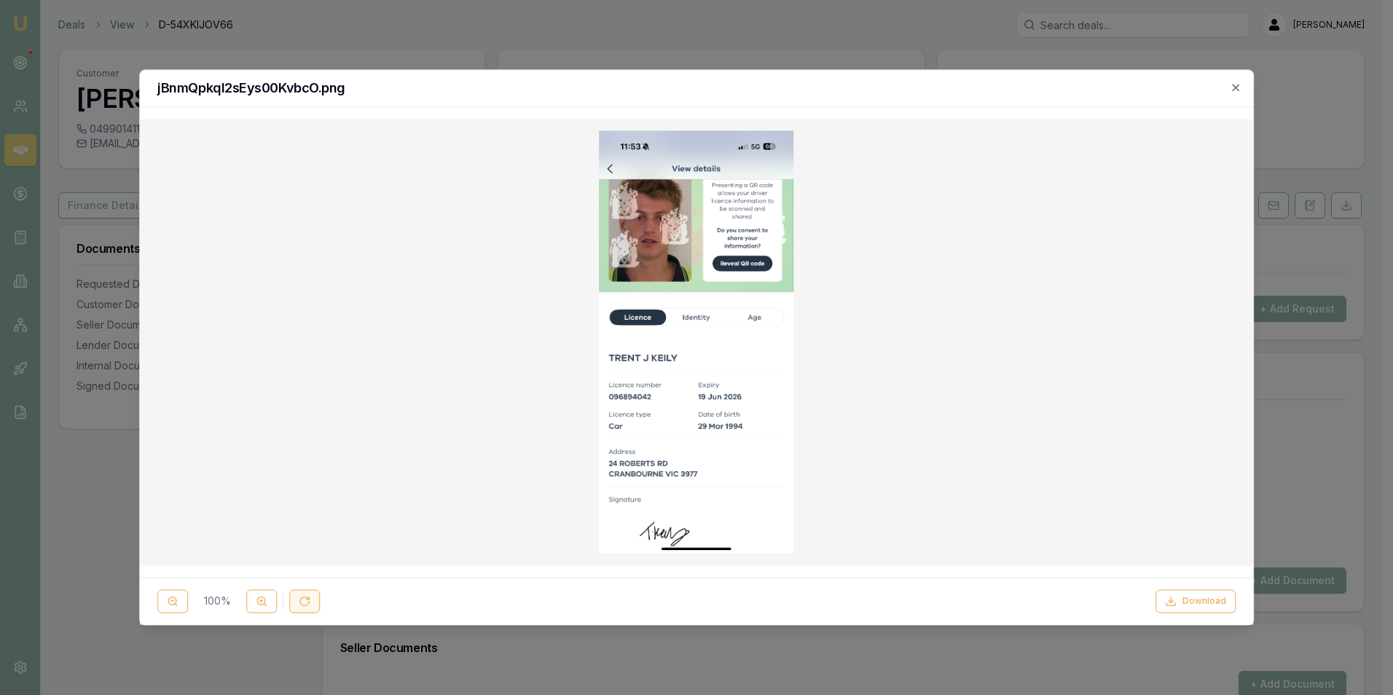
click at [308, 599] on icon at bounding box center [304, 601] width 9 height 9
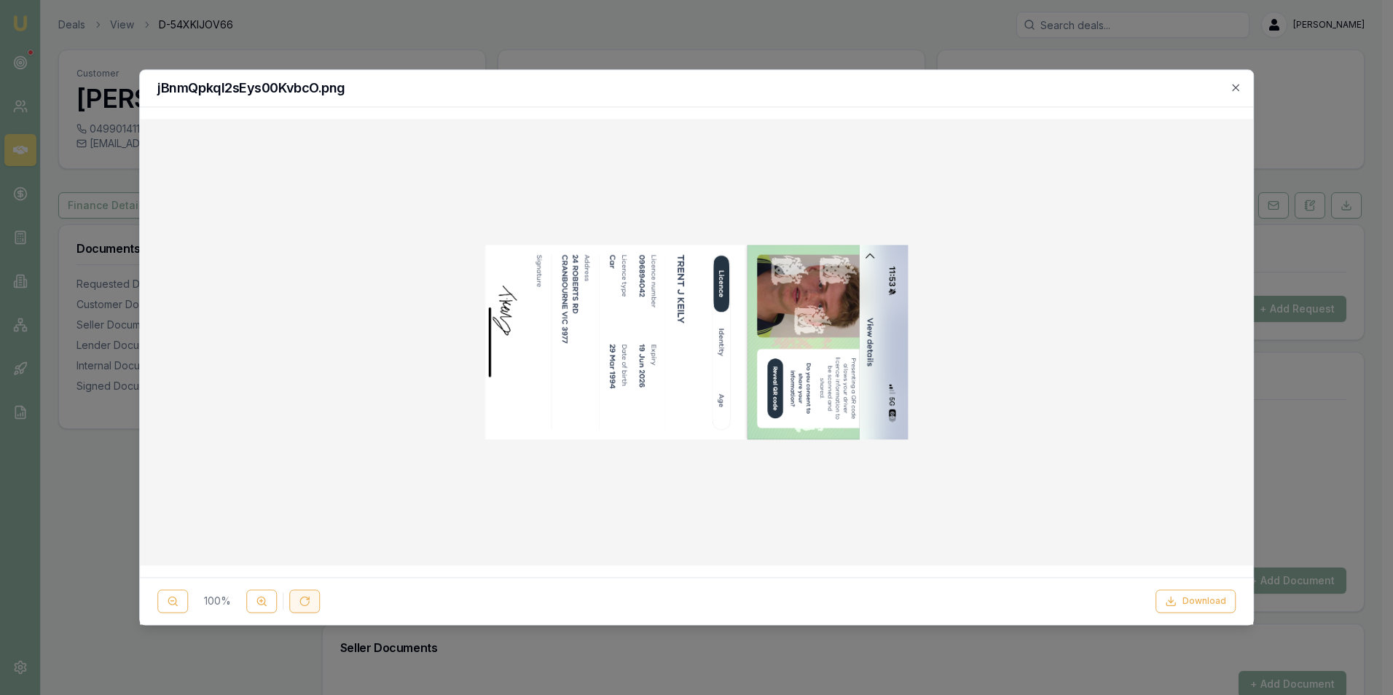
click at [308, 599] on icon at bounding box center [304, 601] width 9 height 9
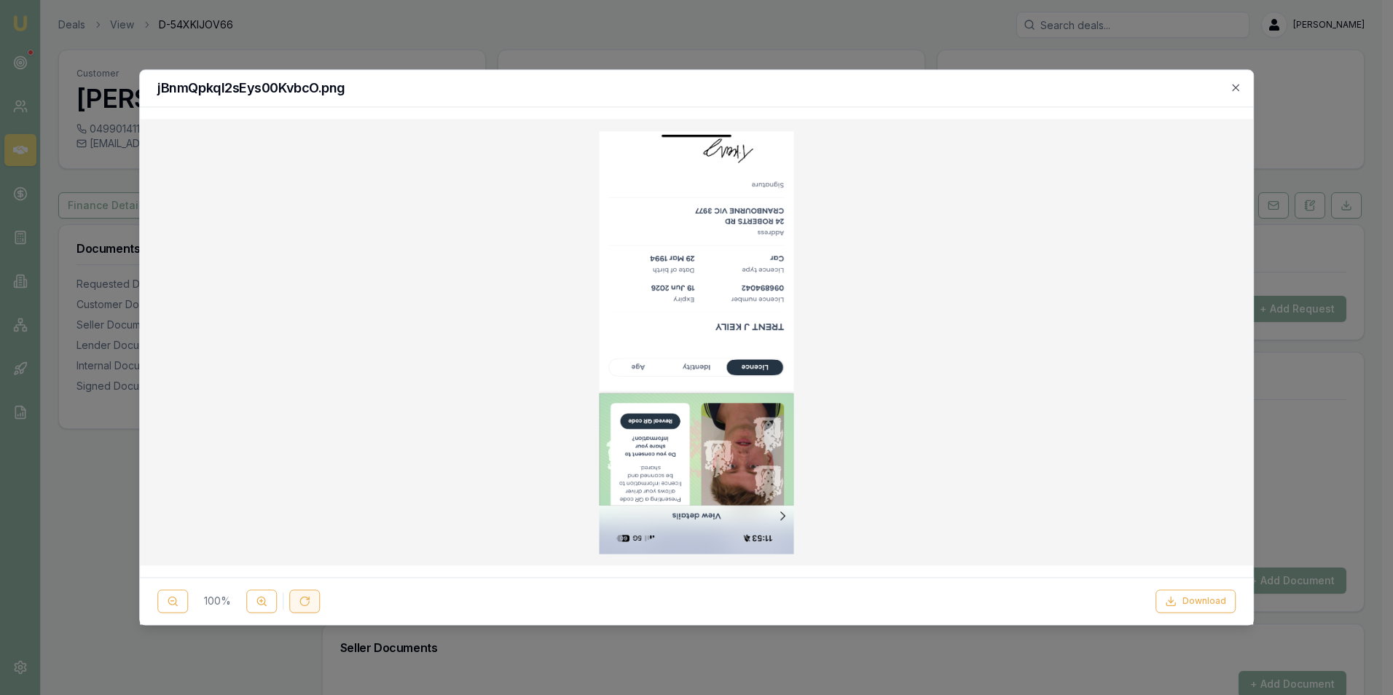
click at [308, 599] on icon at bounding box center [304, 601] width 9 height 9
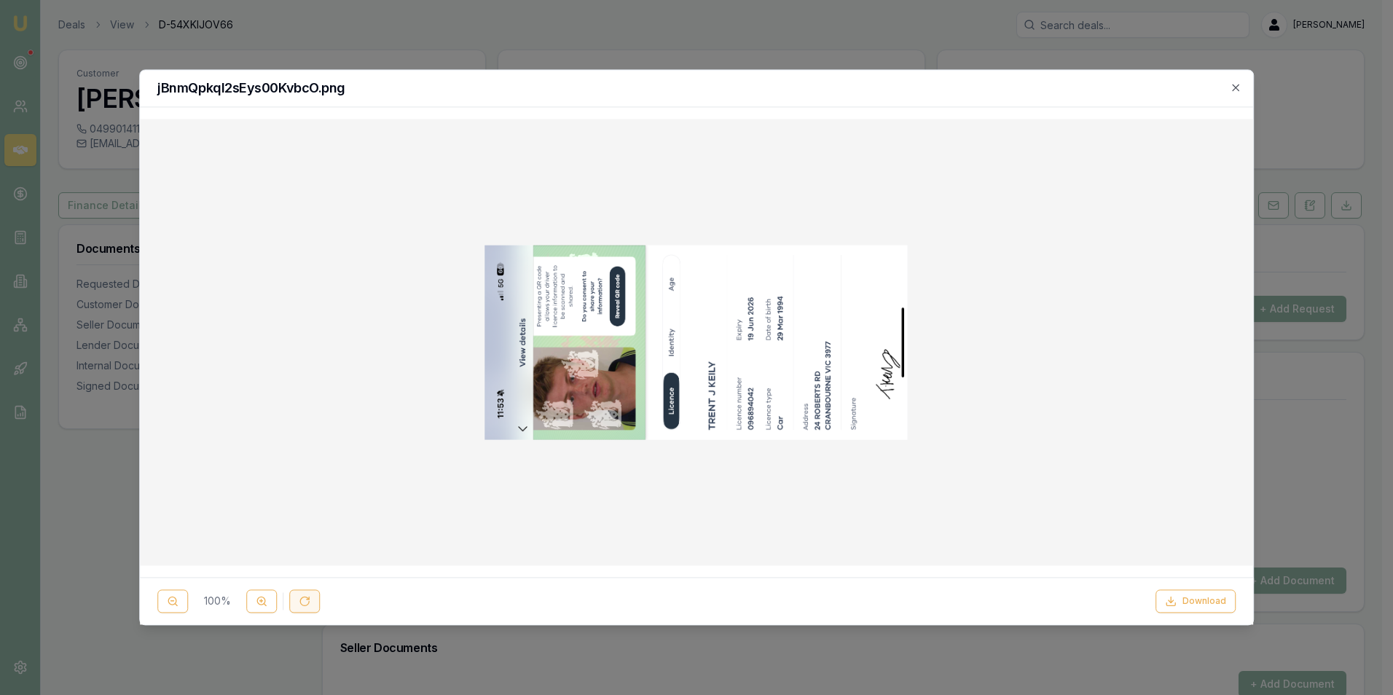
click at [308, 599] on icon at bounding box center [304, 601] width 9 height 9
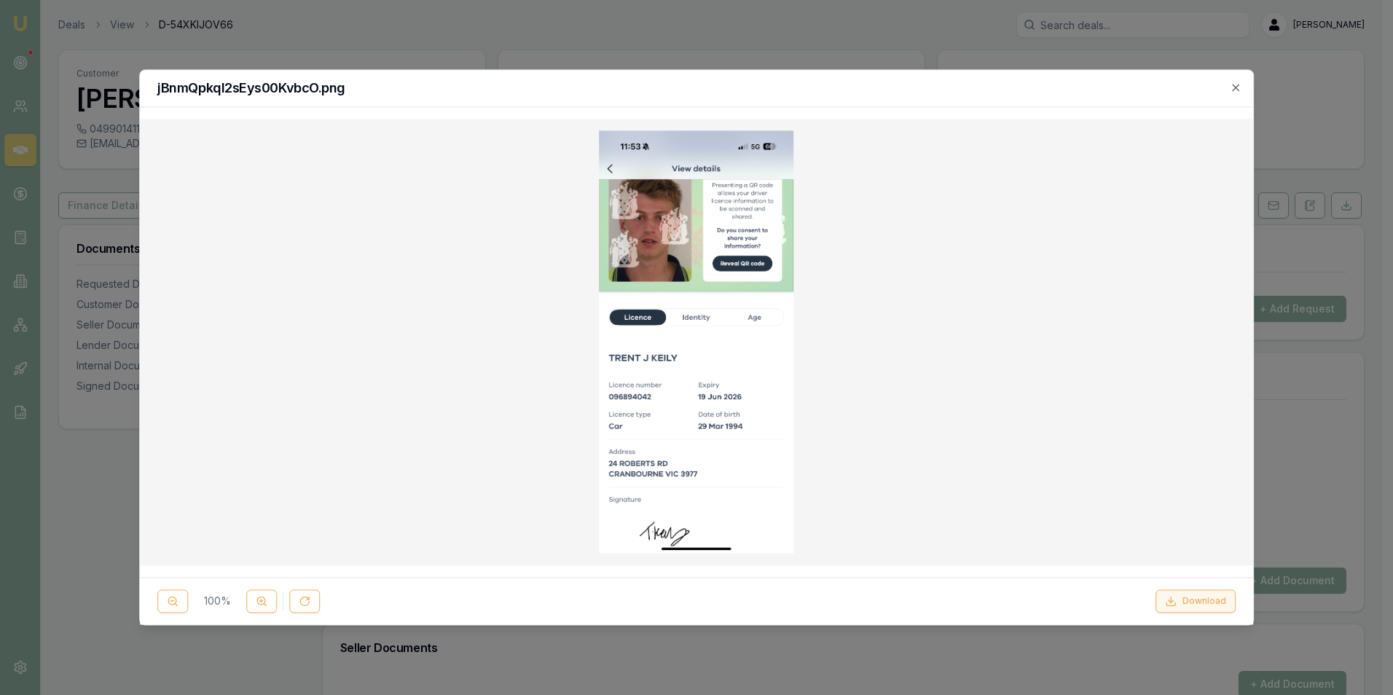
click at [1201, 597] on button "Download" at bounding box center [1195, 601] width 80 height 23
click at [912, 449] on div at bounding box center [697, 341] width 1090 height 423
click at [1235, 85] on icon "button" at bounding box center [1236, 88] width 12 height 12
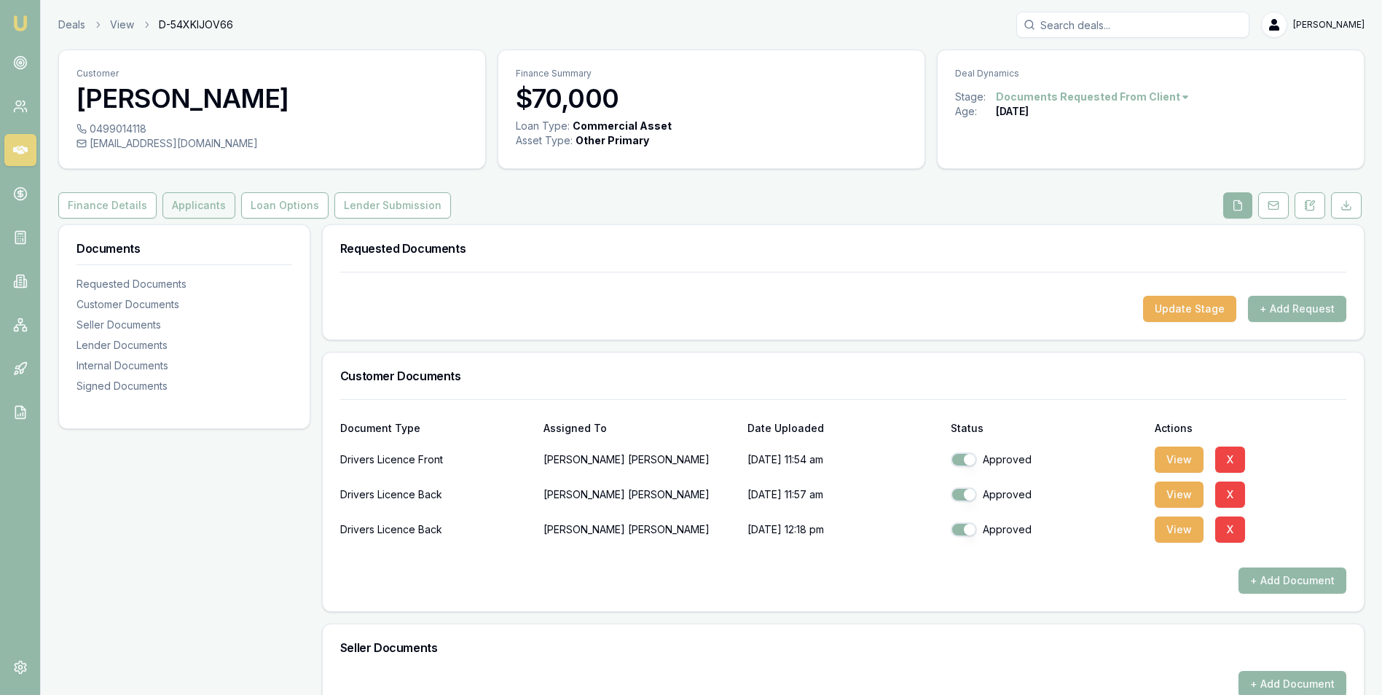
click at [191, 205] on button "Applicants" at bounding box center [198, 205] width 73 height 26
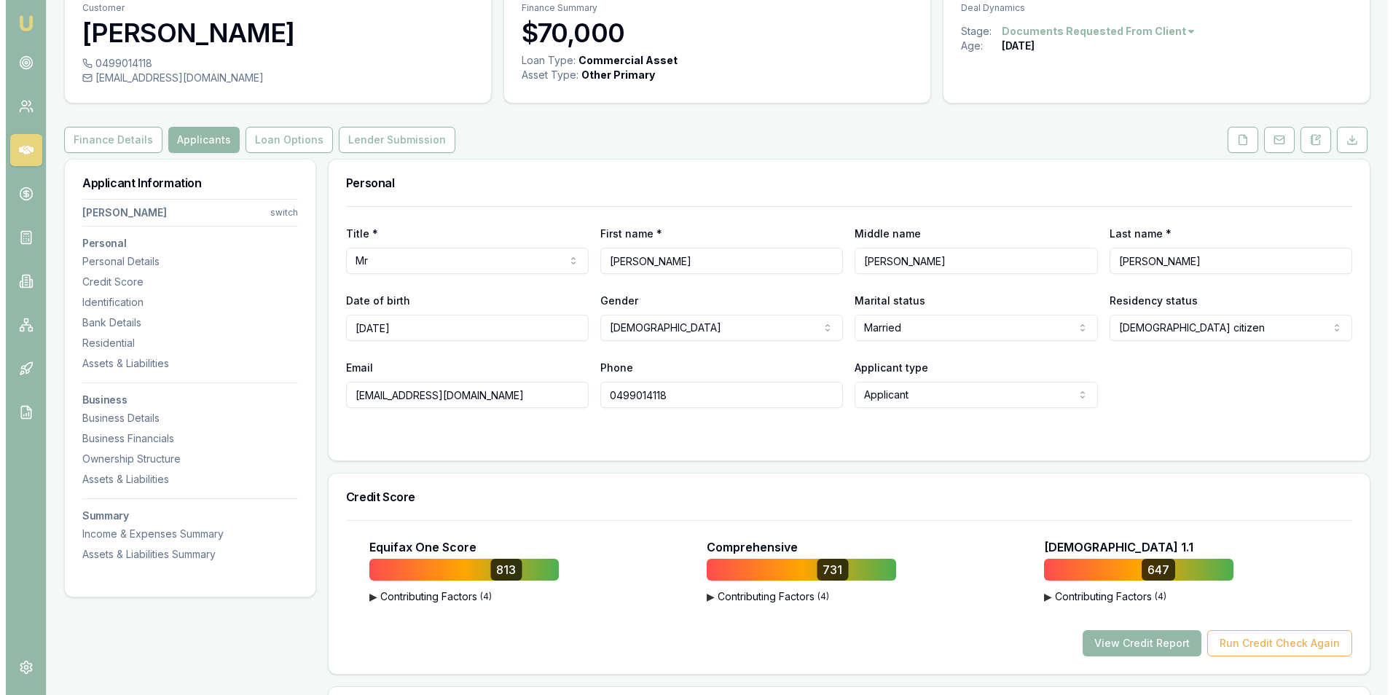
scroll to position [437, 0]
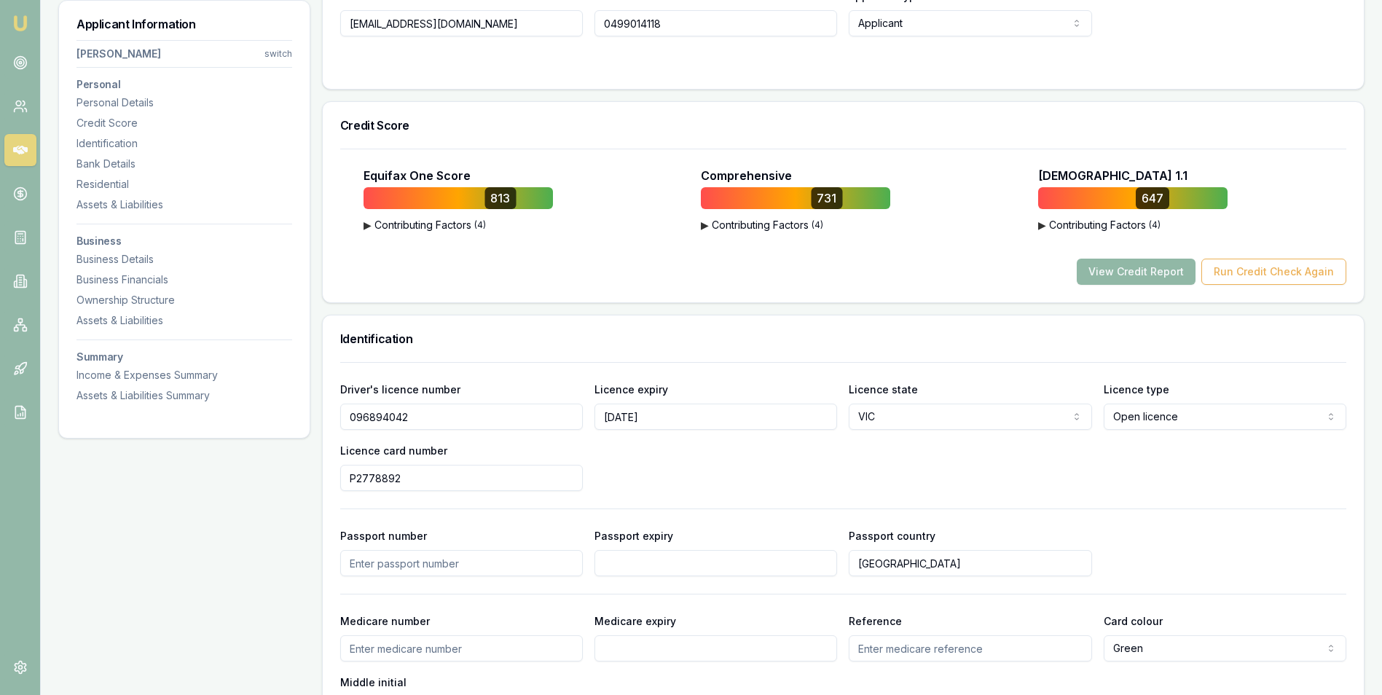
click at [1120, 271] on button "View Credit Report" at bounding box center [1136, 272] width 119 height 26
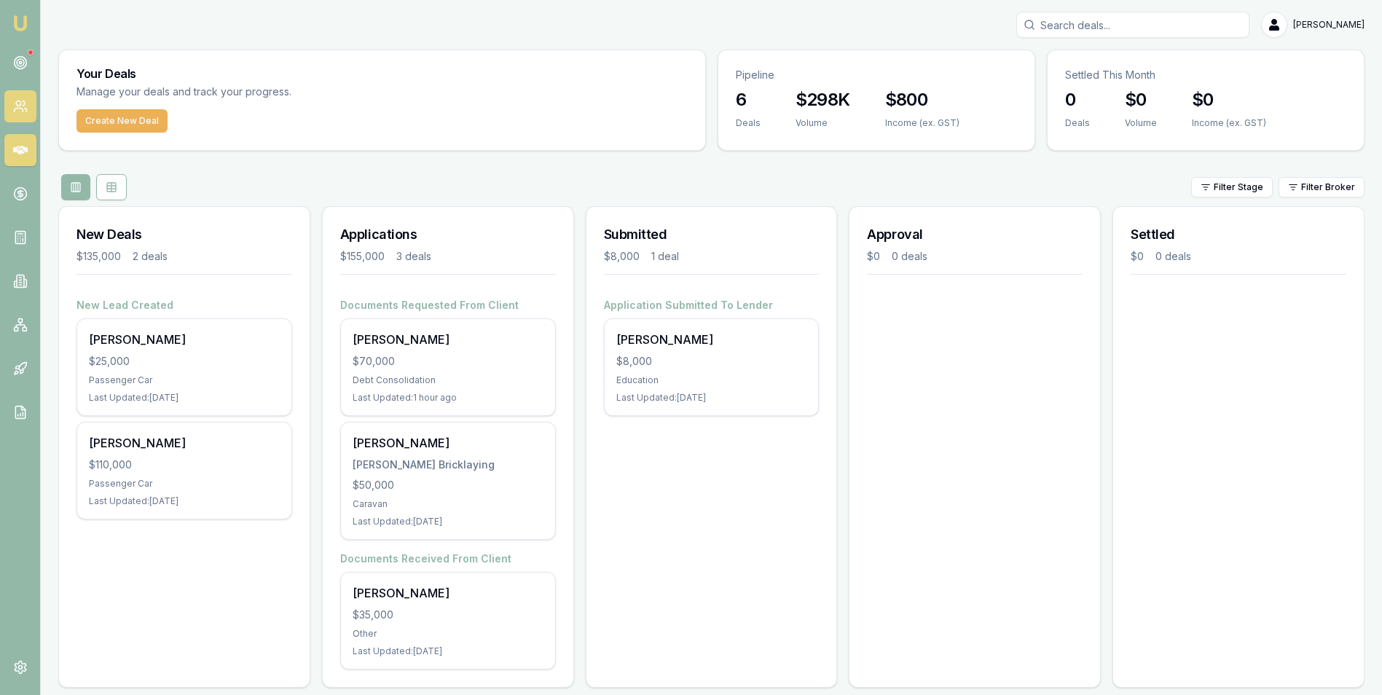
click at [17, 109] on icon at bounding box center [18, 111] width 9 height 4
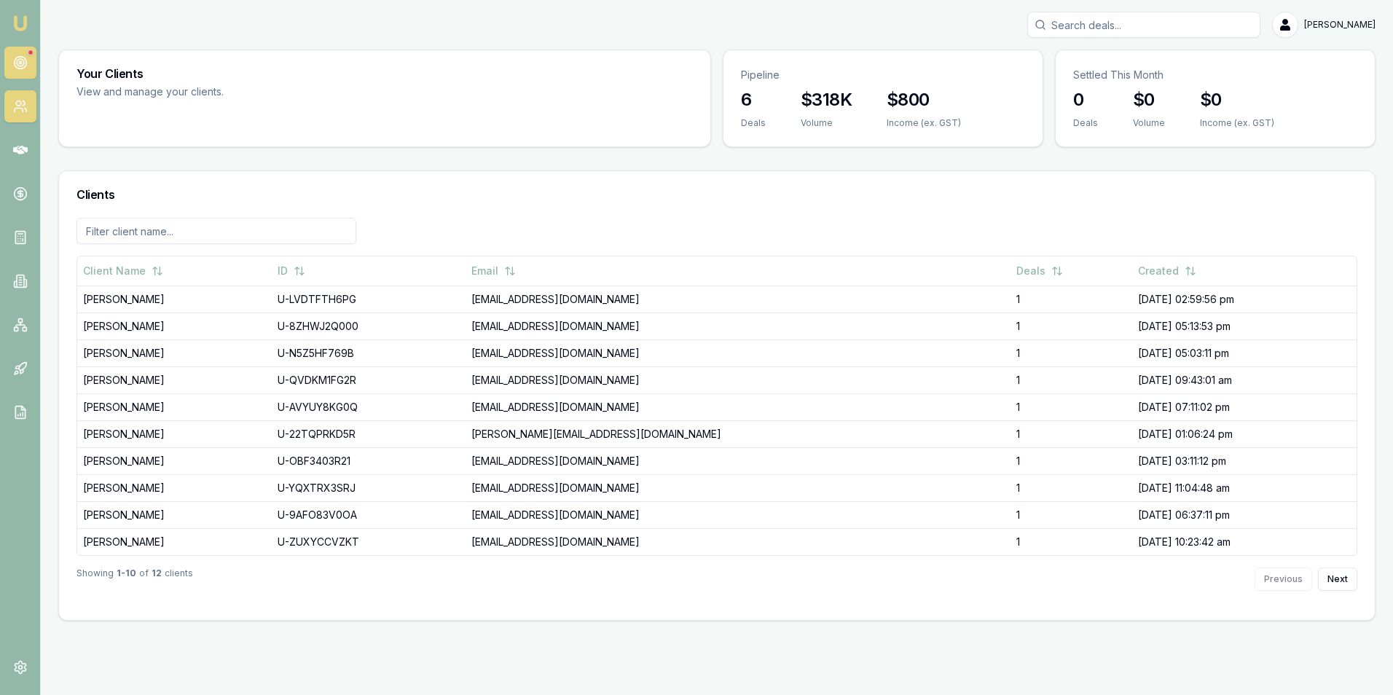
click at [23, 62] on circle at bounding box center [20, 62] width 7 height 7
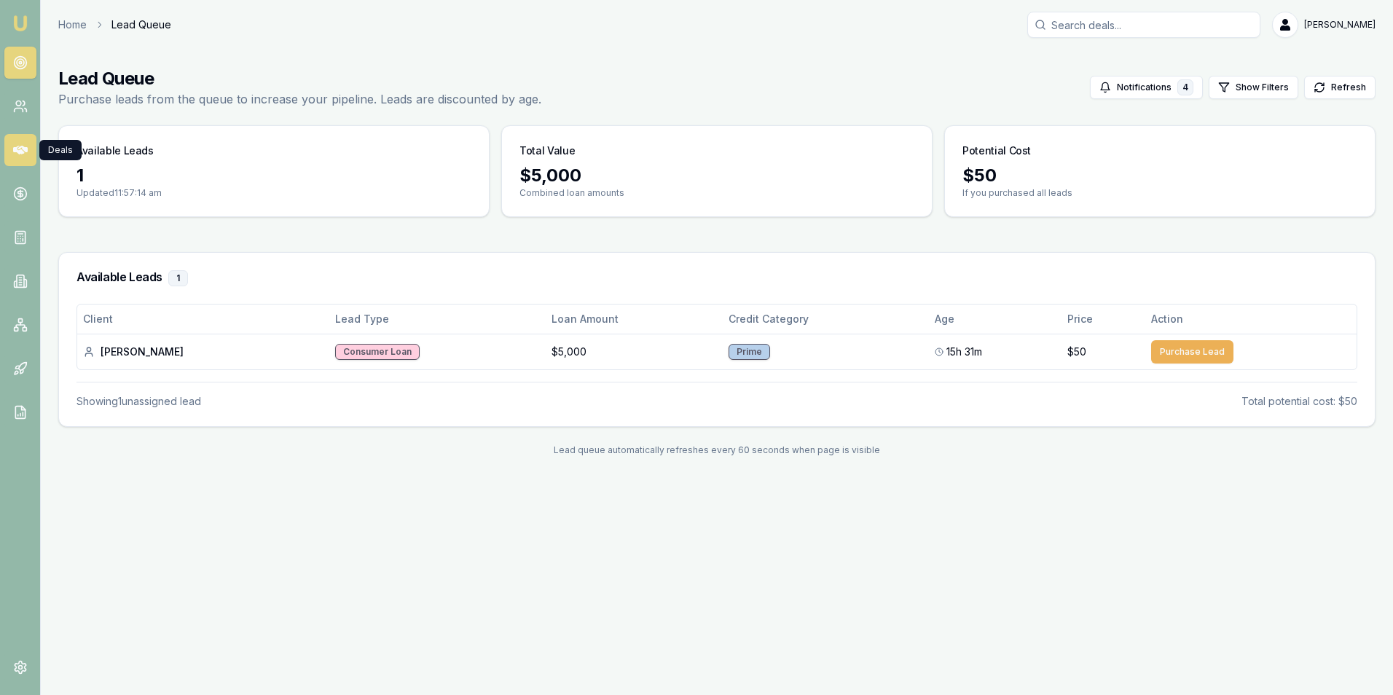
click at [19, 152] on icon at bounding box center [20, 150] width 15 height 9
